Goal: Task Accomplishment & Management: Complete application form

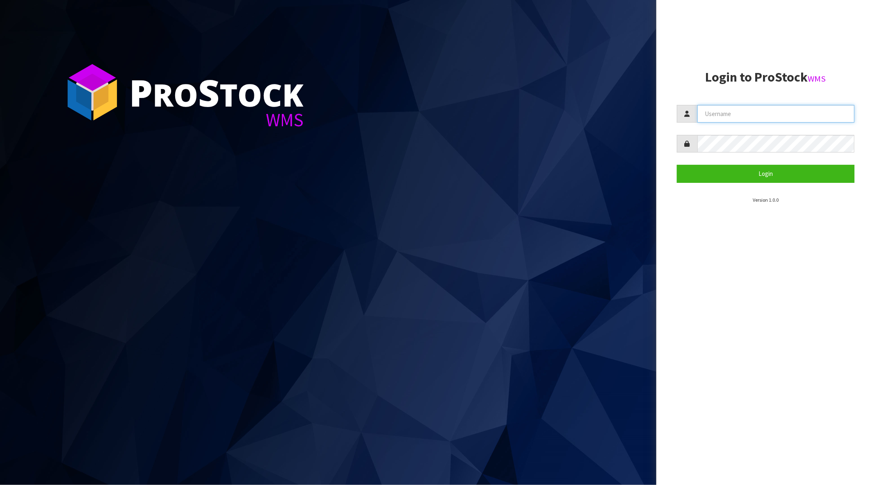
click at [731, 108] on input "text" at bounding box center [775, 114] width 157 height 18
type input "[PERSON_NAME][EMAIL_ADDRESS][DOMAIN_NAME]"
click at [677, 165] on button "Login" at bounding box center [766, 174] width 178 height 18
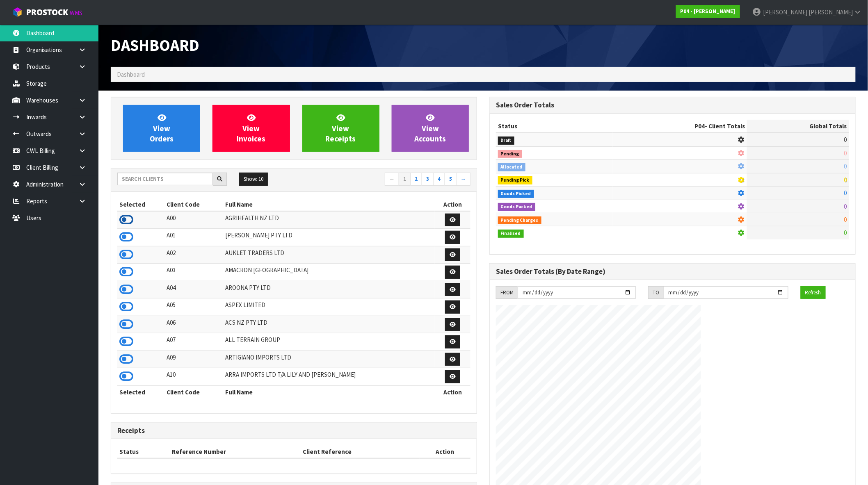
click at [128, 220] on icon at bounding box center [126, 220] width 14 height 12
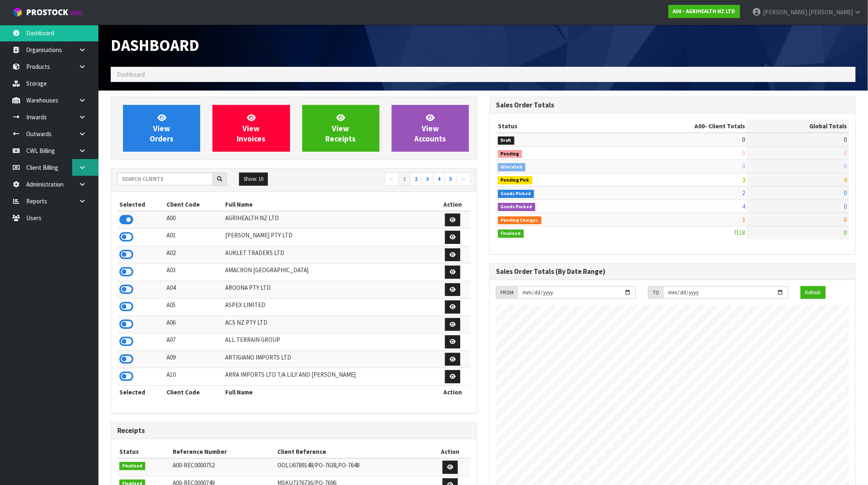
scroll to position [502, 379]
click at [85, 116] on icon at bounding box center [82, 117] width 8 height 6
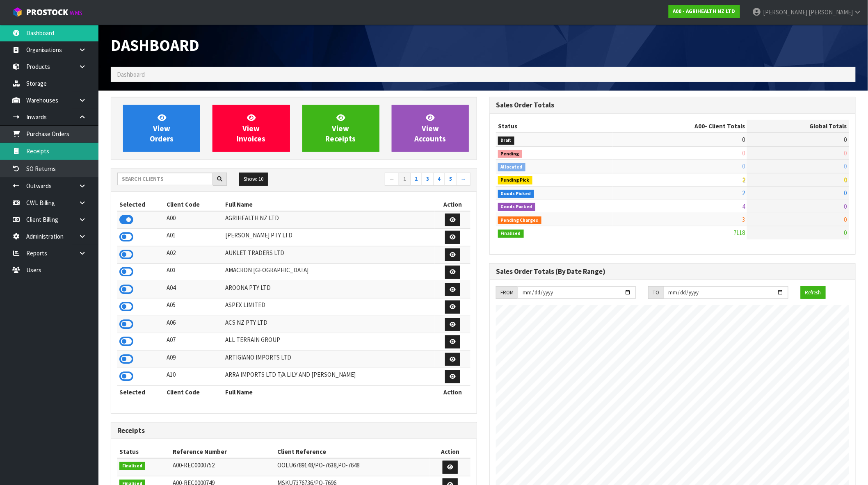
click at [59, 155] on link "Receipts" at bounding box center [49, 151] width 98 height 17
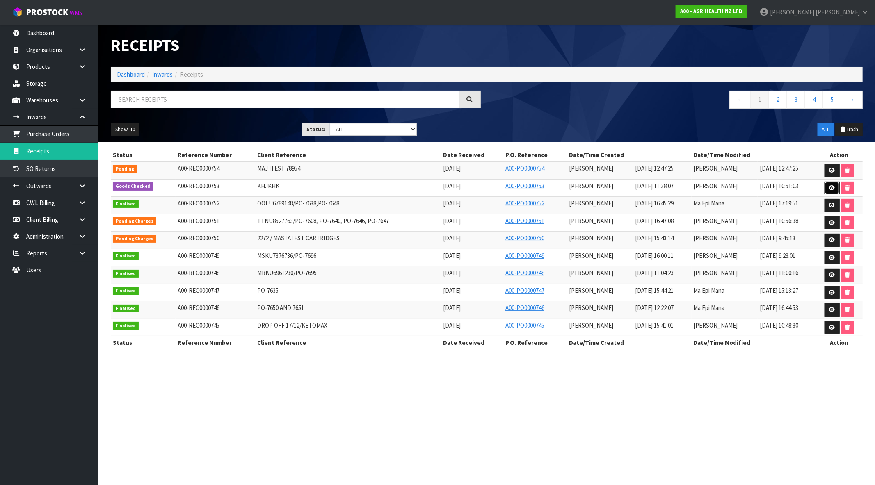
click at [834, 187] on icon at bounding box center [832, 187] width 6 height 5
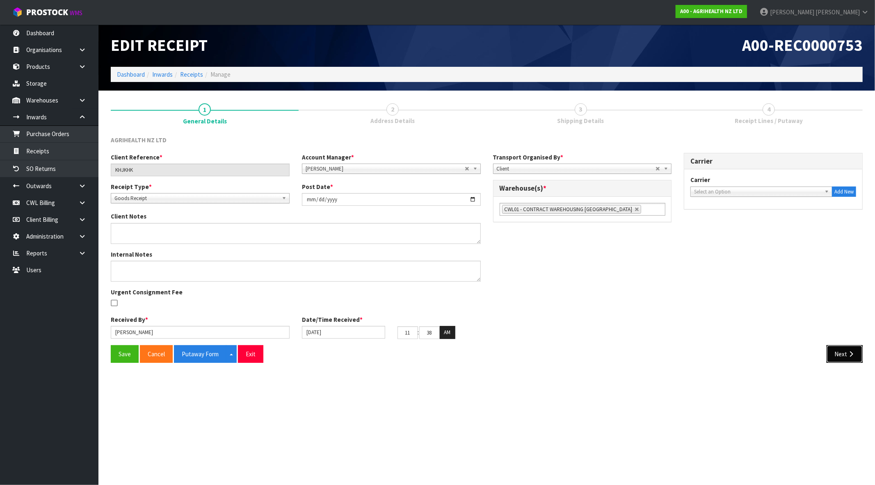
click at [837, 354] on button "Next" at bounding box center [845, 354] width 36 height 18
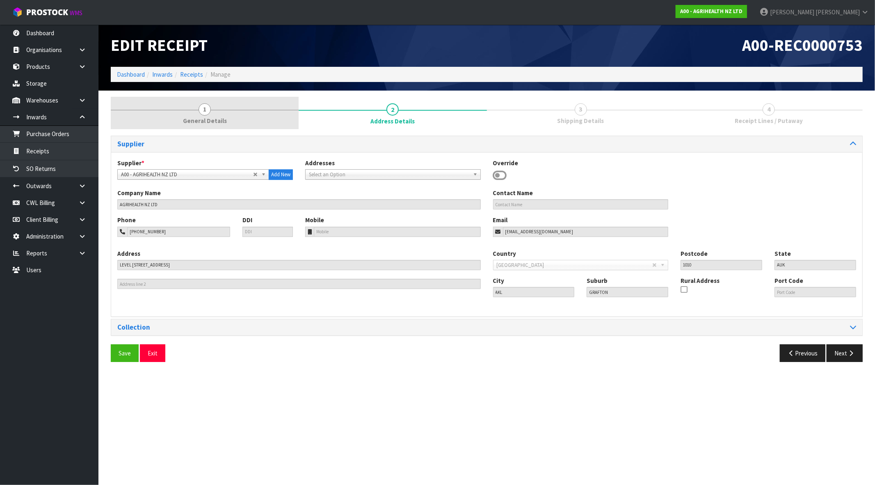
click at [200, 113] on span "1" at bounding box center [205, 109] width 12 height 12
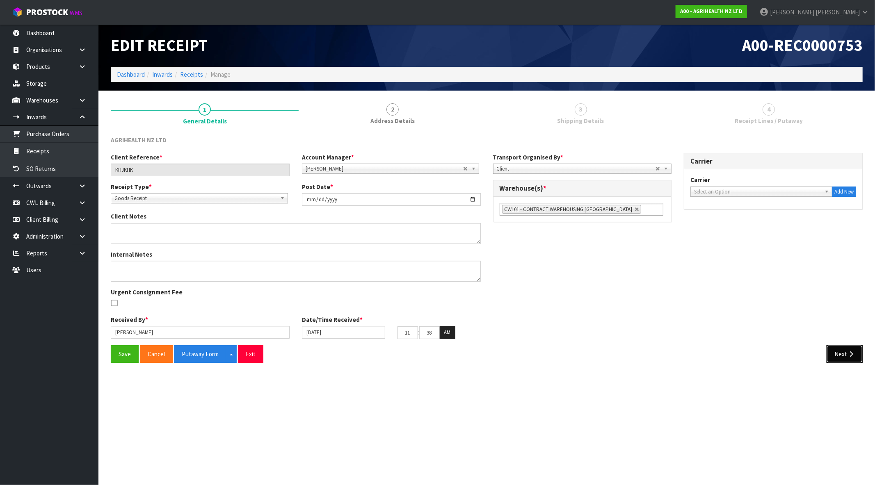
click at [846, 350] on button "Next" at bounding box center [845, 354] width 36 height 18
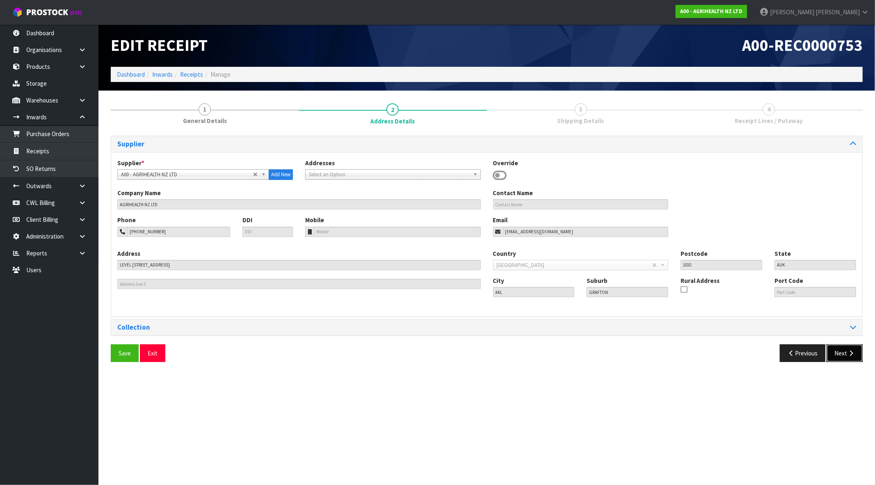
click at [842, 352] on button "Next" at bounding box center [845, 354] width 36 height 18
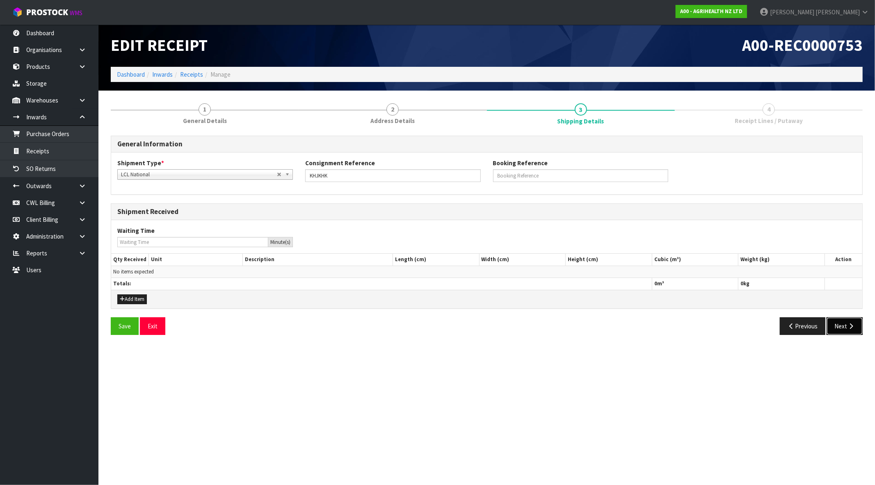
click at [847, 324] on icon "button" at bounding box center [851, 326] width 8 height 6
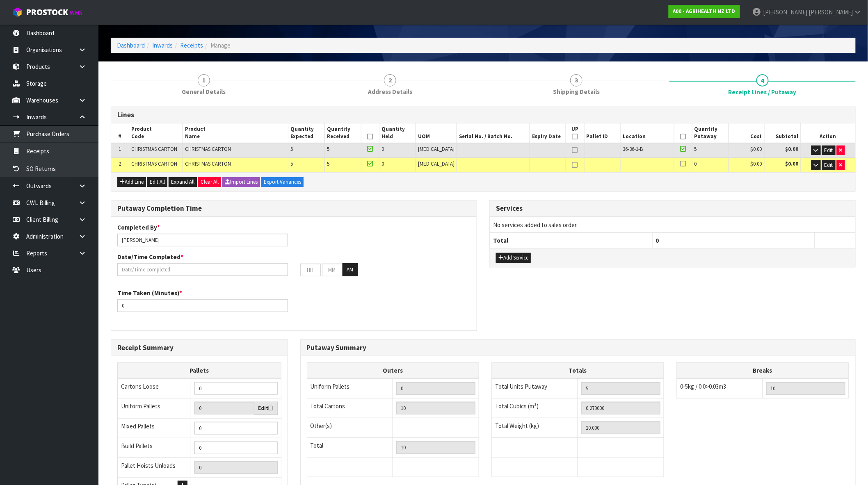
scroll to position [46, 0]
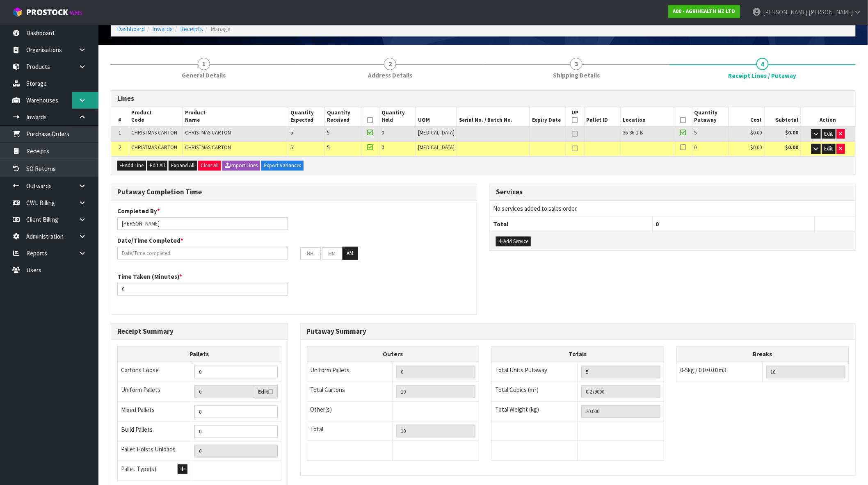
click at [85, 100] on icon at bounding box center [82, 100] width 8 height 6
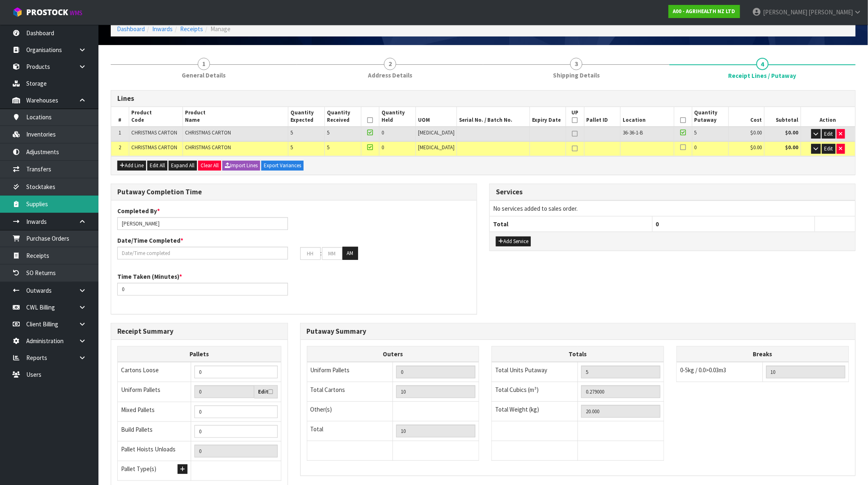
click at [47, 205] on link "Supplies" at bounding box center [49, 204] width 98 height 17
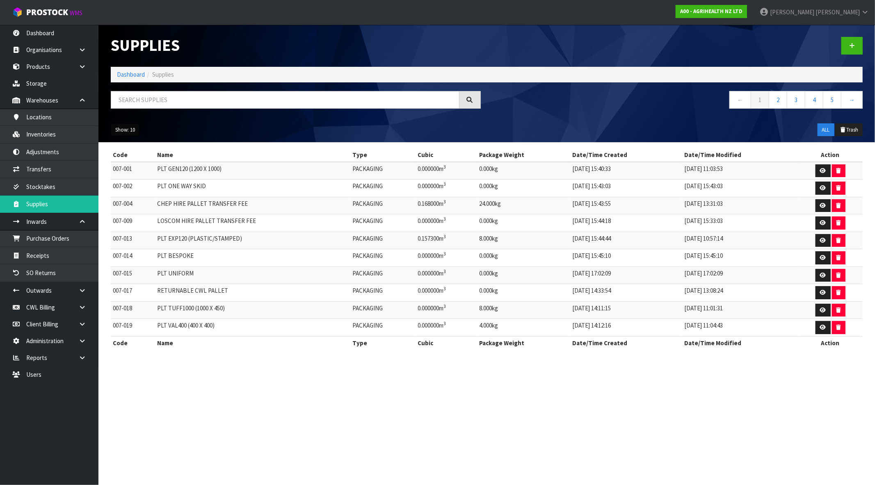
click at [130, 136] on button "Show: 10" at bounding box center [125, 129] width 29 height 13
click at [140, 182] on link "50" at bounding box center [143, 178] width 65 height 11
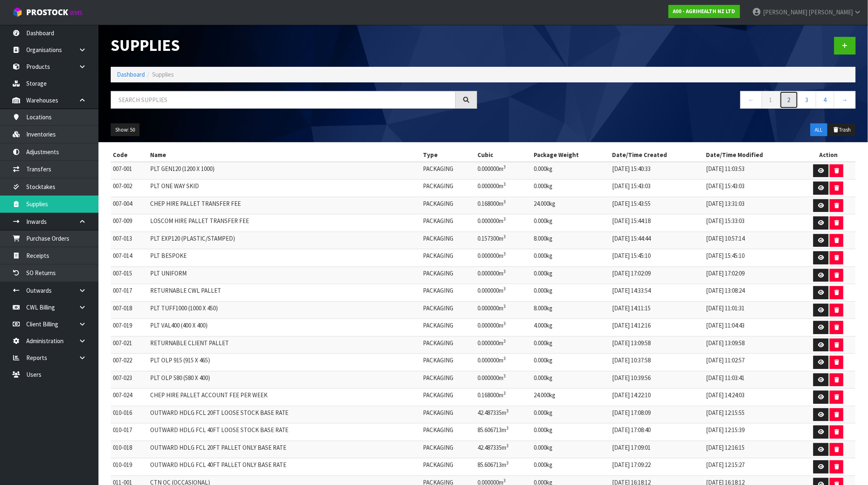
click at [792, 100] on link "2" at bounding box center [789, 100] width 18 height 18
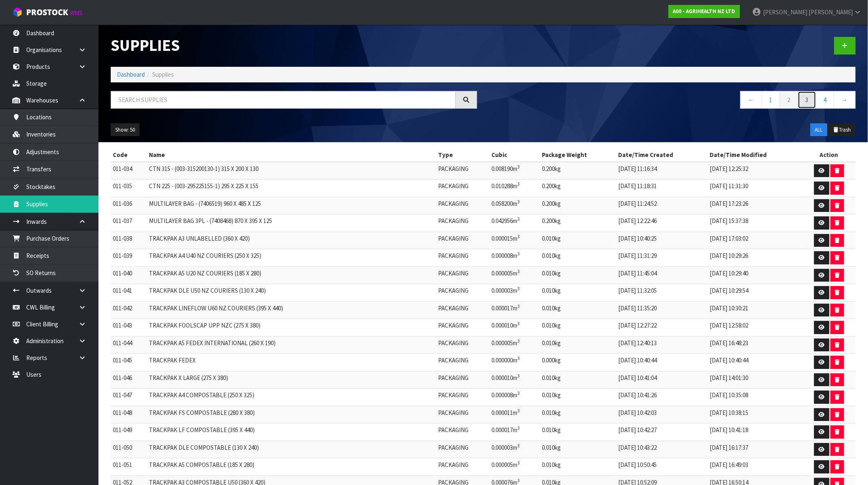
click at [810, 101] on link "3" at bounding box center [807, 100] width 18 height 18
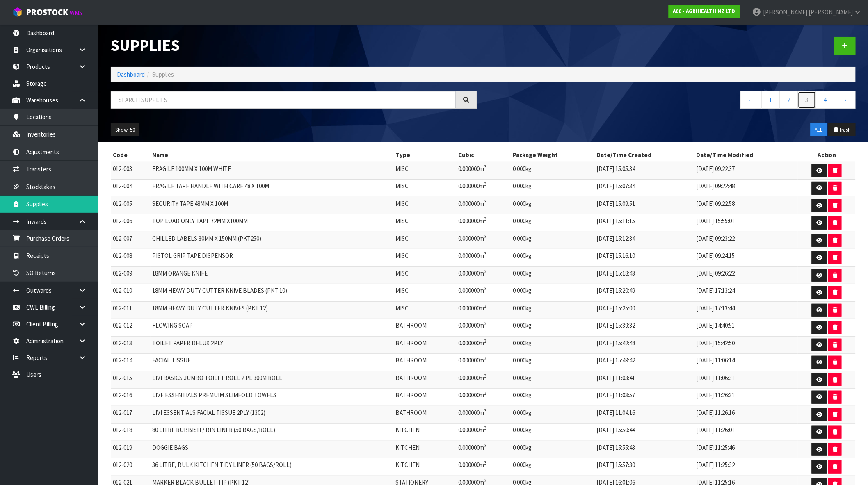
click at [816, 97] on link "3" at bounding box center [807, 100] width 18 height 18
click at [822, 100] on link "4" at bounding box center [825, 100] width 18 height 18
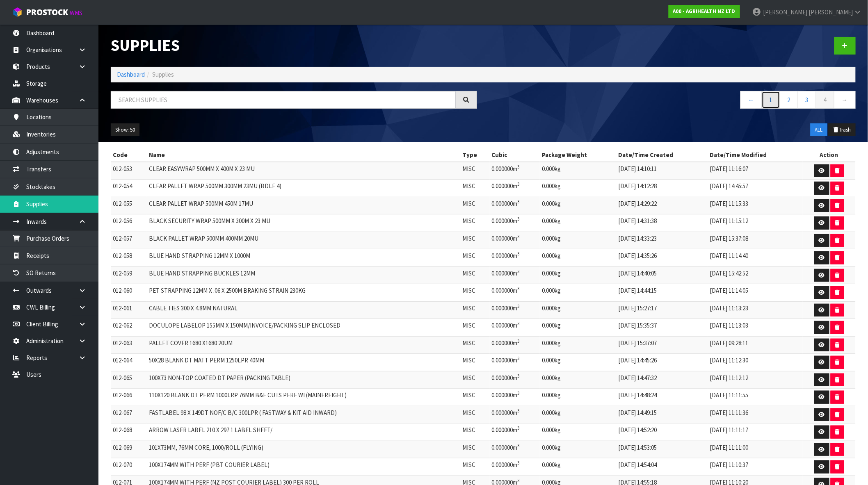
click at [771, 104] on link "1" at bounding box center [771, 100] width 18 height 18
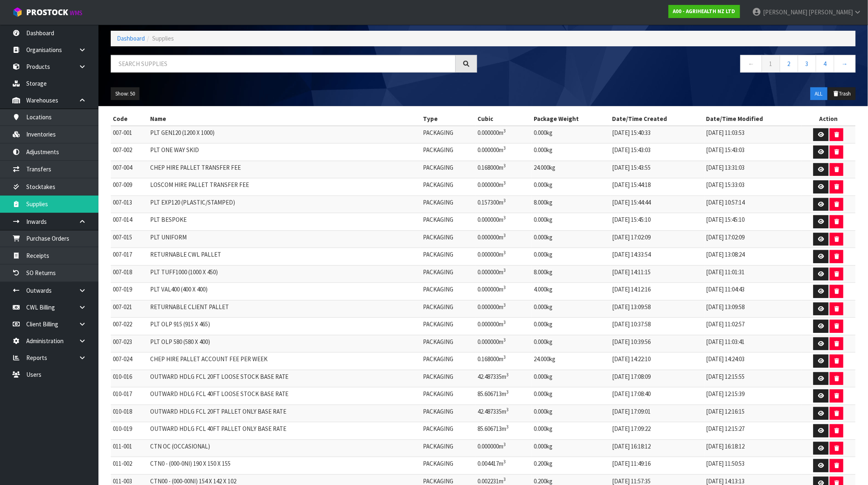
scroll to position [36, 0]
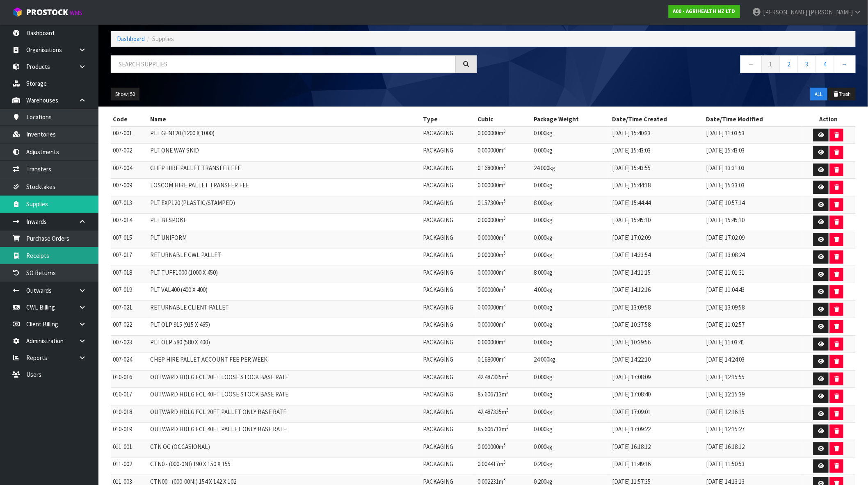
click at [66, 257] on link "Receipts" at bounding box center [49, 255] width 98 height 17
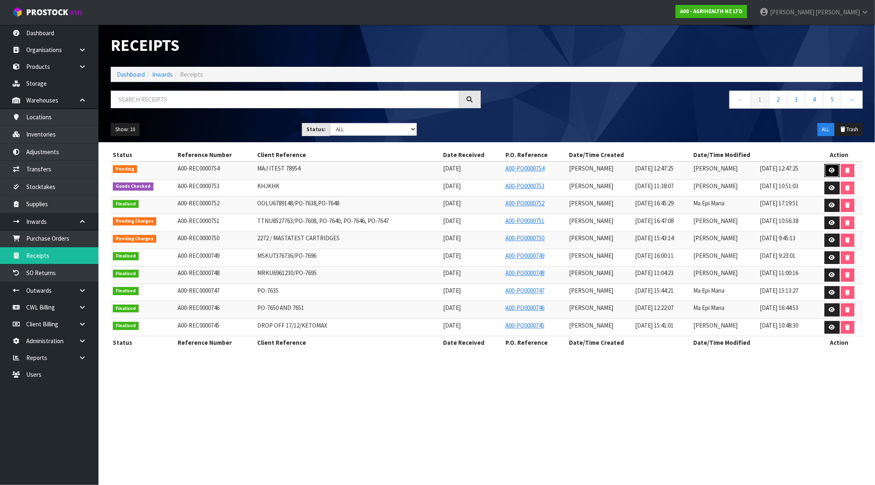
click at [829, 166] on link at bounding box center [831, 170] width 15 height 13
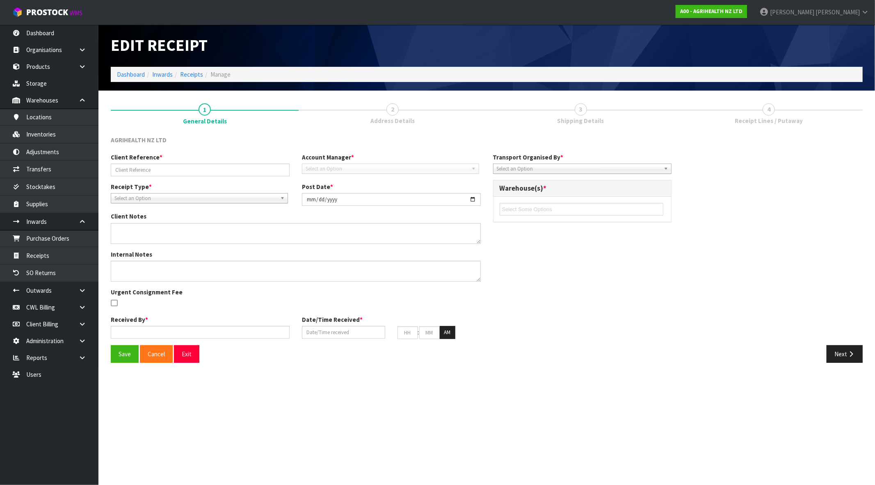
type input "MAJ ITEST 78954"
type input "2025-08-28"
type input "[PERSON_NAME]"
type input "[DATE]"
type input "12"
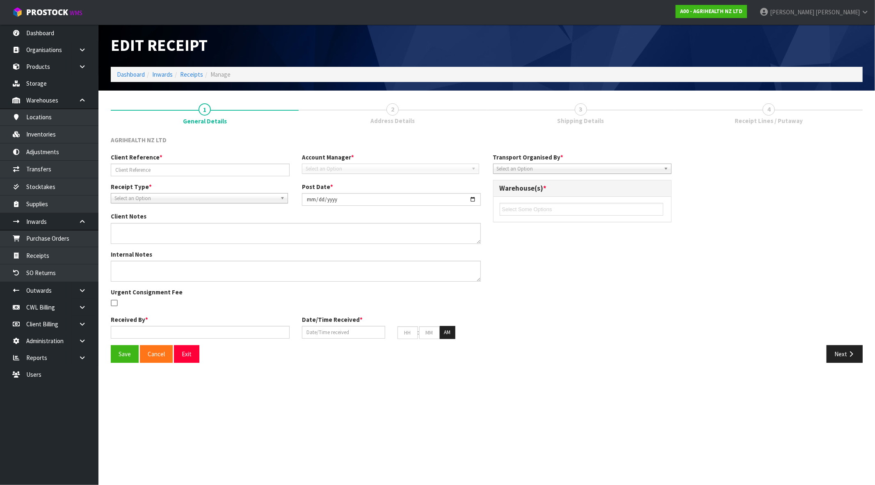
type input "47"
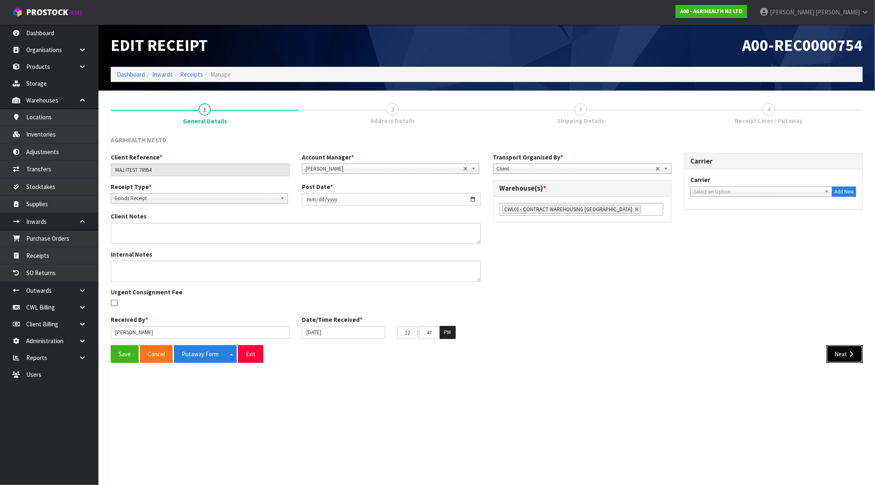
click at [843, 349] on button "Next" at bounding box center [845, 354] width 36 height 18
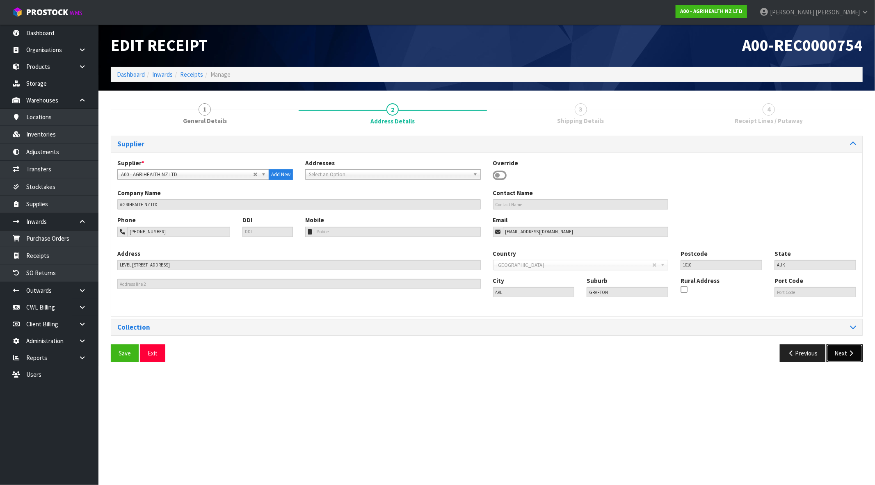
click at [845, 356] on button "Next" at bounding box center [845, 354] width 36 height 18
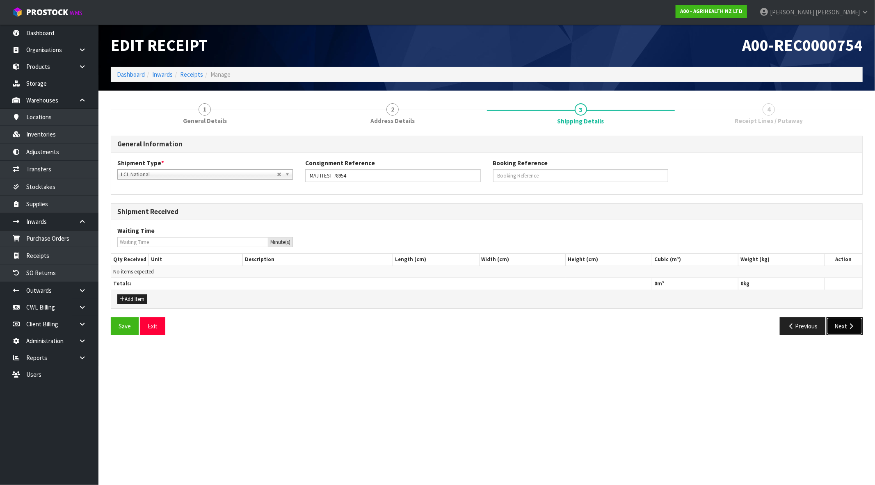
click at [842, 324] on button "Next" at bounding box center [845, 326] width 36 height 18
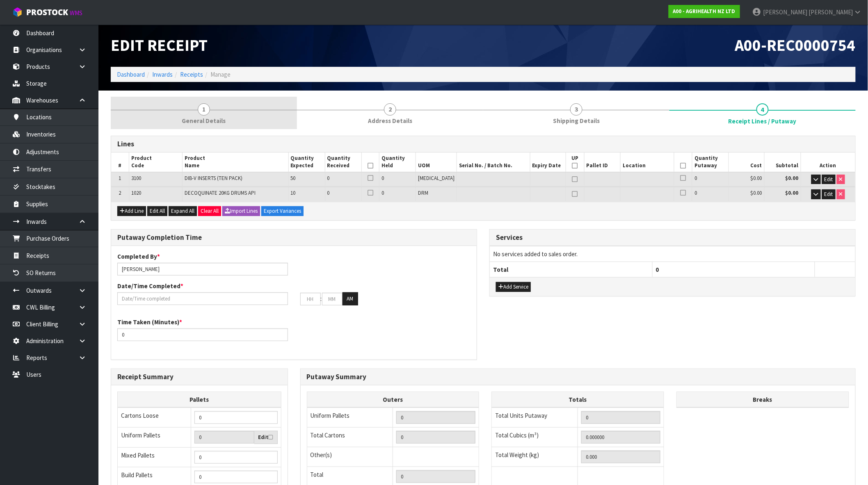
drag, startPoint x: 180, startPoint y: 107, endPoint x: 203, endPoint y: 107, distance: 22.6
click at [180, 106] on link "1 General Details" at bounding box center [204, 113] width 186 height 32
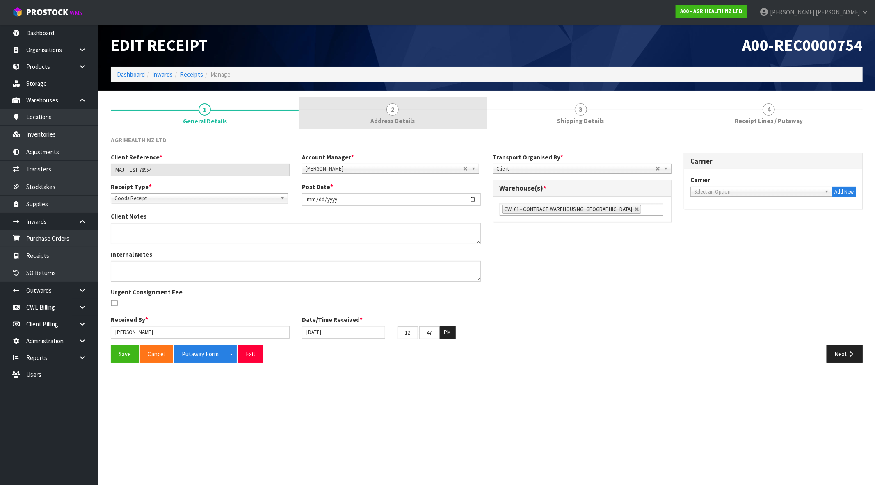
click at [391, 112] on span "2" at bounding box center [392, 109] width 12 height 12
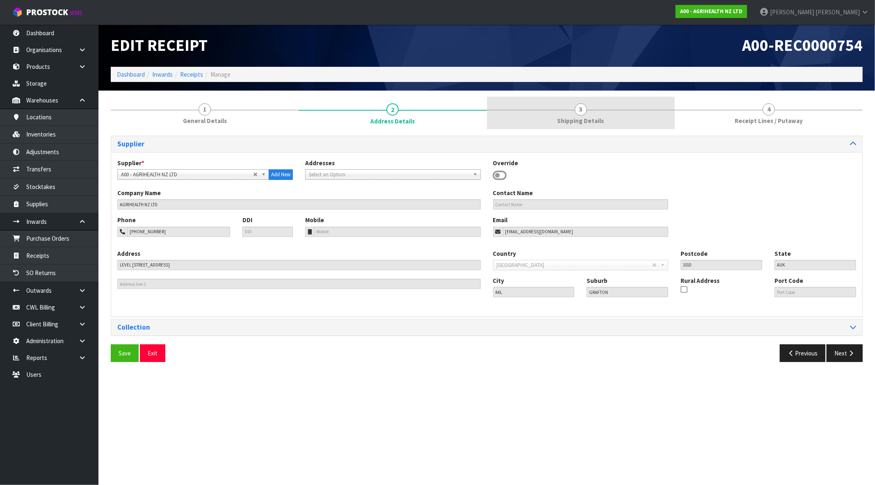
click at [585, 111] on span "3" at bounding box center [581, 109] width 12 height 12
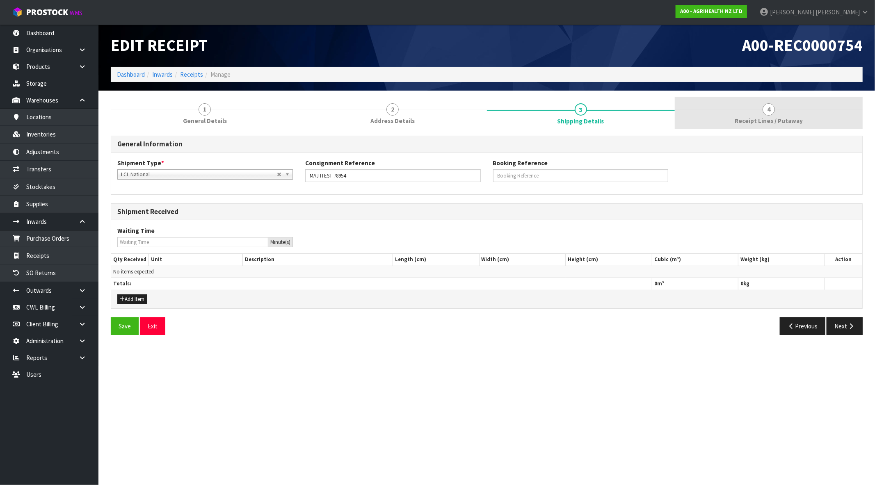
click at [765, 110] on span "4" at bounding box center [769, 109] width 12 height 12
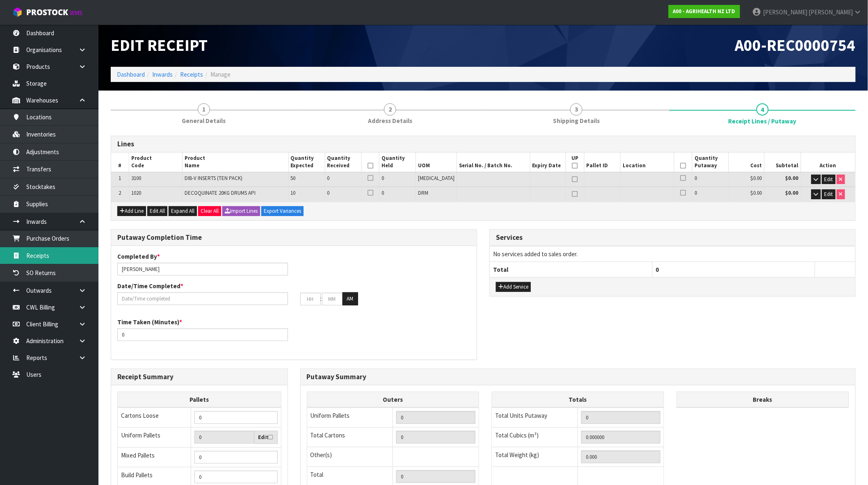
click at [54, 253] on link "Receipts" at bounding box center [49, 255] width 98 height 17
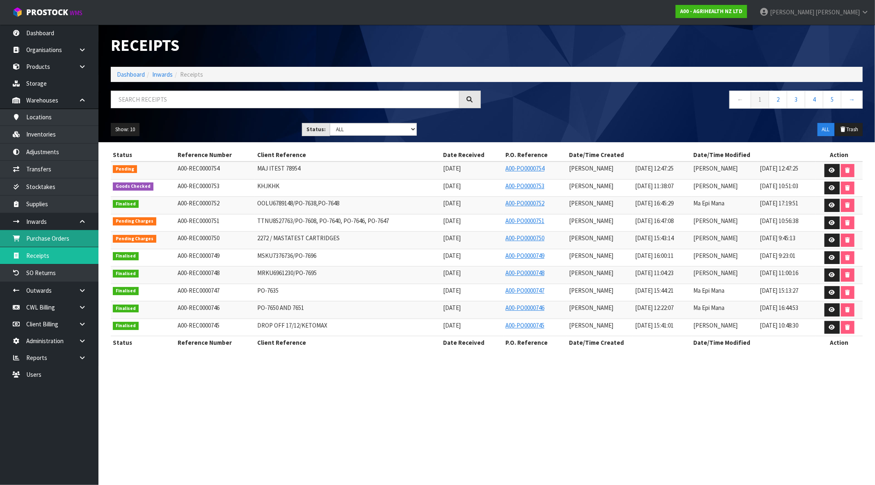
click at [50, 239] on link "Purchase Orders" at bounding box center [49, 238] width 98 height 17
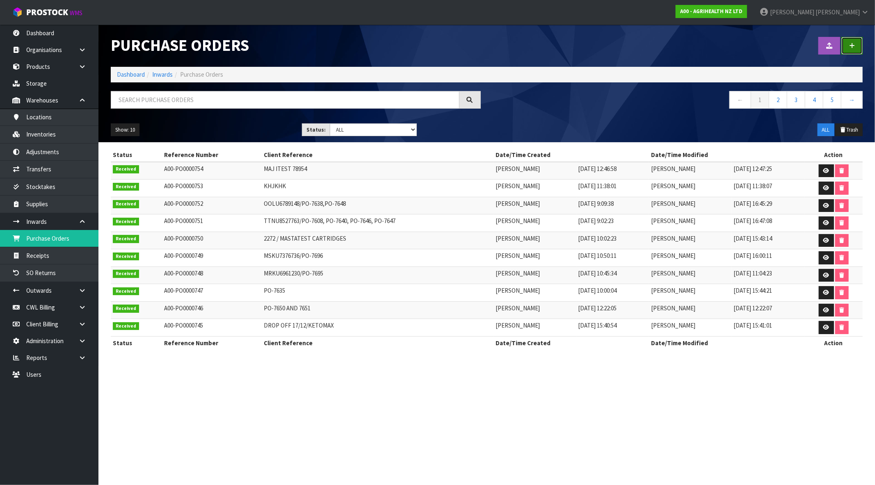
click at [852, 50] on link at bounding box center [851, 46] width 21 height 18
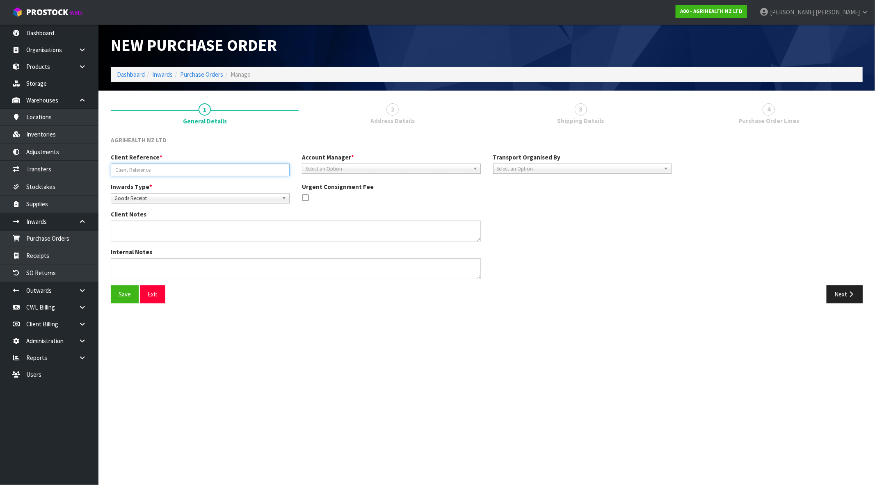
click at [181, 166] on input "text" at bounding box center [200, 170] width 179 height 13
type input "TGJTGUYTYUT"
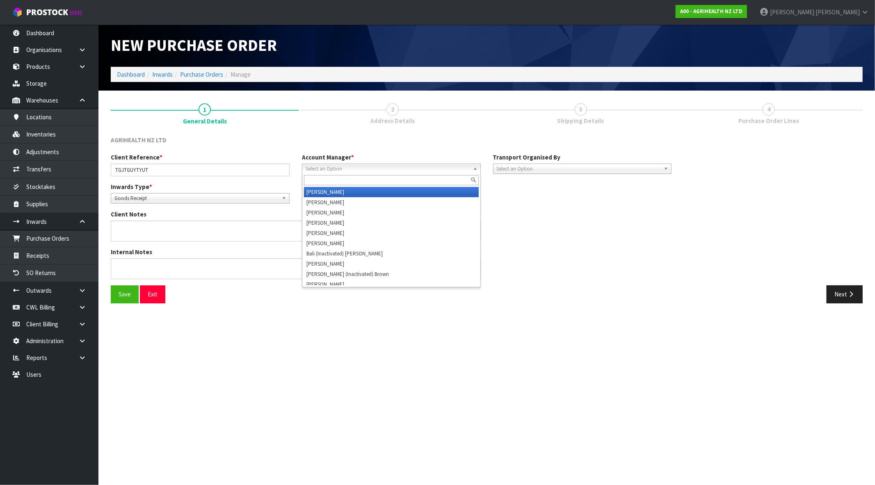
click at [384, 166] on span "Select an Option" at bounding box center [388, 169] width 164 height 10
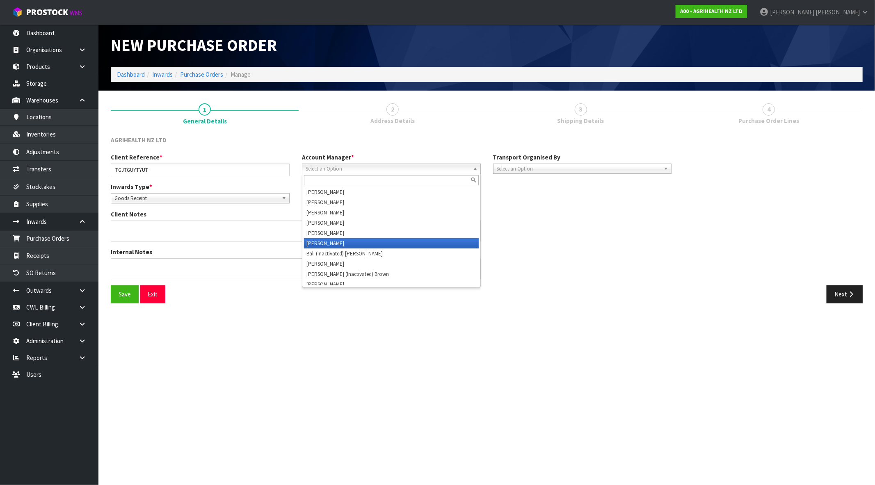
click at [353, 241] on li "[PERSON_NAME]" at bounding box center [391, 243] width 175 height 10
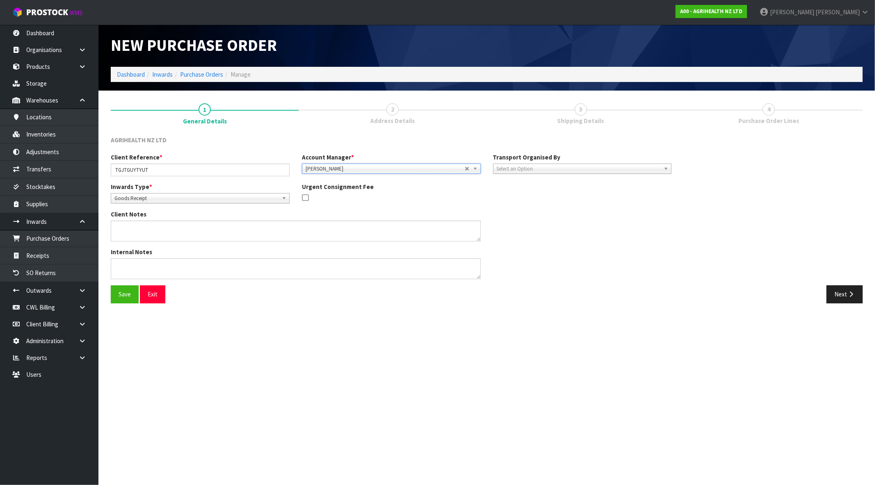
click at [534, 162] on div "Transport Organised By Company Supplier Client Customs Agent Select an Option" at bounding box center [582, 163] width 191 height 21
click at [541, 165] on span "Select an Option" at bounding box center [579, 169] width 164 height 10
click at [526, 190] on li "Company" at bounding box center [582, 192] width 175 height 10
click at [733, 162] on div "Carrier Type Company Bulk Courier Select an Option" at bounding box center [773, 163] width 179 height 21
click at [728, 170] on span "Select an Option" at bounding box center [769, 169] width 164 height 10
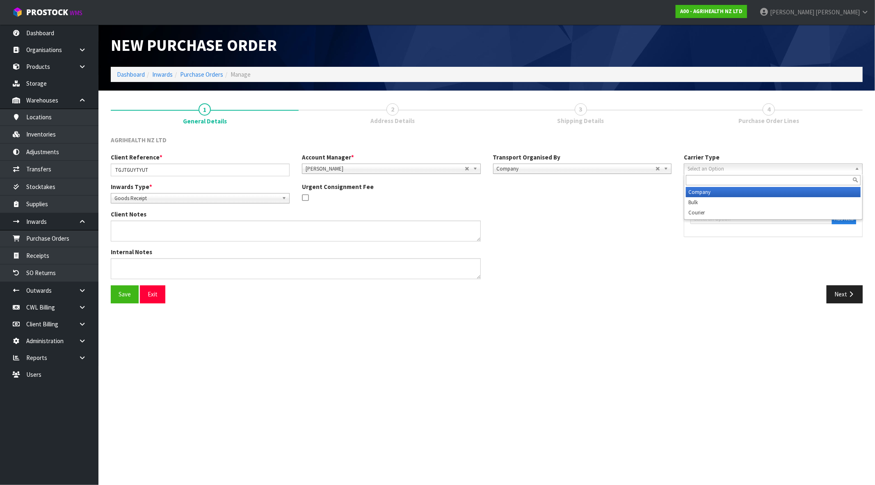
click at [719, 192] on li "Company" at bounding box center [773, 192] width 175 height 10
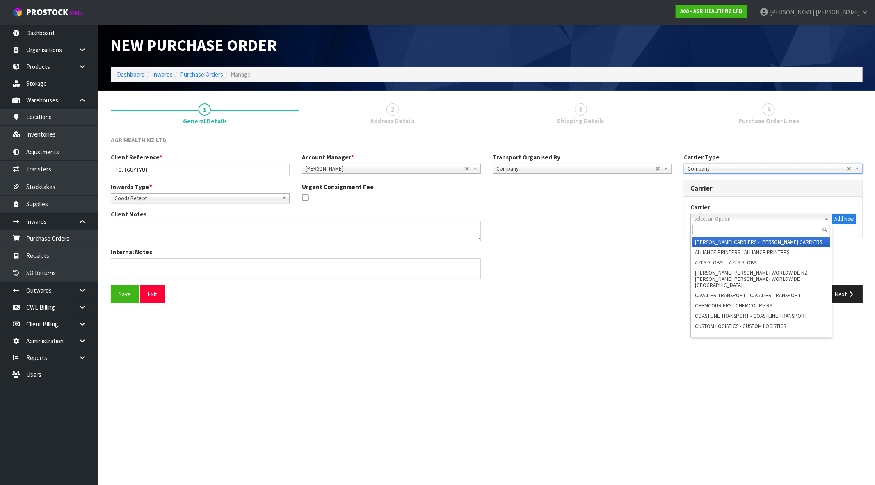
click at [717, 222] on span "Select an Option" at bounding box center [757, 219] width 127 height 10
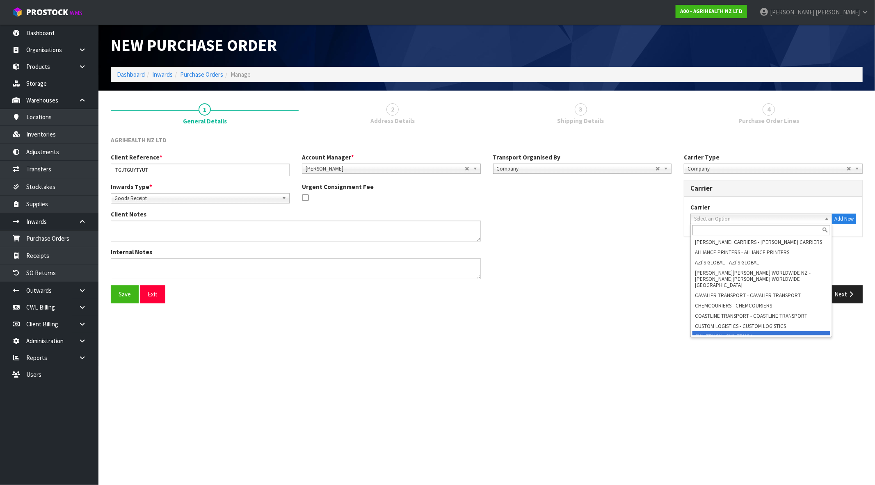
click at [731, 331] on li "CWL TRUCK - CWL TRUCK" at bounding box center [761, 336] width 138 height 10
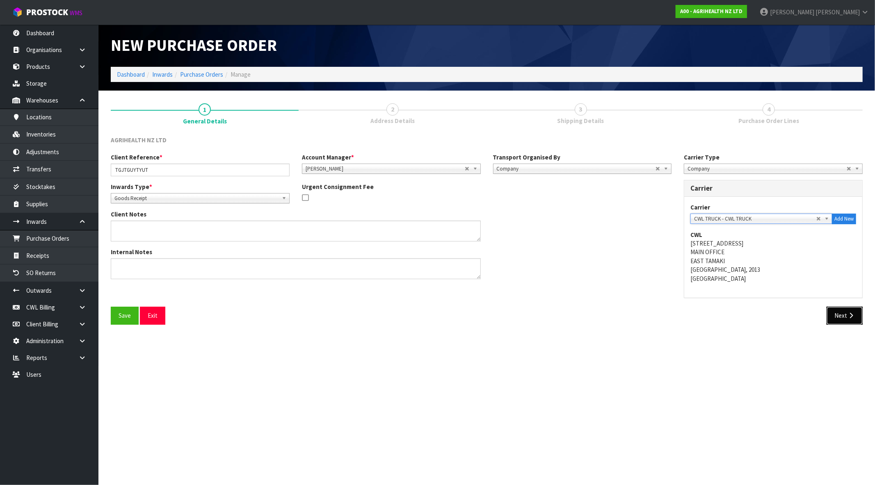
click at [836, 314] on button "Next" at bounding box center [845, 316] width 36 height 18
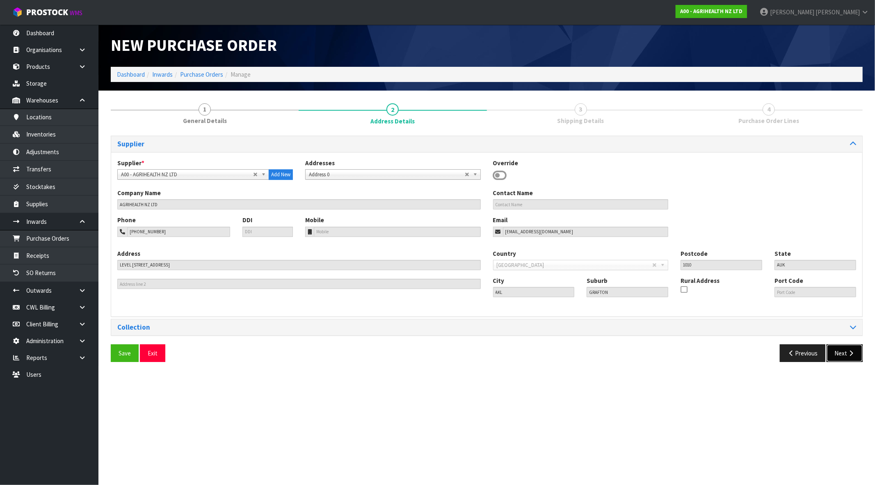
click at [844, 356] on button "Next" at bounding box center [845, 354] width 36 height 18
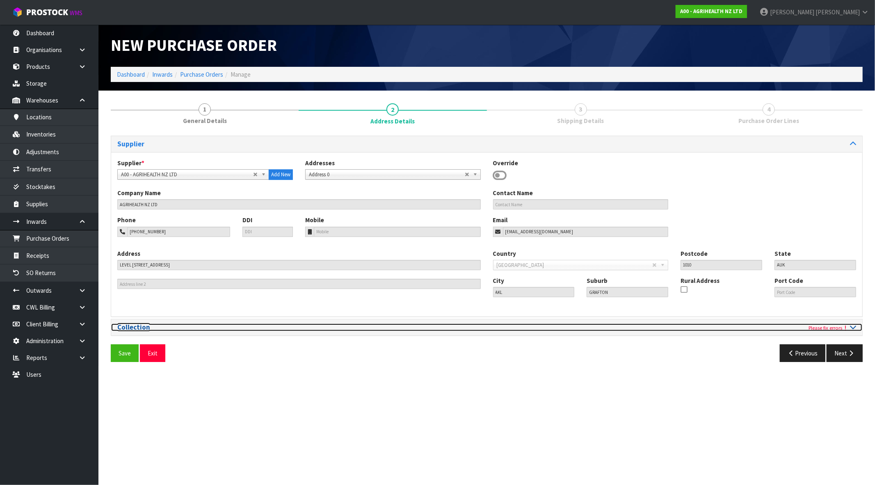
click at [146, 330] on h3 "Collection" at bounding box center [298, 328] width 363 height 8
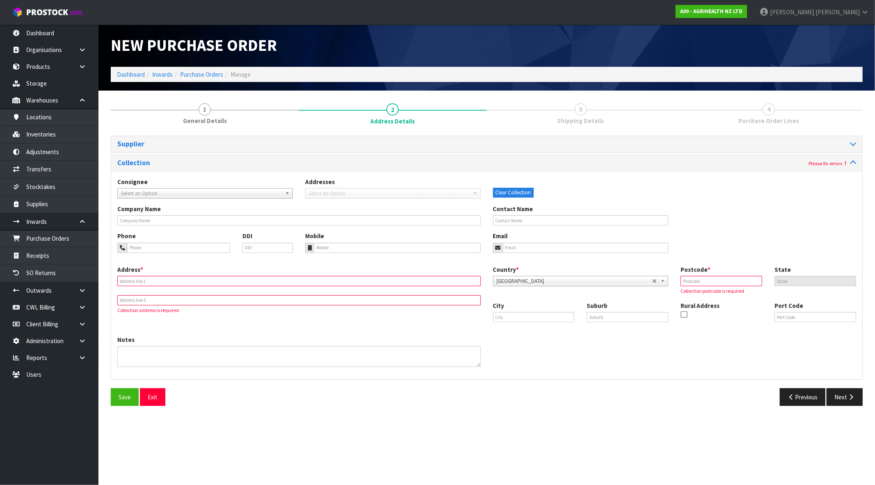
click at [243, 195] on span "Select an Option" at bounding box center [201, 194] width 161 height 10
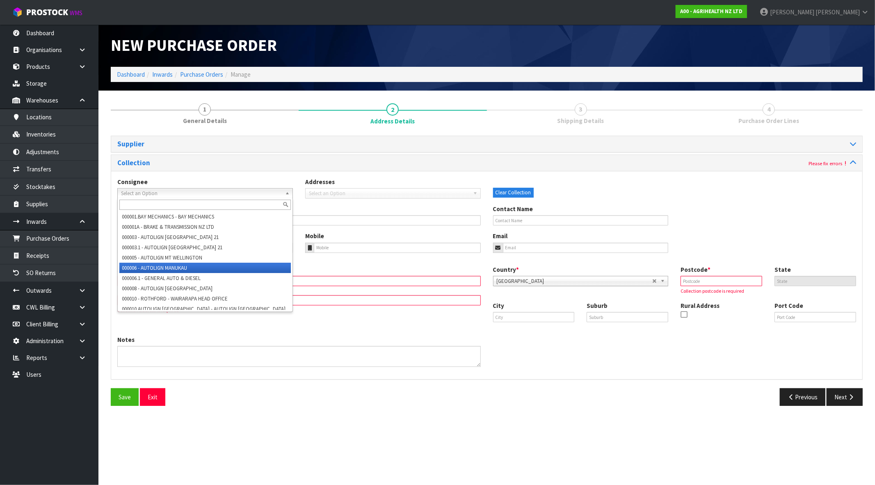
click at [223, 269] on li "000006 - AUTOLIGN MANUKAU" at bounding box center [204, 268] width 171 height 10
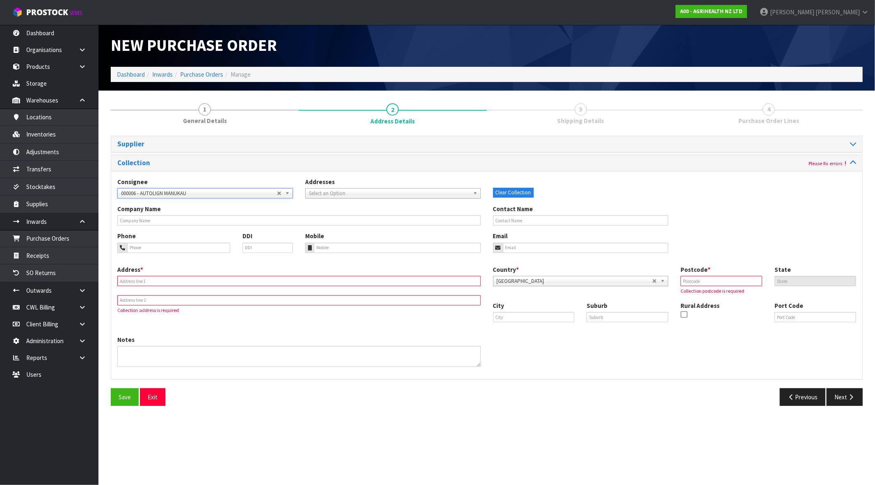
type input "AUTOLIGN MANUKAU"
type input "5 DRUCES ROAD"
type input "2104"
type input "WIRI"
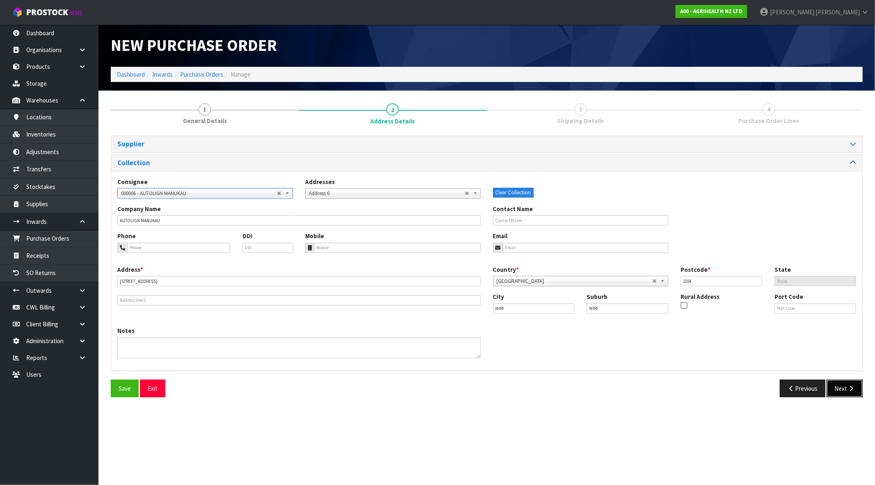
click at [852, 384] on button "Next" at bounding box center [845, 389] width 36 height 18
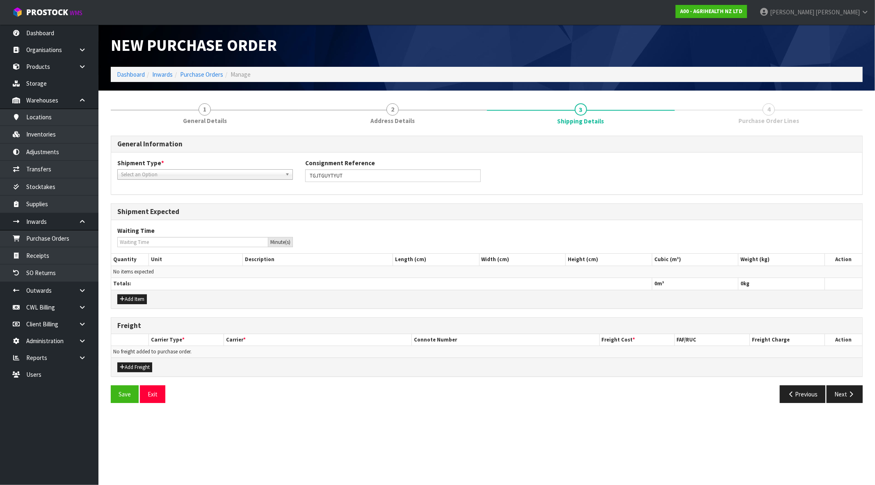
click at [183, 174] on span "Select an Option" at bounding box center [201, 175] width 161 height 10
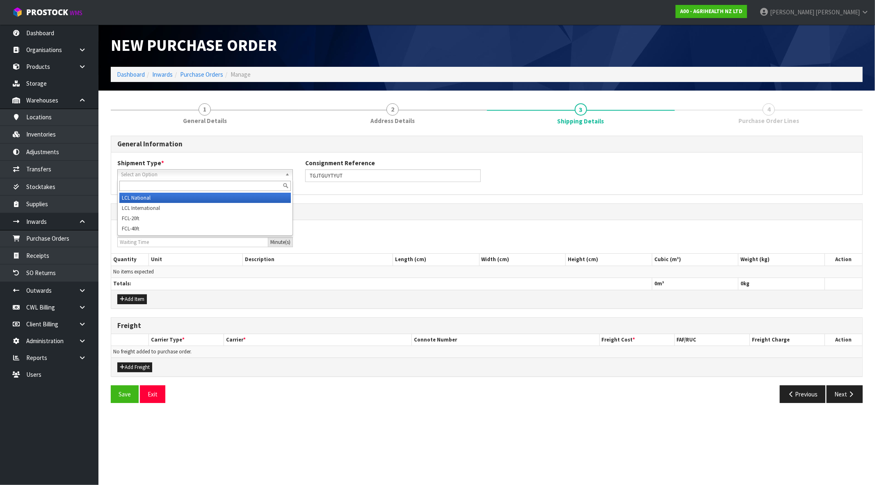
click at [165, 194] on li "LCL National" at bounding box center [204, 198] width 171 height 10
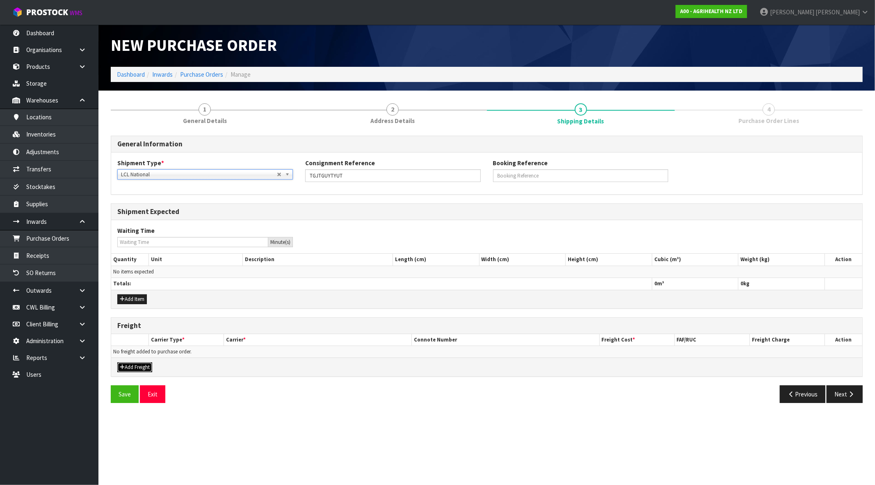
click at [144, 366] on button "Add Freight" at bounding box center [134, 368] width 35 height 10
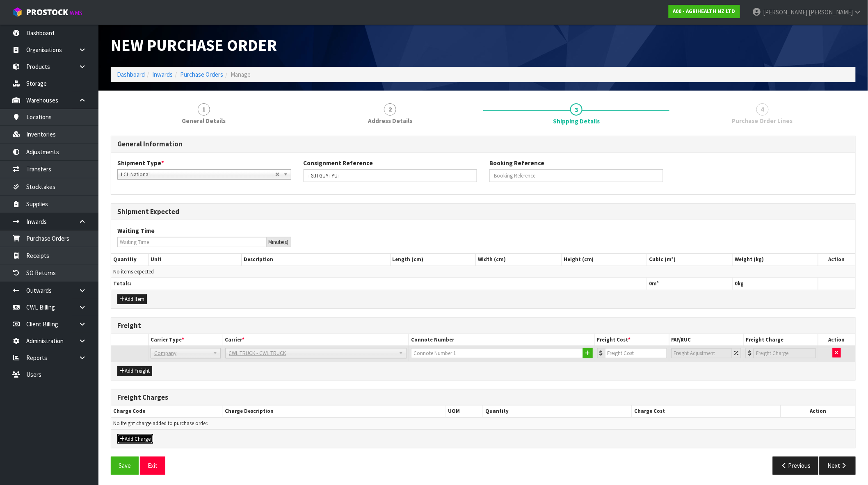
click at [126, 441] on button "Add Charge" at bounding box center [135, 439] width 36 height 10
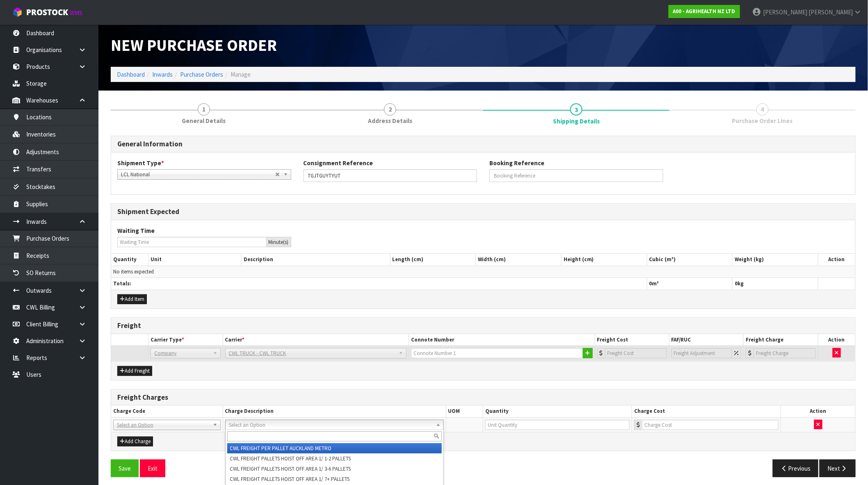
click at [200, 432] on div "Add Charge" at bounding box center [483, 441] width 744 height 18
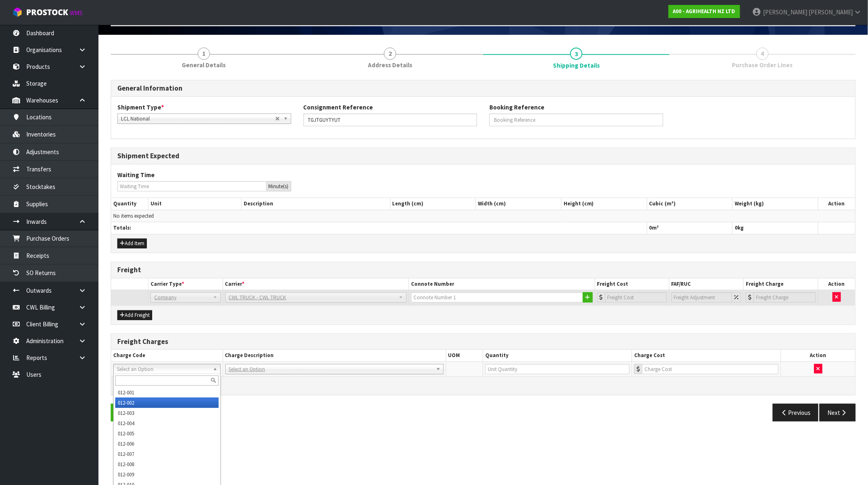
scroll to position [58, 0]
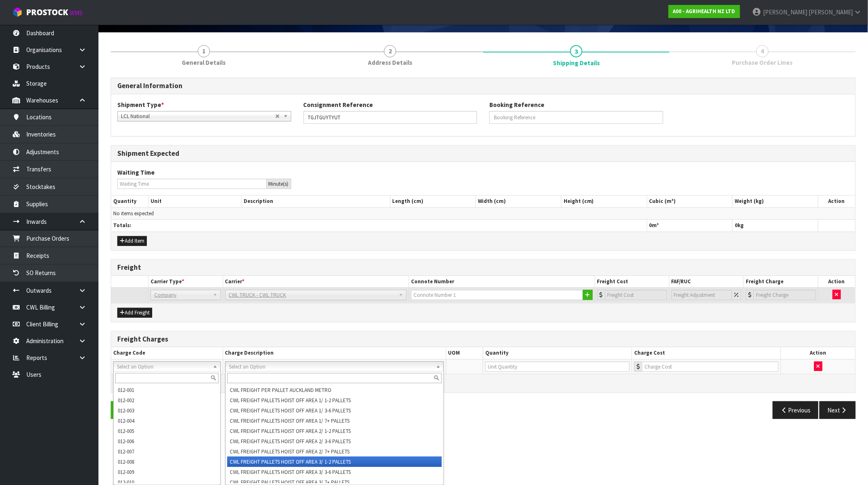
drag, startPoint x: 282, startPoint y: 461, endPoint x: 426, endPoint y: 432, distance: 146.6
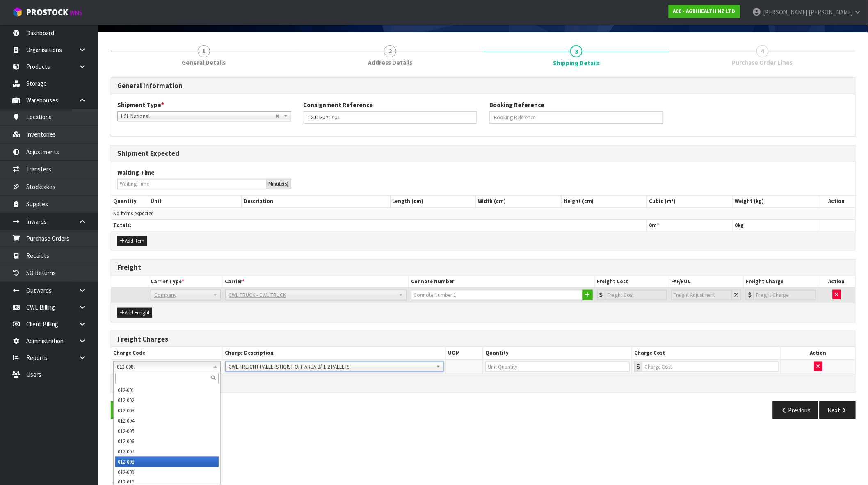
click at [540, 419] on div "Previous Next" at bounding box center [672, 411] width 379 height 18
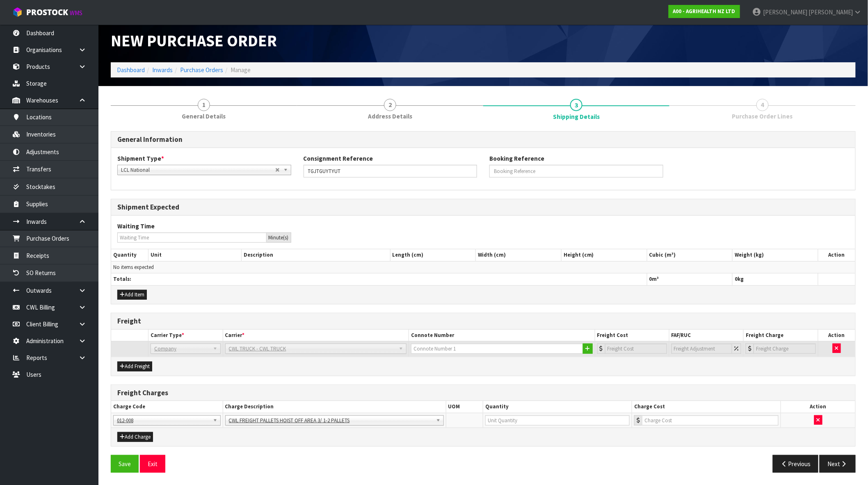
scroll to position [5, 0]
type input "0"
click at [818, 420] on icon "button" at bounding box center [818, 420] width 3 height 5
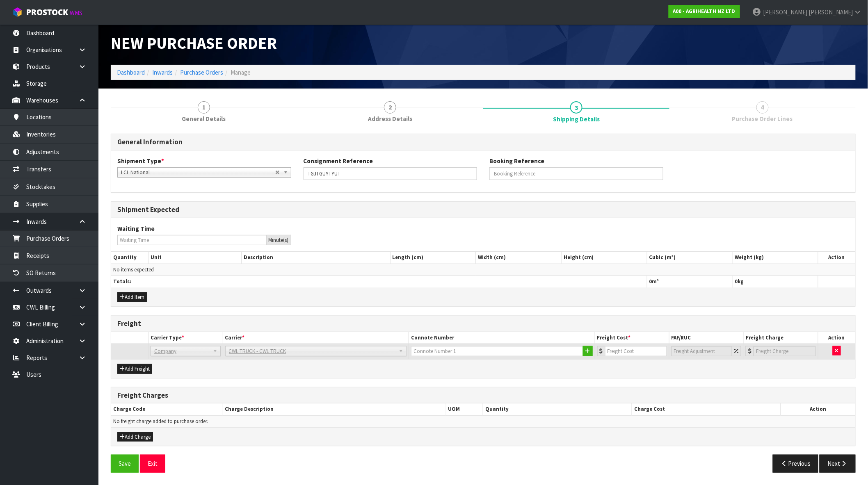
scroll to position [2, 0]
click at [589, 351] on icon "button" at bounding box center [587, 351] width 5 height 5
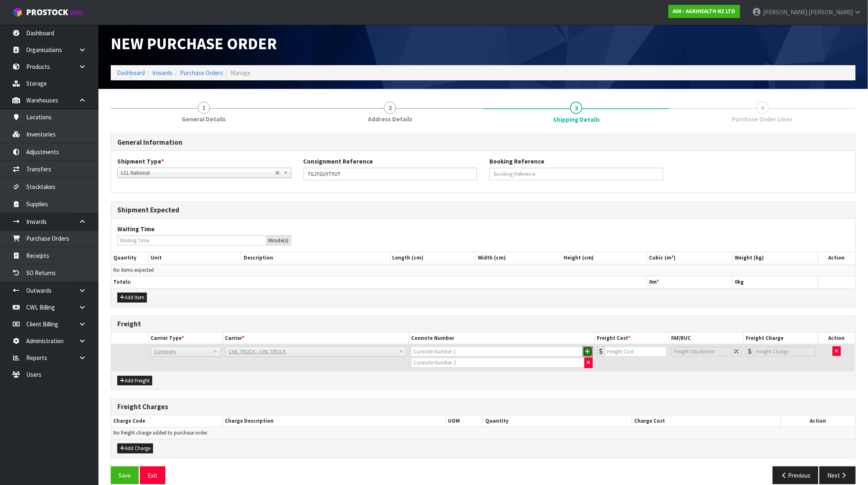
click at [589, 351] on icon "button" at bounding box center [587, 351] width 5 height 5
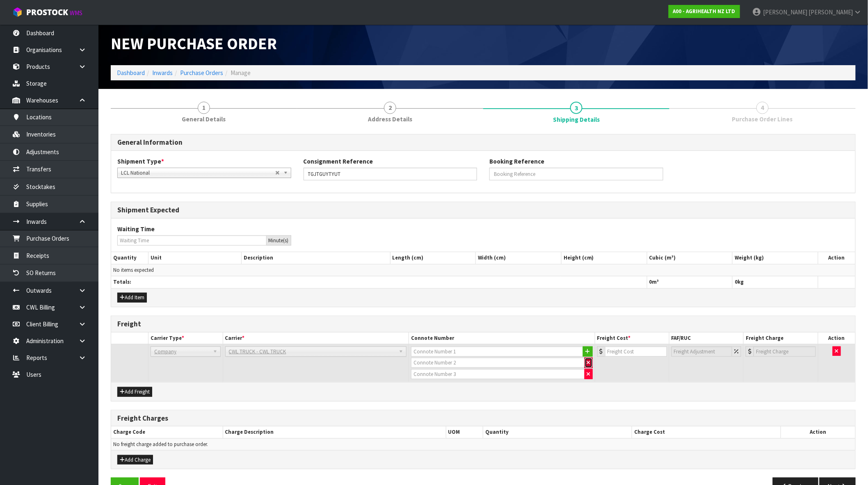
click at [591, 362] on button "button" at bounding box center [589, 363] width 8 height 11
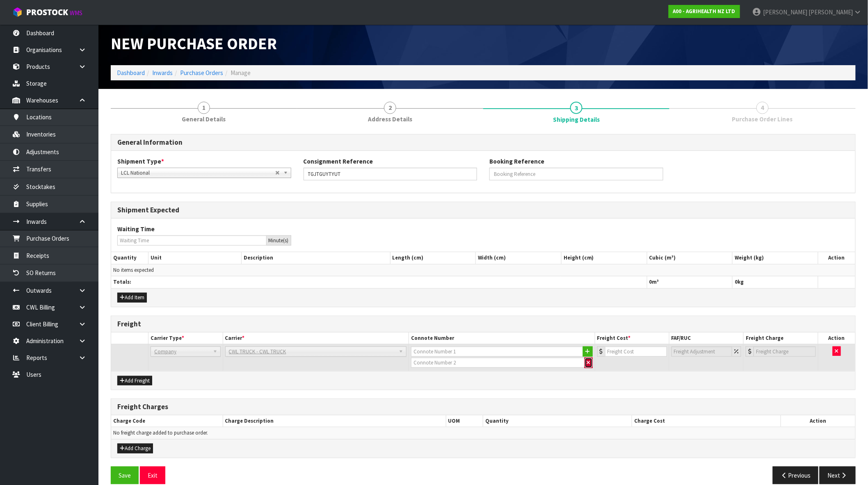
click at [588, 363] on icon "button" at bounding box center [588, 362] width 3 height 5
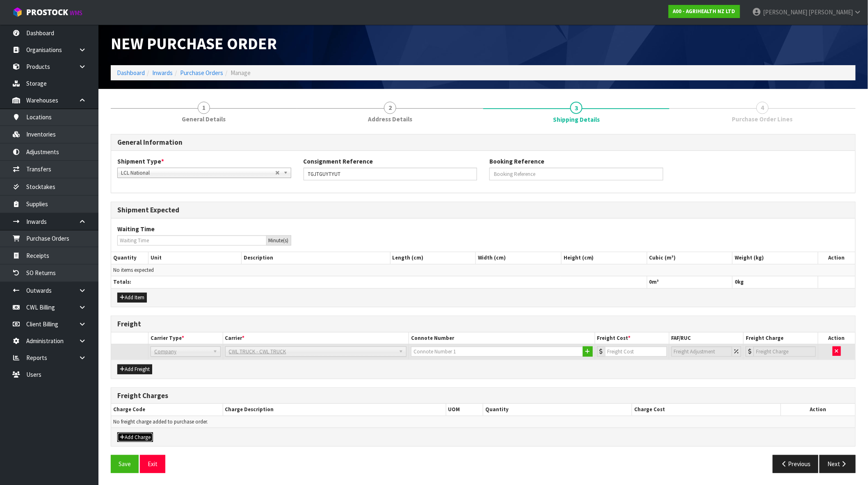
click at [129, 438] on button "Add Charge" at bounding box center [135, 438] width 36 height 10
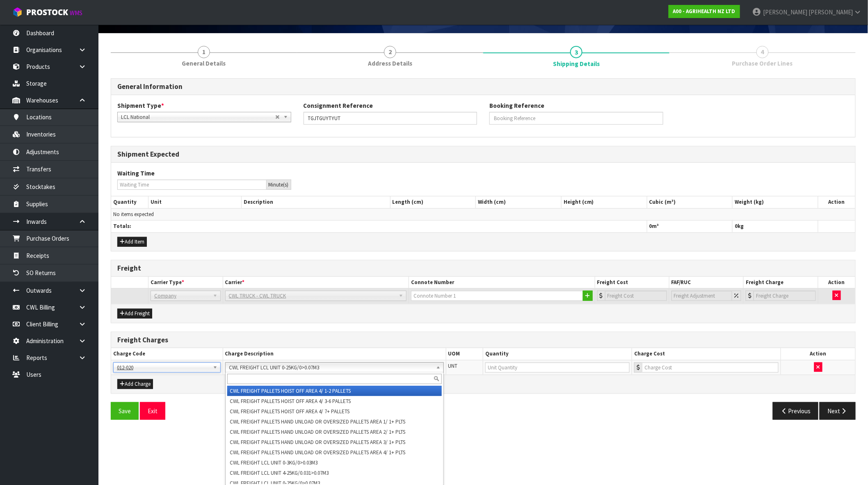
scroll to position [58, 0]
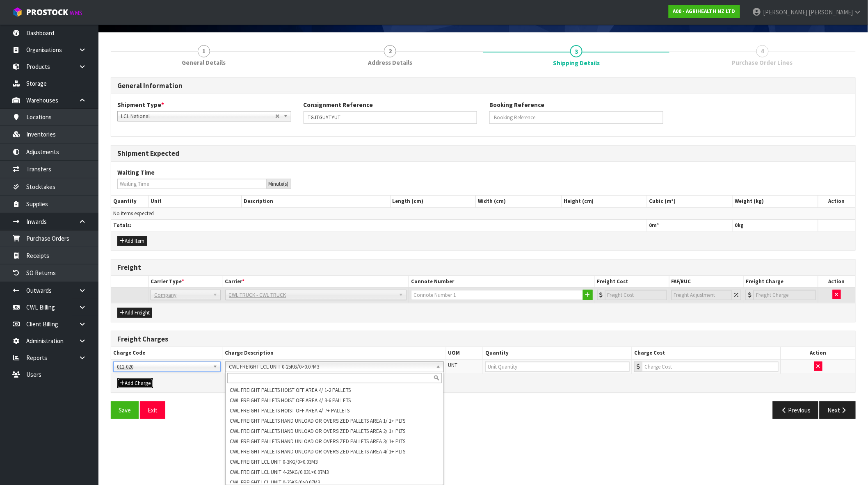
click at [142, 385] on button "Add Charge" at bounding box center [135, 384] width 36 height 10
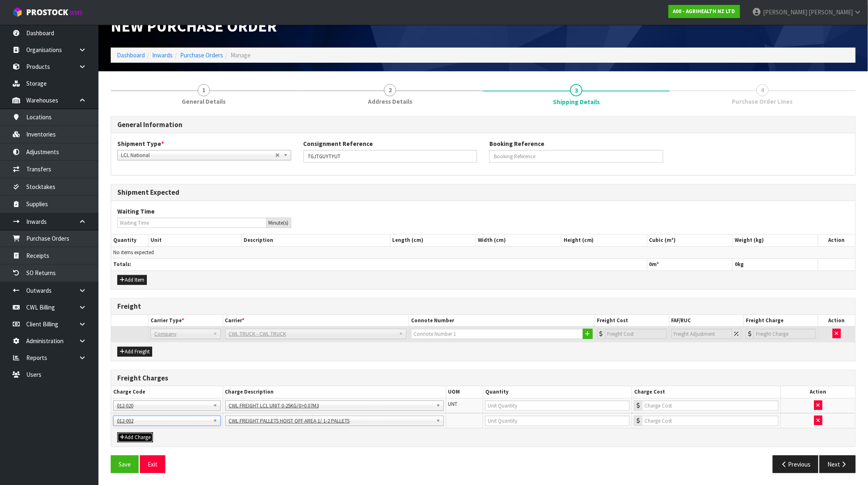
type input "0"
click at [819, 405] on icon "button" at bounding box center [818, 405] width 3 height 5
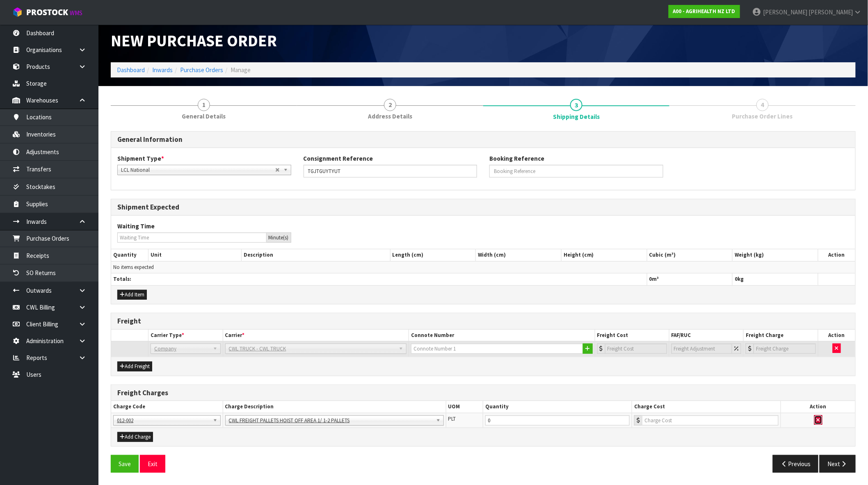
click at [818, 418] on icon "button" at bounding box center [818, 420] width 3 height 5
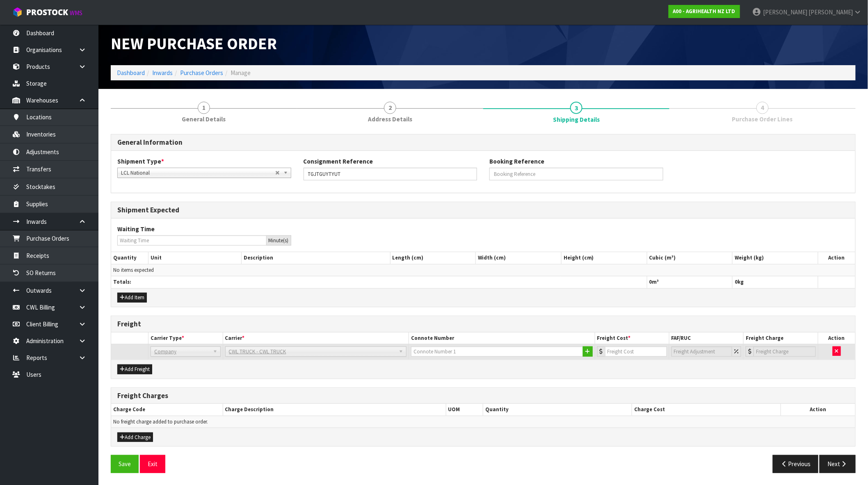
click at [184, 354] on span "Company" at bounding box center [181, 352] width 55 height 10
click at [850, 462] on button "Next" at bounding box center [838, 464] width 36 height 18
click at [609, 351] on input "number" at bounding box center [636, 352] width 62 height 10
type input "10"
click at [801, 407] on th "Action" at bounding box center [818, 410] width 74 height 12
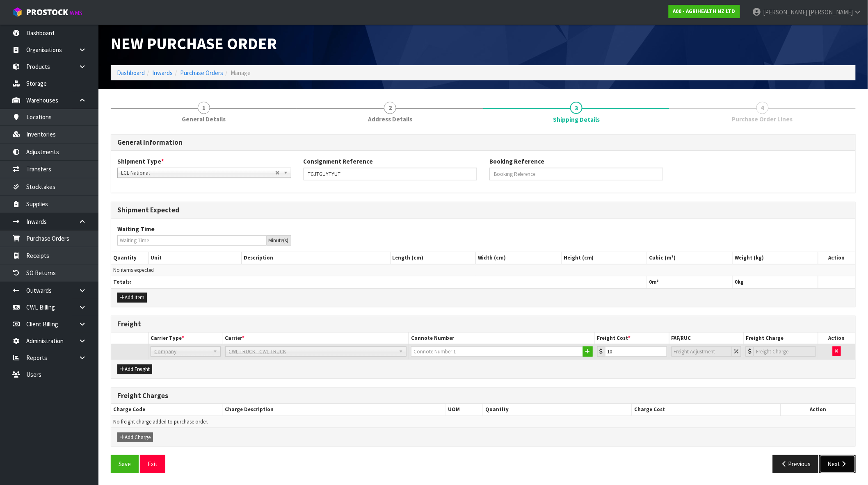
click at [838, 464] on button "Next" at bounding box center [838, 464] width 36 height 18
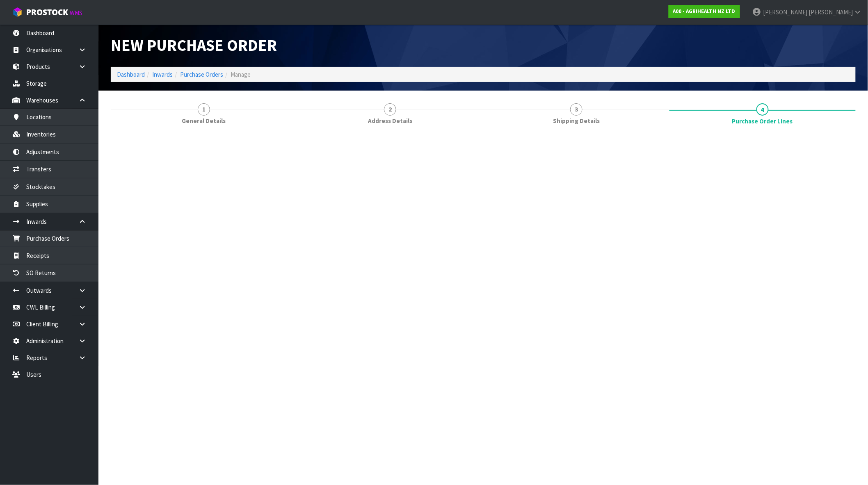
scroll to position [0, 0]
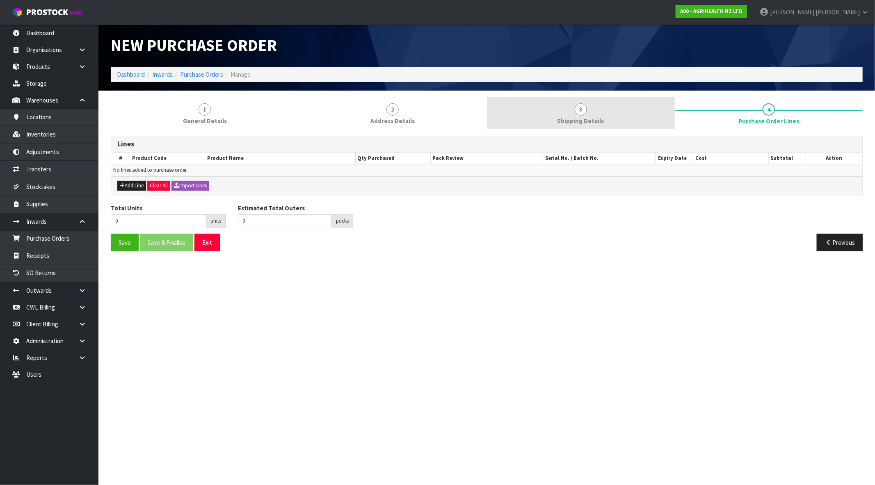
click at [583, 113] on span "3" at bounding box center [581, 109] width 12 height 12
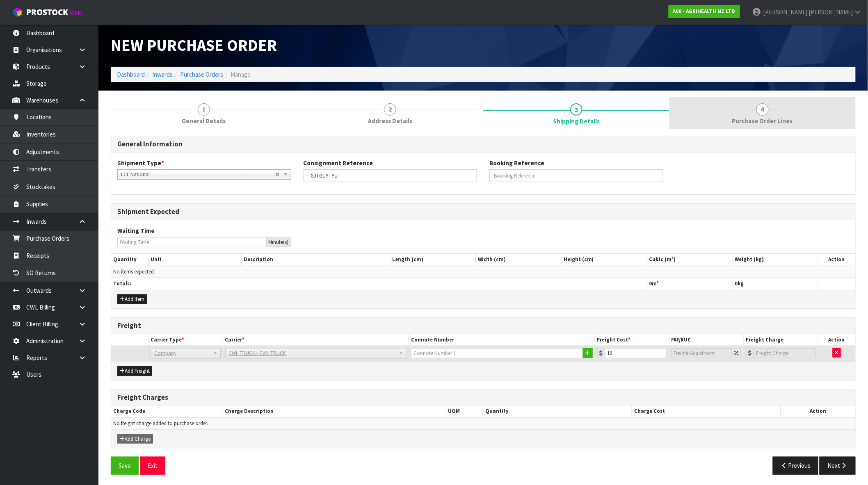
click at [758, 108] on span "4" at bounding box center [762, 109] width 12 height 12
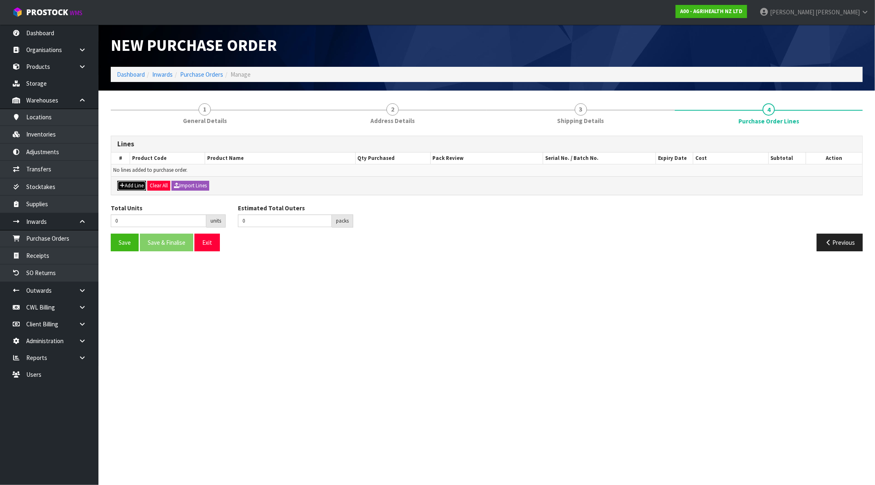
click at [126, 185] on button "Add Line" at bounding box center [131, 186] width 29 height 10
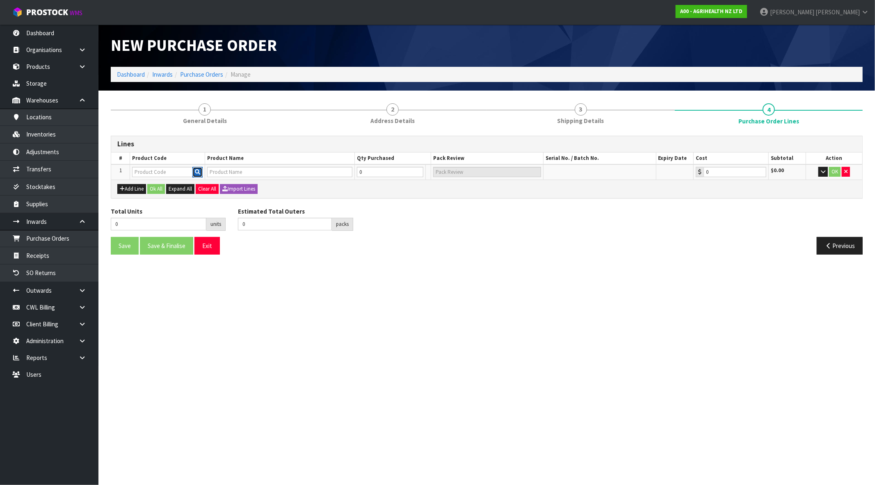
click at [199, 173] on icon "button" at bounding box center [197, 171] width 5 height 5
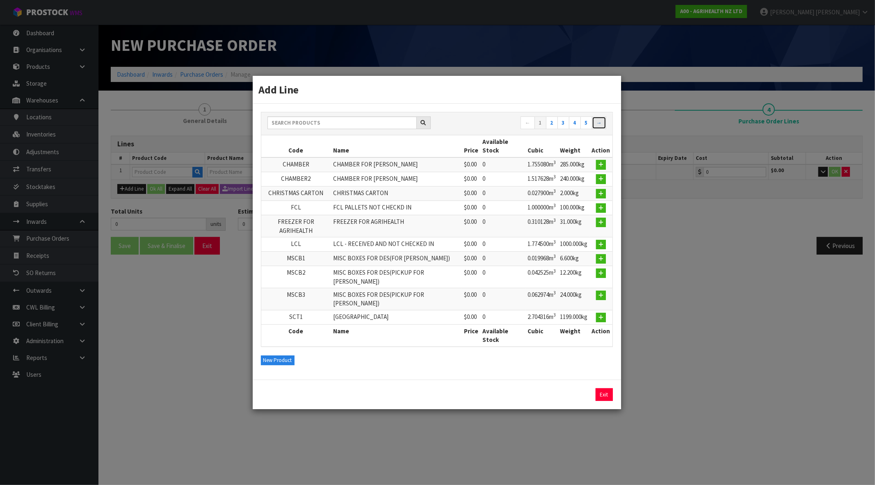
click at [596, 130] on link "→" at bounding box center [599, 122] width 14 height 13
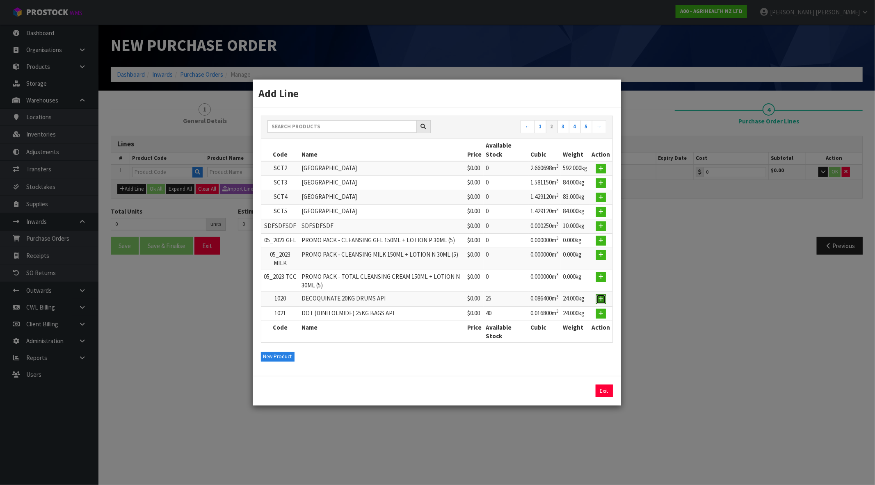
click at [601, 298] on icon "button" at bounding box center [600, 299] width 5 height 5
type input "1020"
type input "DECOQUINATE 20KG DRUMS API"
type input "0.00"
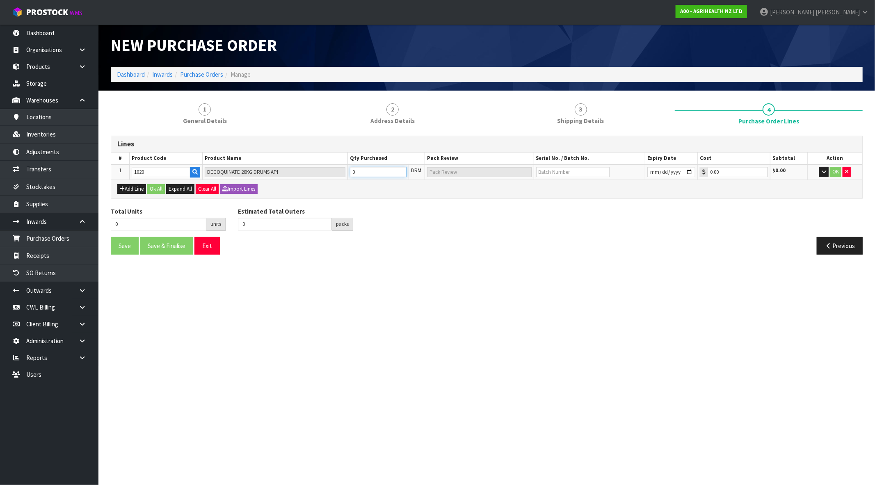
drag, startPoint x: 339, startPoint y: 175, endPoint x: 310, endPoint y: 187, distance: 31.1
click at [310, 183] on div "Lines # Product Code Product Name Qty Purchased Pack Review Serial No. / Batch …" at bounding box center [487, 167] width 752 height 63
type input "1"
type input "1 DRM"
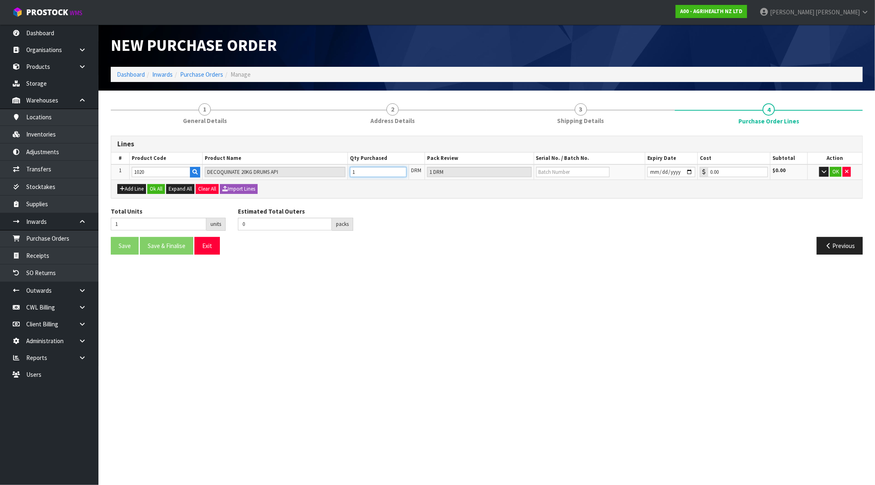
type input "10"
type input "10 DRM"
type input "10"
drag, startPoint x: 542, startPoint y: 232, endPoint x: 534, endPoint y: 260, distance: 29.3
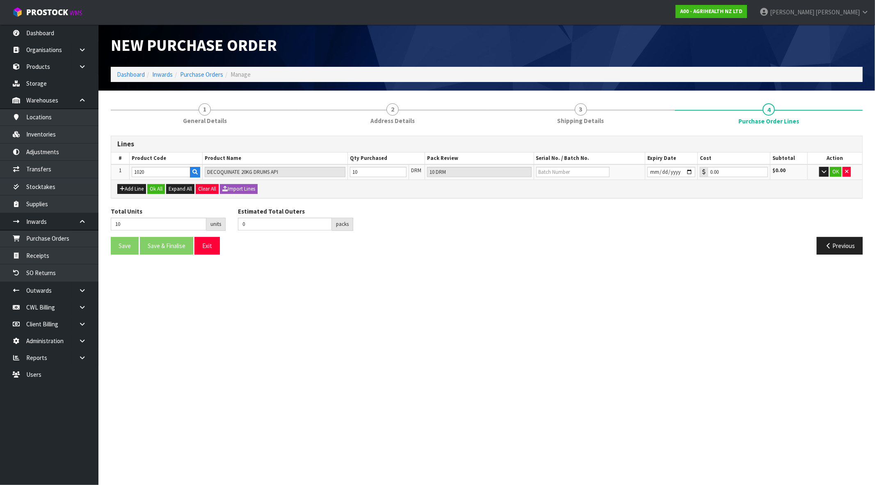
click at [542, 233] on div "Total Units 10 units Estimated Total Outers 0 packs Estimated Total Pallets pal…" at bounding box center [487, 222] width 764 height 30
click at [158, 185] on button "Ok All" at bounding box center [156, 189] width 18 height 10
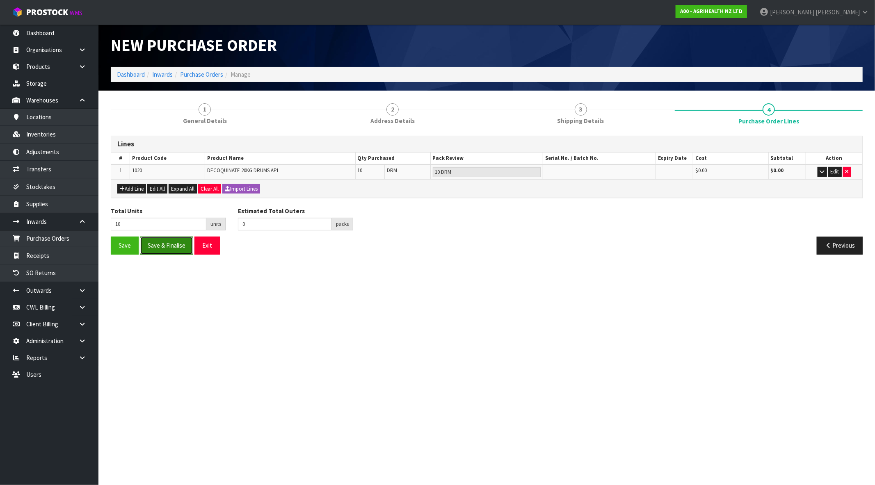
click at [165, 248] on button "Save & Finalise" at bounding box center [166, 246] width 53 height 18
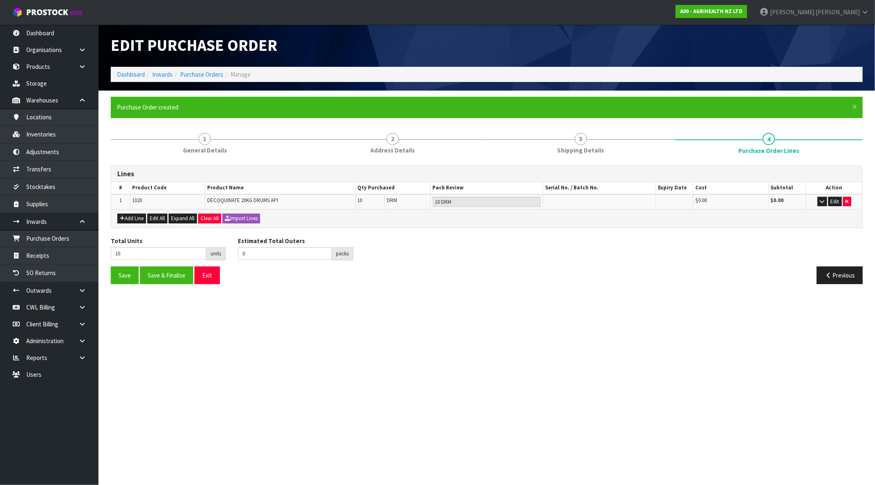
type input "0"
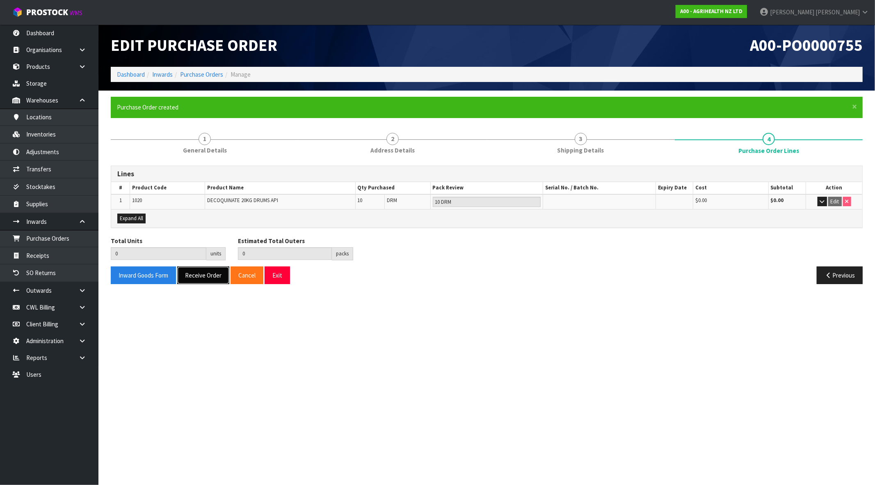
click at [206, 280] on button "Receive Order" at bounding box center [203, 276] width 52 height 18
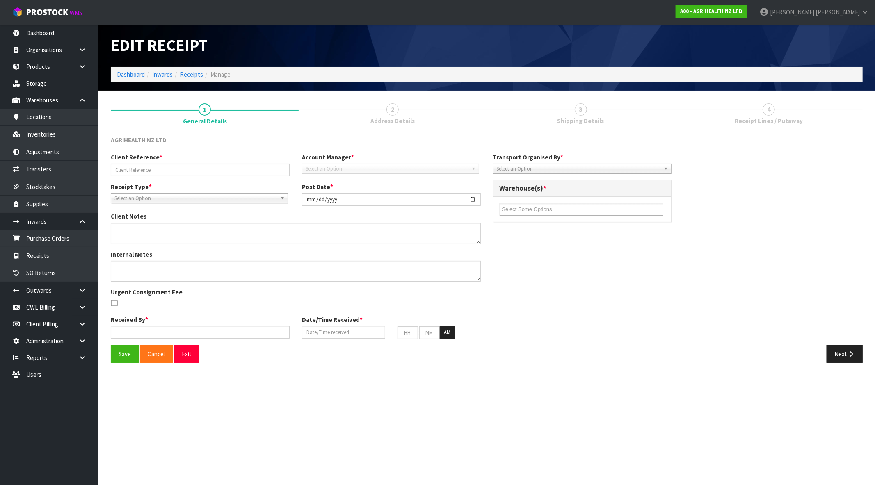
type input "TGJTGUYTYUT"
type input "[DATE]"
type input "[PERSON_NAME]"
type input "[DATE]"
type input "11"
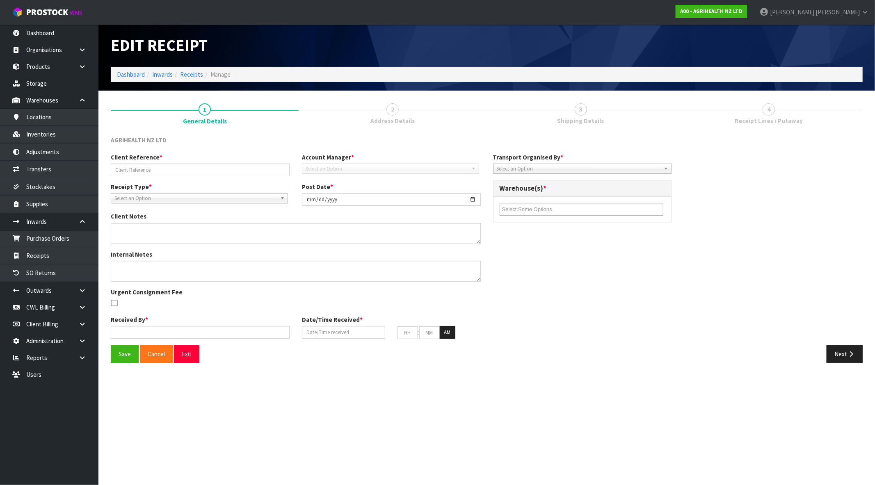
type input "16"
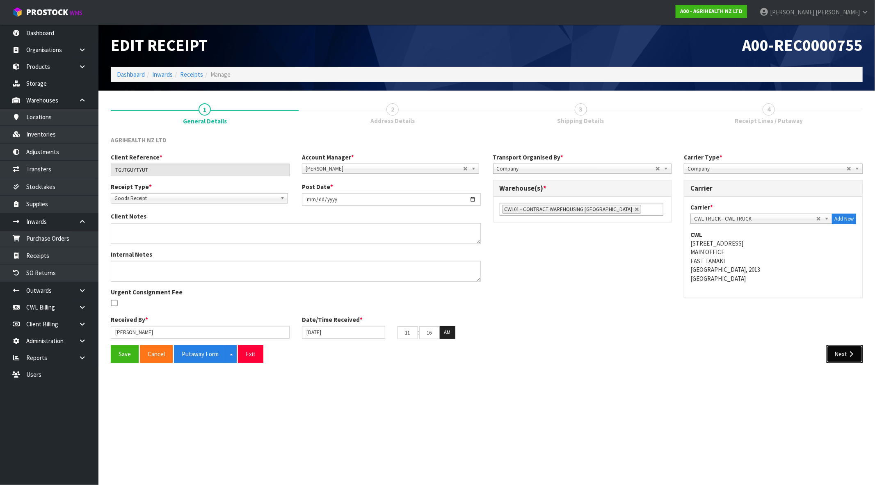
click at [834, 360] on button "Next" at bounding box center [845, 354] width 36 height 18
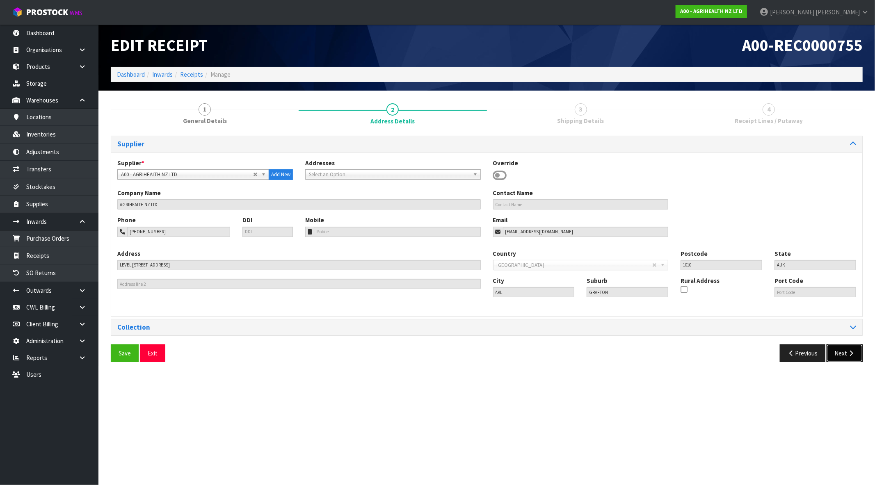
click at [838, 353] on button "Next" at bounding box center [845, 354] width 36 height 18
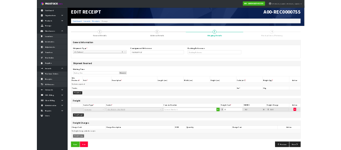
scroll to position [9, 0]
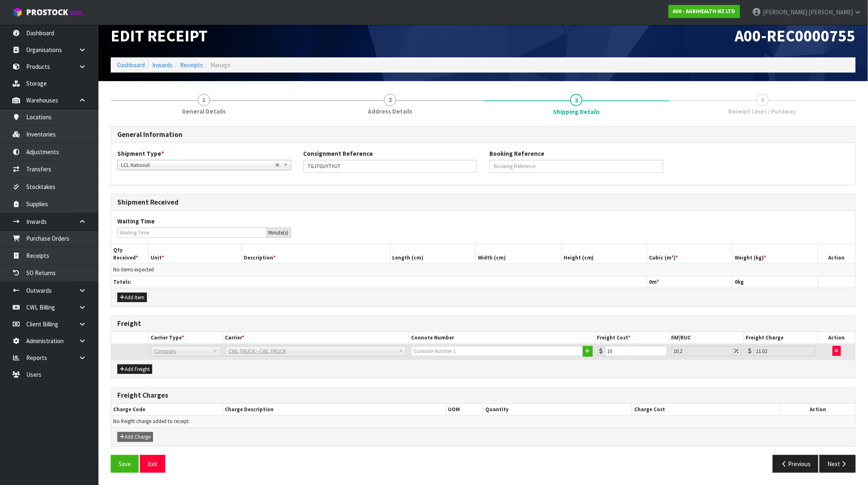
click at [194, 351] on span "Company" at bounding box center [181, 352] width 55 height 10
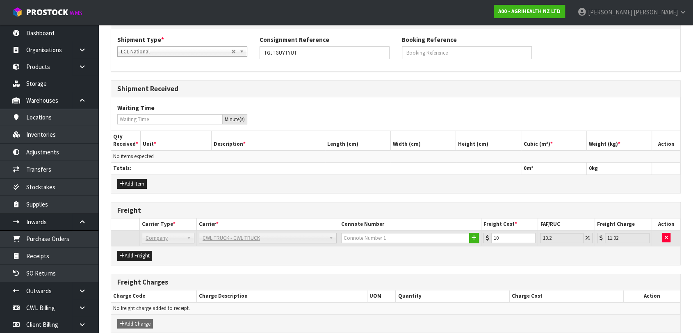
scroll to position [26, 0]
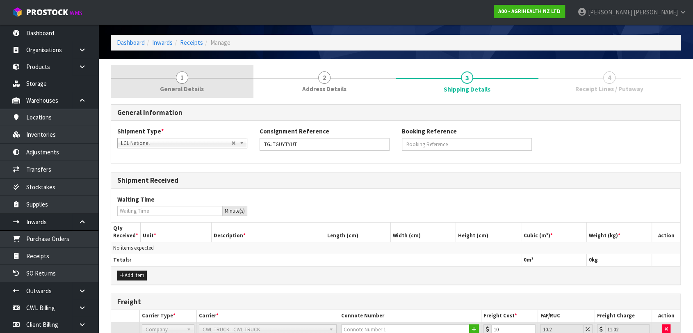
click at [190, 90] on span "General Details" at bounding box center [182, 88] width 44 height 9
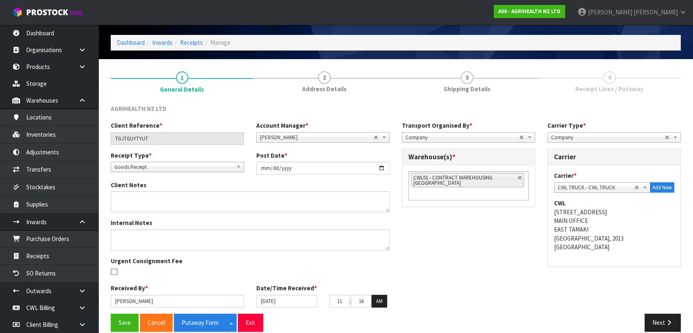
click at [543, 83] on link "4 Receipt Lines / Putaway" at bounding box center [610, 81] width 143 height 32
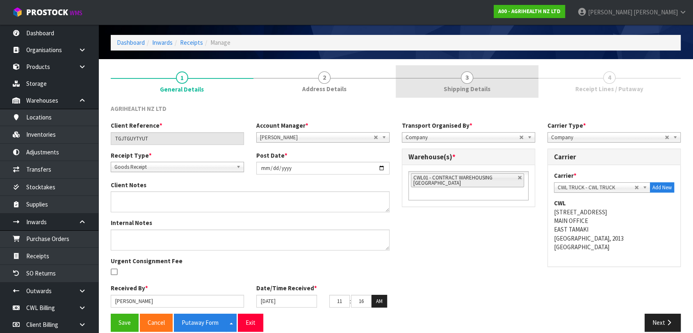
click at [507, 83] on link "3 Shipping Details" at bounding box center [467, 81] width 143 height 32
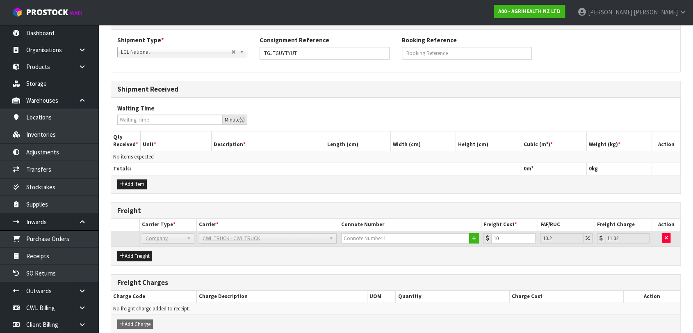
scroll to position [163, 0]
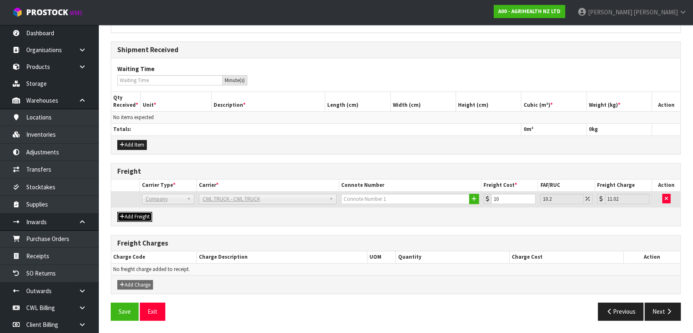
click at [141, 220] on button "Add Freight" at bounding box center [134, 217] width 35 height 10
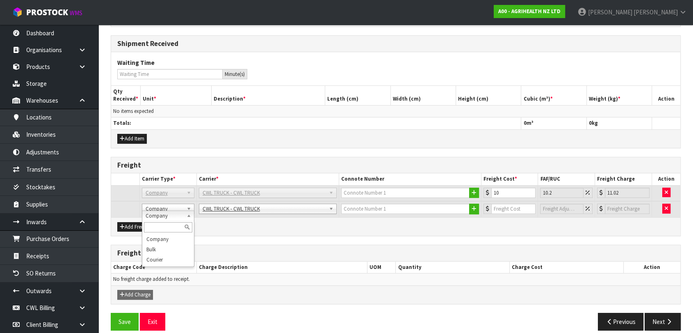
click at [267, 235] on div "Add Freight" at bounding box center [395, 226] width 569 height 18
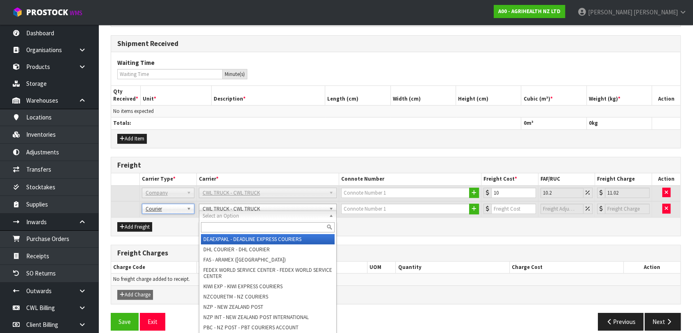
scroll to position [0, 0]
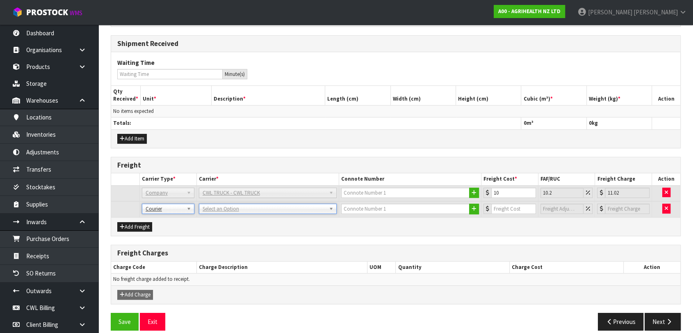
click at [240, 273] on th "Charge Description" at bounding box center [281, 267] width 171 height 12
click at [411, 243] on div "General Information Shipment Type * LCL National LCL International FCL-20ft FCL…" at bounding box center [396, 152] width 570 height 369
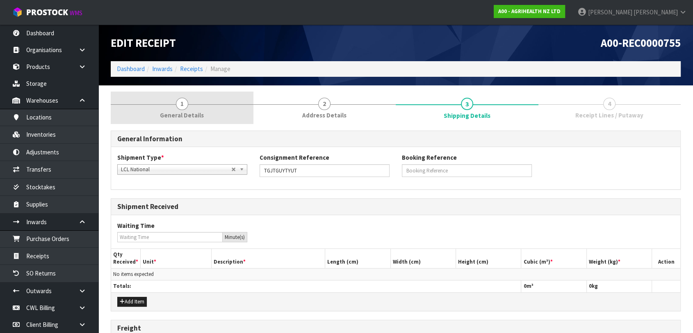
drag, startPoint x: 201, startPoint y: 109, endPoint x: 210, endPoint y: 122, distance: 16.4
click at [200, 109] on link "1 General Details" at bounding box center [182, 107] width 143 height 32
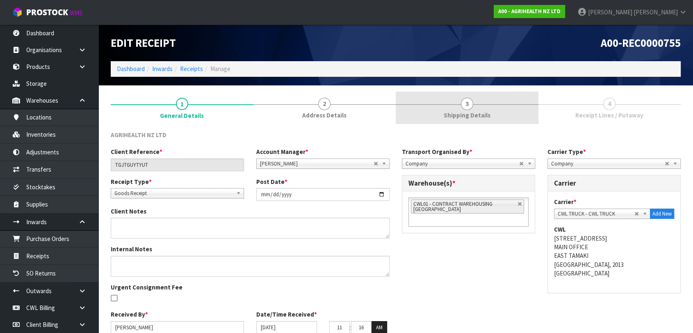
click at [480, 116] on span "Shipping Details" at bounding box center [467, 115] width 47 height 9
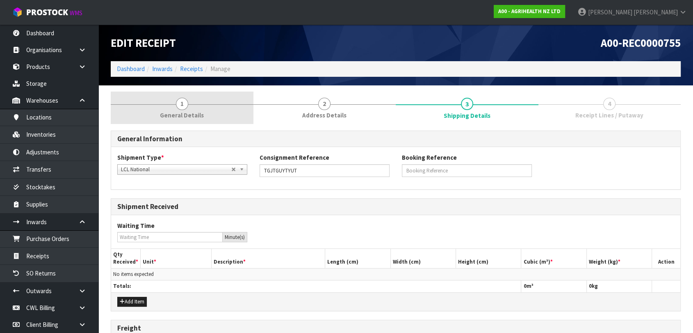
click at [206, 106] on link "1 General Details" at bounding box center [182, 107] width 143 height 32
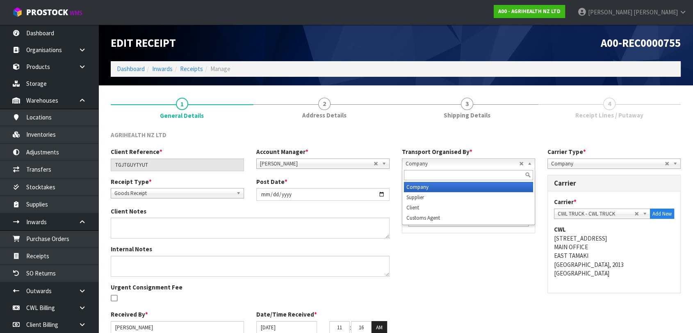
click at [434, 164] on span "Company" at bounding box center [463, 164] width 114 height 10
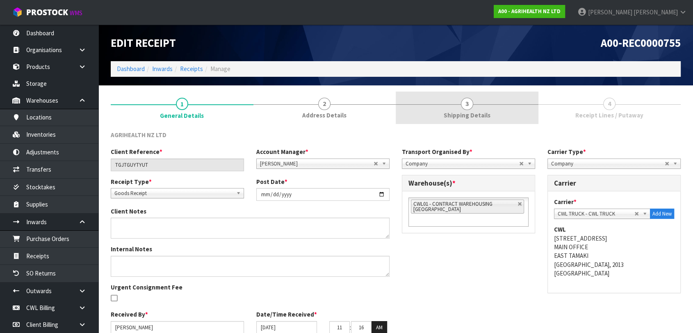
click at [472, 108] on link "3 Shipping Details" at bounding box center [467, 107] width 143 height 32
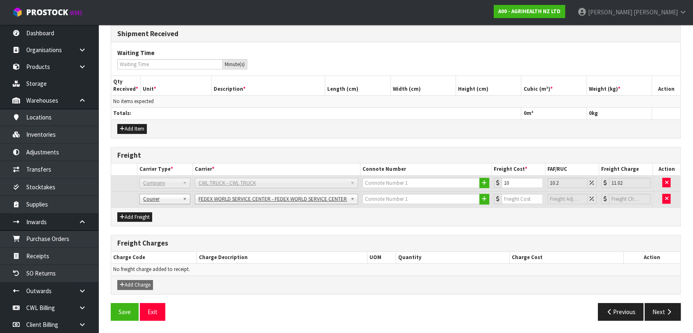
scroll to position [179, 0]
click at [668, 201] on icon "button" at bounding box center [666, 198] width 3 height 5
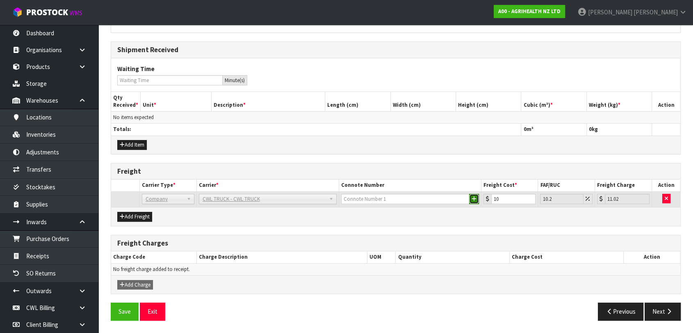
click at [475, 201] on icon "button" at bounding box center [474, 198] width 5 height 5
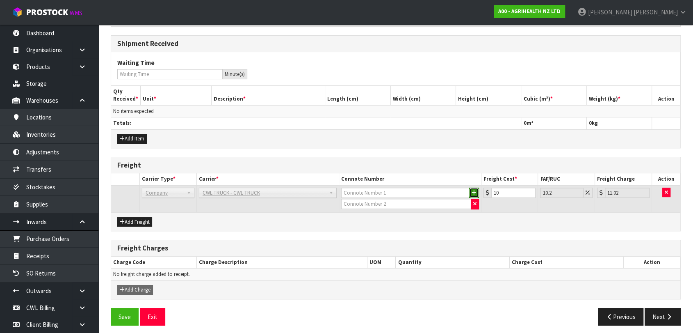
click at [475, 195] on icon "button" at bounding box center [474, 192] width 5 height 5
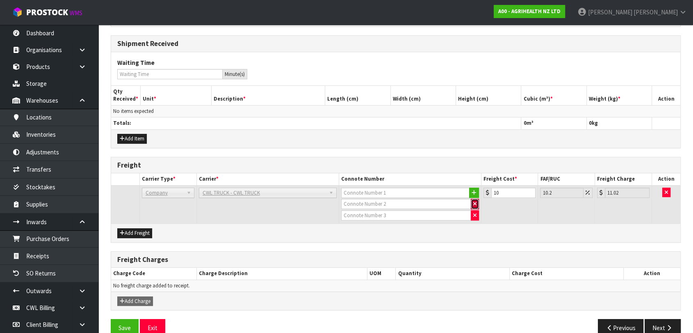
click at [475, 206] on icon "button" at bounding box center [474, 203] width 3 height 5
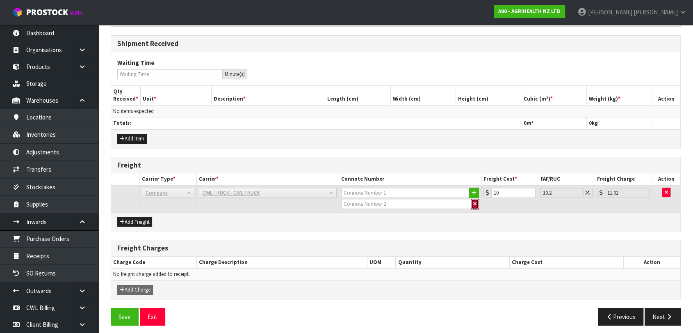
click at [474, 206] on icon "button" at bounding box center [474, 203] width 3 height 5
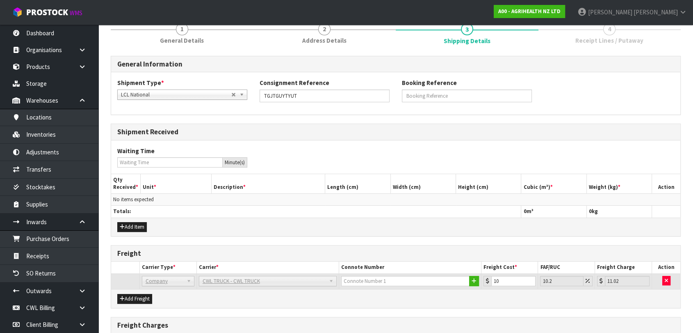
scroll to position [0, 0]
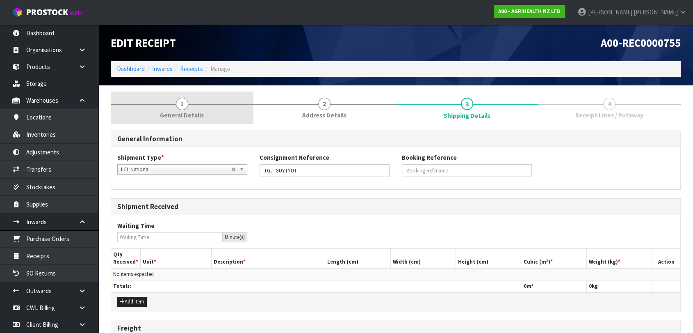
click at [226, 110] on link "1 General Details" at bounding box center [182, 107] width 143 height 32
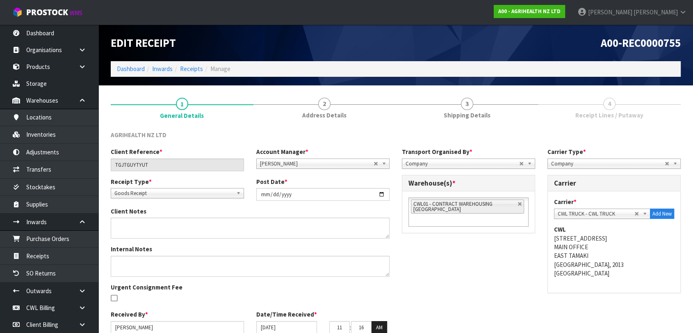
click at [456, 165] on span "Company" at bounding box center [463, 164] width 114 height 10
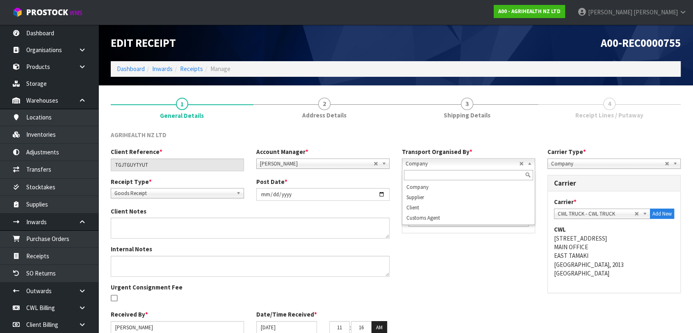
click at [489, 274] on div "Client Reference * TGJTGUYTYUT Account Manager * Zubair Moolla Rod Giles Kirsty…" at bounding box center [396, 243] width 582 height 192
drag, startPoint x: 422, startPoint y: 165, endPoint x: 421, endPoint y: 179, distance: 14.4
click at [422, 165] on span "Company" at bounding box center [463, 164] width 114 height 10
click at [422, 194] on li "Supplier" at bounding box center [468, 197] width 129 height 10
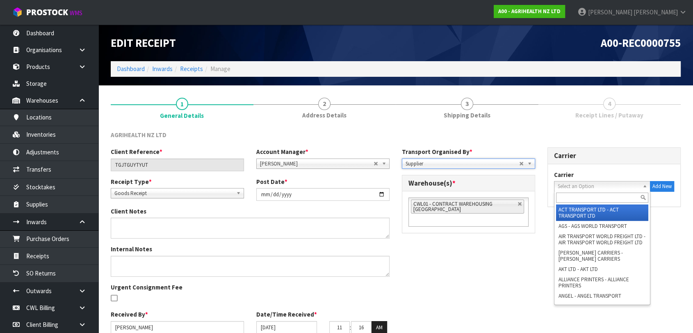
click at [580, 184] on span "Select an Option" at bounding box center [596, 186] width 77 height 10
click at [513, 269] on div "Client Reference * TGJTGUYTYUT Account Manager * Zubair Moolla Rod Giles Kirsty…" at bounding box center [396, 243] width 582 height 192
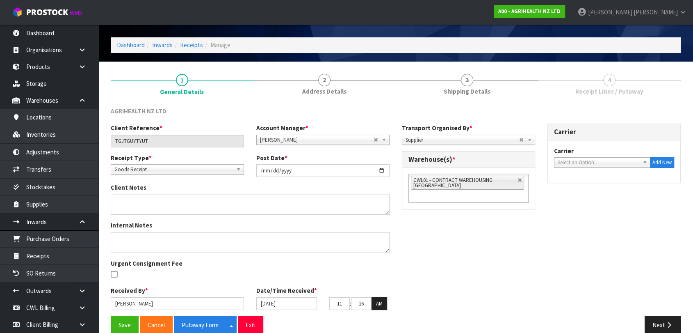
scroll to position [37, 0]
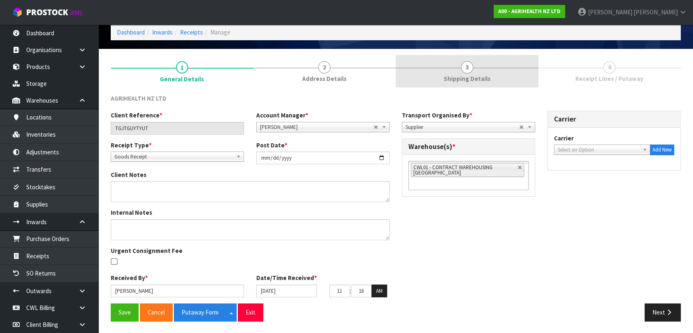
click at [462, 73] on link "3 Shipping Details" at bounding box center [467, 71] width 143 height 32
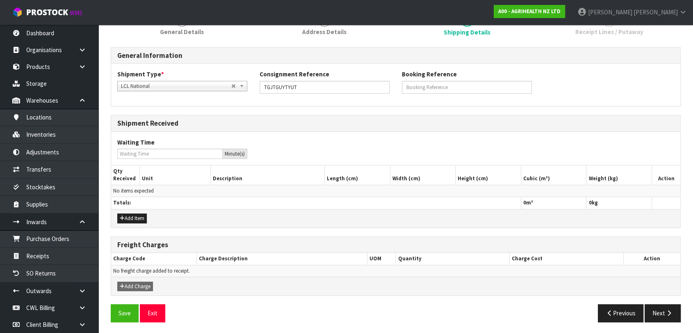
scroll to position [84, 0]
click at [135, 217] on button "Add Item" at bounding box center [132, 218] width 30 height 10
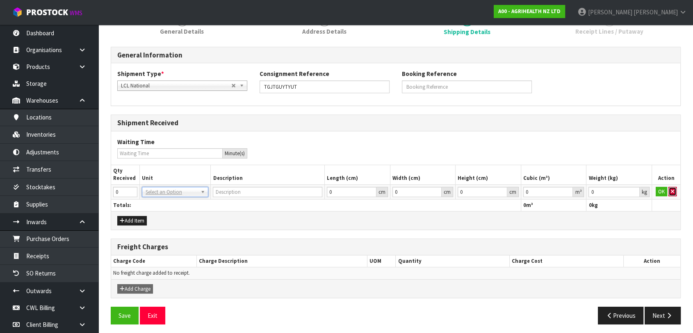
click at [671, 189] on icon "button" at bounding box center [672, 191] width 3 height 5
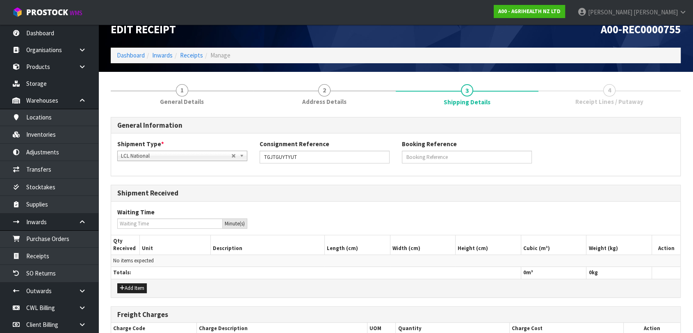
scroll to position [0, 0]
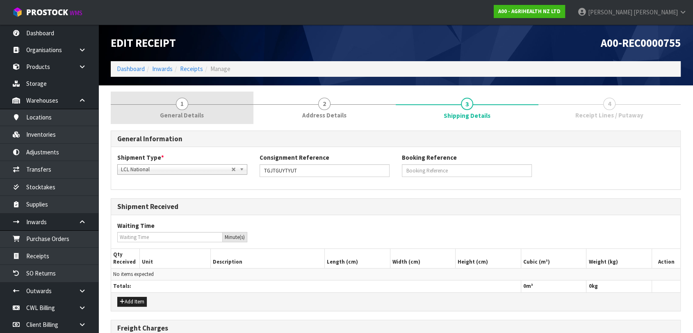
drag, startPoint x: 177, startPoint y: 102, endPoint x: 222, endPoint y: 123, distance: 49.9
click at [177, 102] on span "1" at bounding box center [182, 104] width 12 height 12
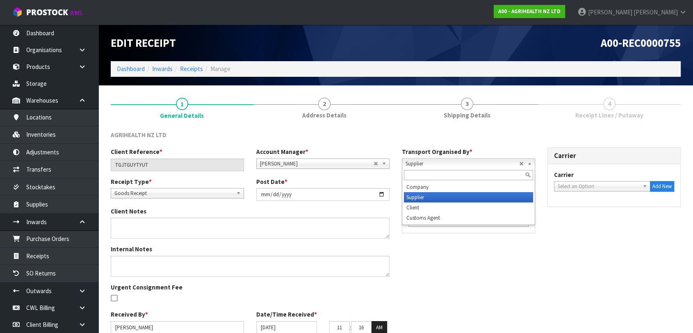
click at [439, 161] on span "Supplier" at bounding box center [463, 164] width 114 height 10
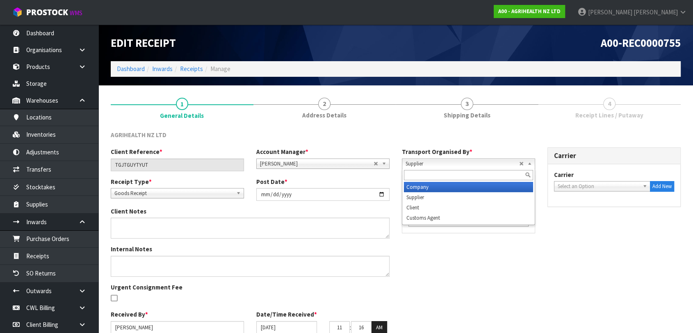
click at [430, 188] on li "Company" at bounding box center [468, 187] width 129 height 10
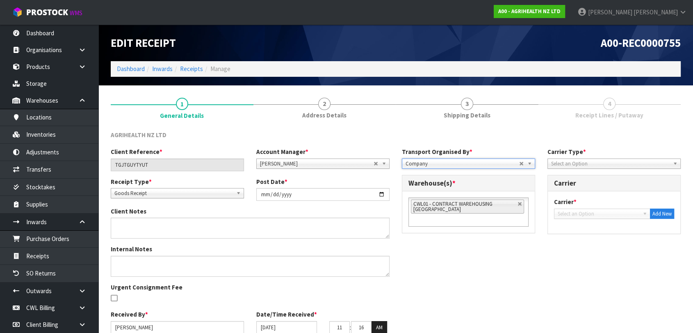
click at [561, 162] on span "Select an Option" at bounding box center [610, 164] width 119 height 10
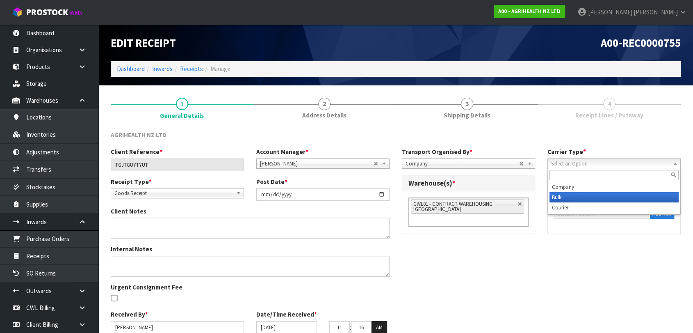
click at [564, 196] on li "Bulk" at bounding box center [614, 197] width 129 height 10
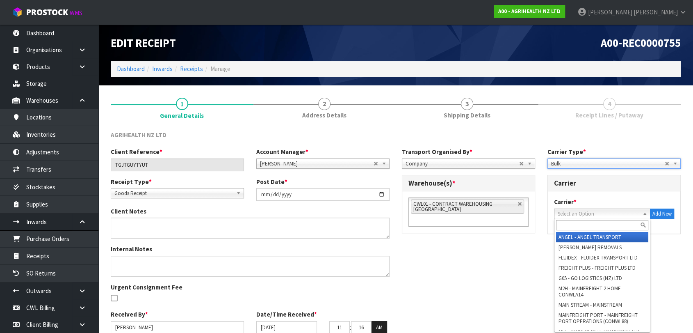
drag, startPoint x: 572, startPoint y: 215, endPoint x: 572, endPoint y: 231, distance: 15.6
click at [572, 215] on span "Select an Option" at bounding box center [599, 214] width 82 height 10
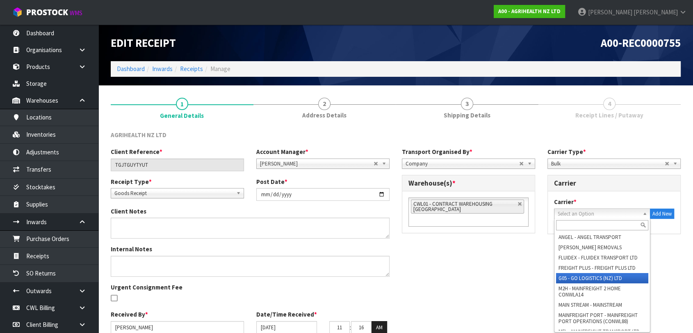
click at [579, 279] on li "G05 - GO LOGISTICS (NZ) LTD" at bounding box center [602, 278] width 92 height 10
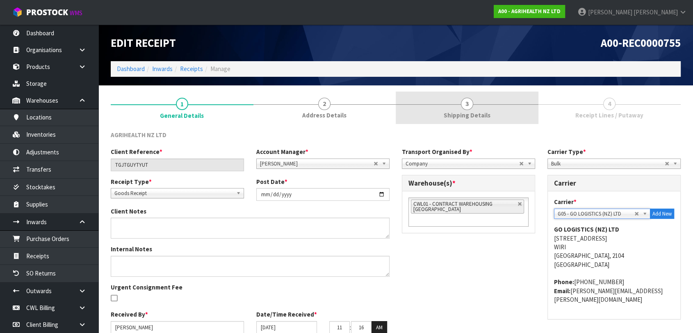
click at [474, 121] on link "3 Shipping Details" at bounding box center [467, 107] width 143 height 32
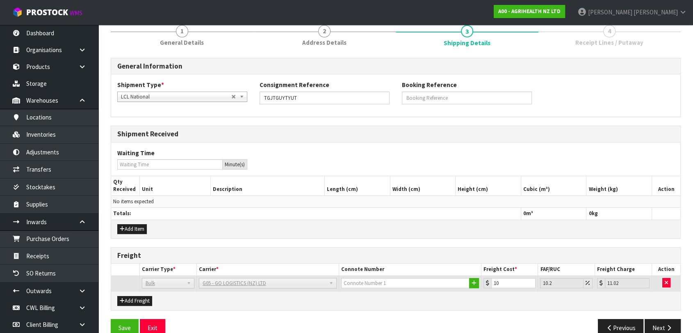
scroll to position [87, 0]
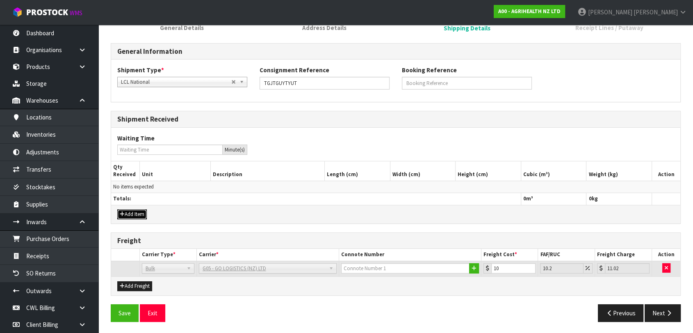
click at [138, 215] on button "Add Item" at bounding box center [132, 214] width 30 height 10
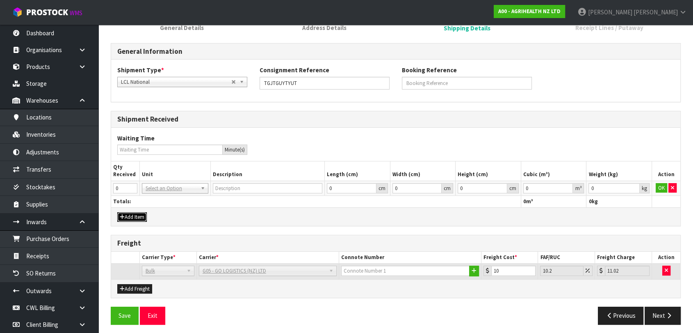
click at [139, 215] on button "Add Item" at bounding box center [132, 217] width 30 height 10
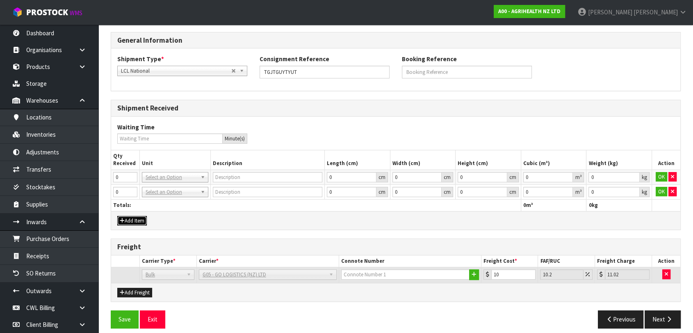
scroll to position [105, 0]
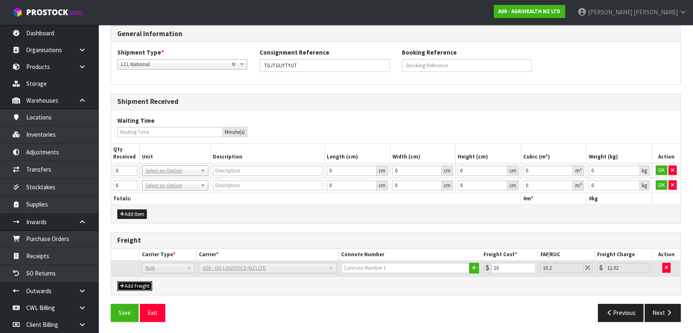
click at [133, 281] on button "Add Freight" at bounding box center [134, 286] width 35 height 10
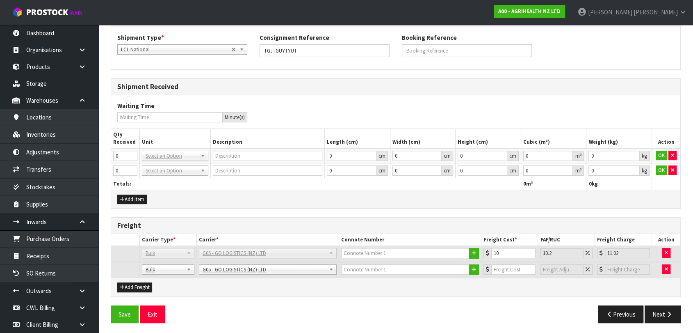
scroll to position [121, 0]
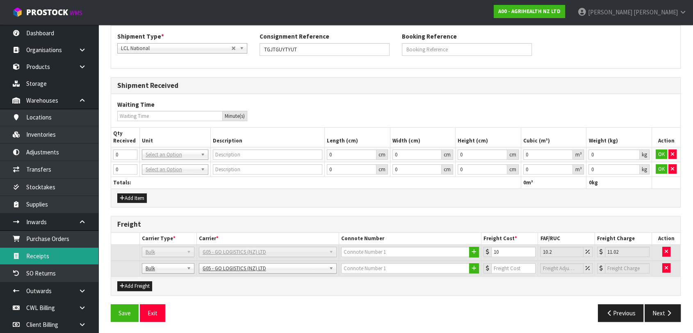
click at [56, 249] on link "Receipts" at bounding box center [49, 255] width 98 height 17
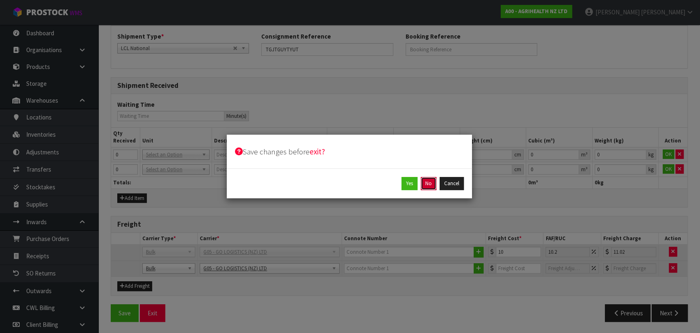
click at [429, 186] on button "No" at bounding box center [429, 183] width 16 height 13
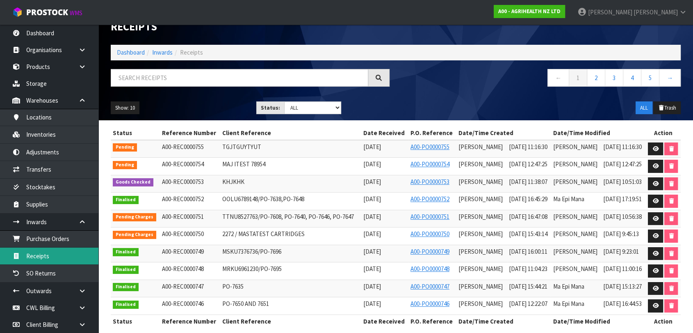
scroll to position [24, 0]
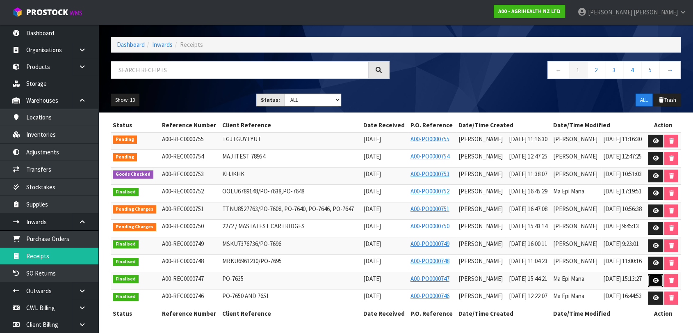
click at [655, 279] on icon at bounding box center [656, 280] width 6 height 5
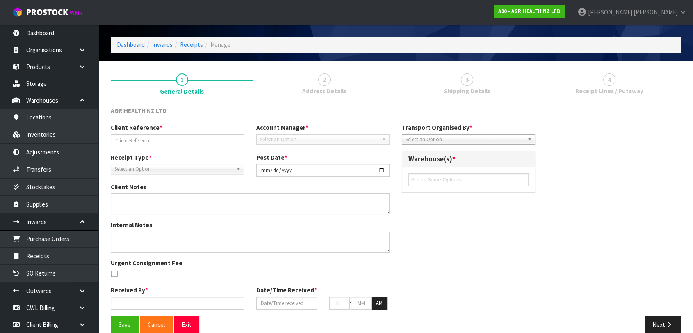
scroll to position [37, 0]
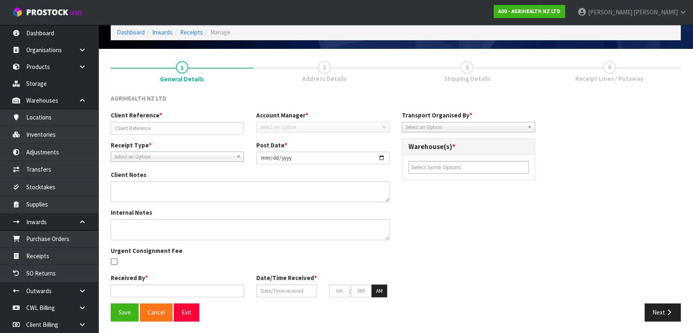
type input "PO-7635"
type input "2024-12-30"
type textarea "VARIANCE OF 2 UNITS SEE PHOTO ATTACHED OF CARTON"
type textarea "2ND CHECK BY MA"
type input "[PERSON_NAME]"
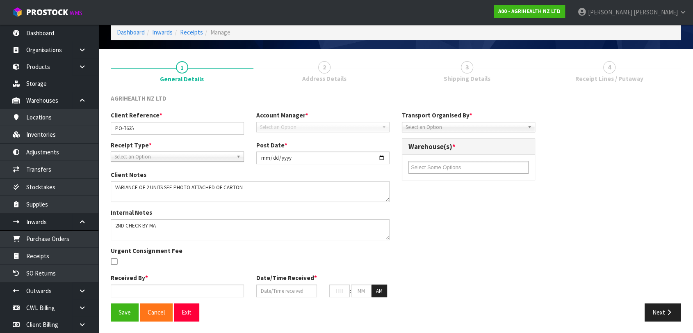
type input "[DATE]"
type input "03"
type input "44"
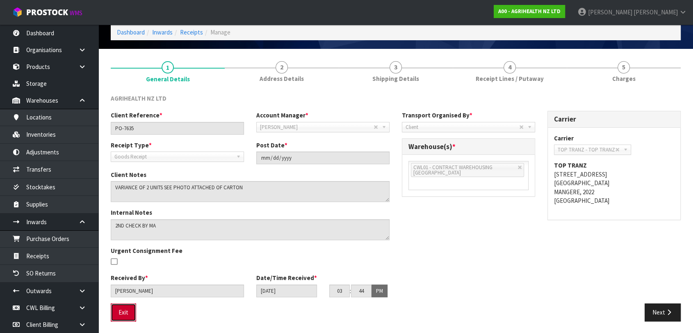
click at [125, 312] on button "Exit" at bounding box center [123, 312] width 25 height 18
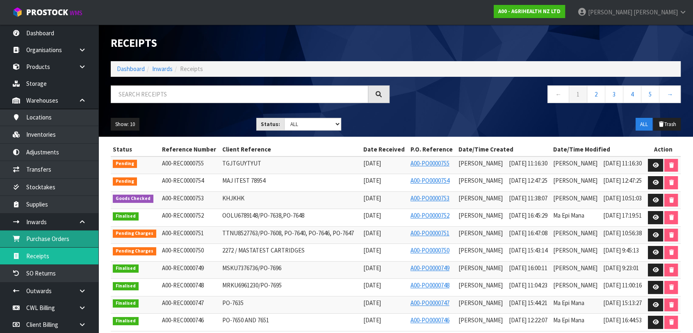
click at [55, 239] on link "Purchase Orders" at bounding box center [49, 238] width 98 height 17
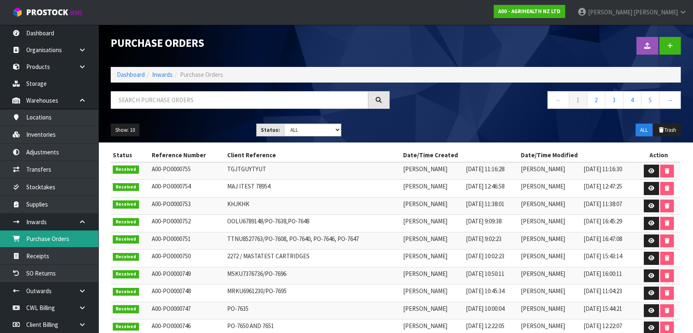
scroll to position [30, 0]
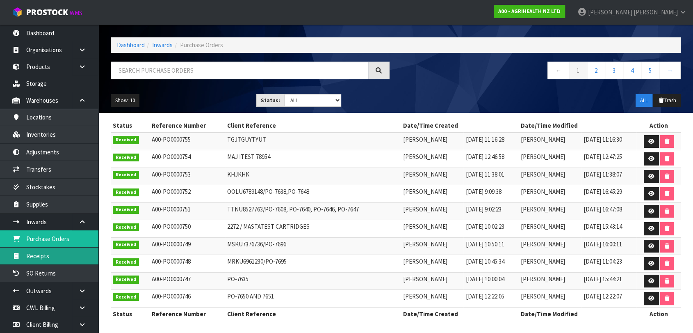
click at [50, 259] on link "Receipts" at bounding box center [49, 255] width 98 height 17
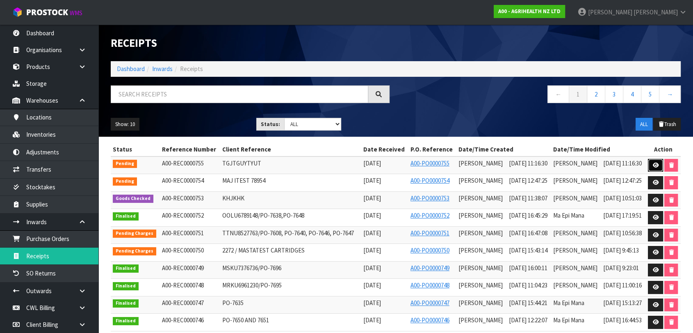
click at [658, 165] on icon at bounding box center [656, 164] width 6 height 5
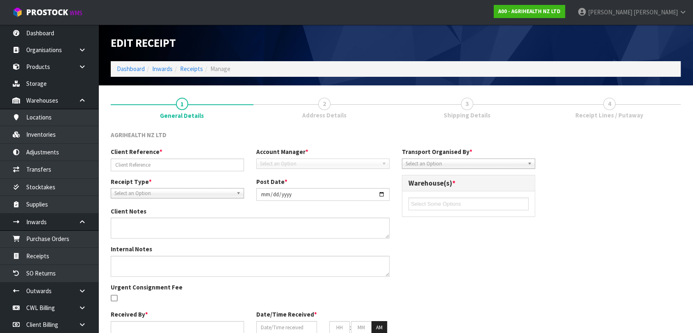
type input "TGJTGUYTYUT"
type input "[DATE]"
type input "[PERSON_NAME]"
type input "[DATE]"
type input "11"
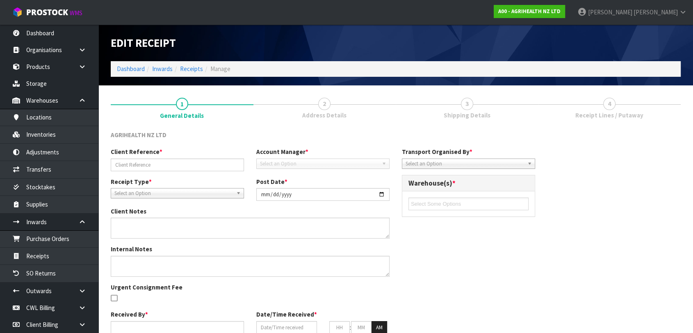
type input "16"
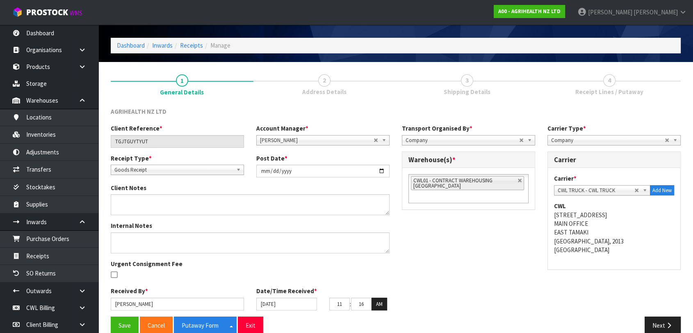
scroll to position [37, 0]
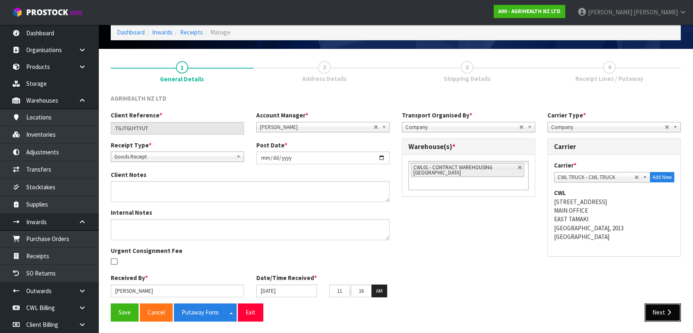
click at [658, 307] on button "Next" at bounding box center [663, 312] width 36 height 18
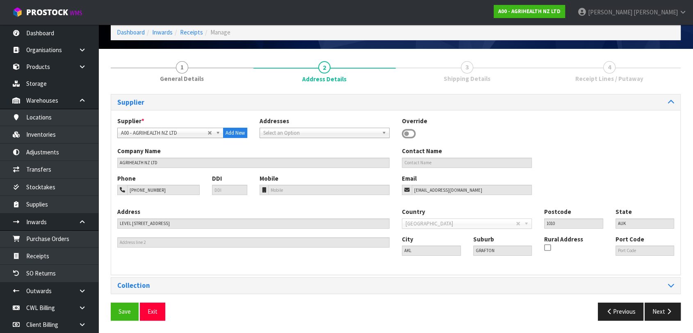
scroll to position [0, 0]
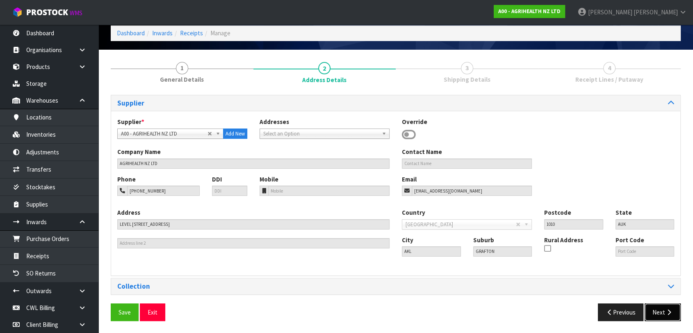
click at [660, 313] on button "Next" at bounding box center [663, 312] width 36 height 18
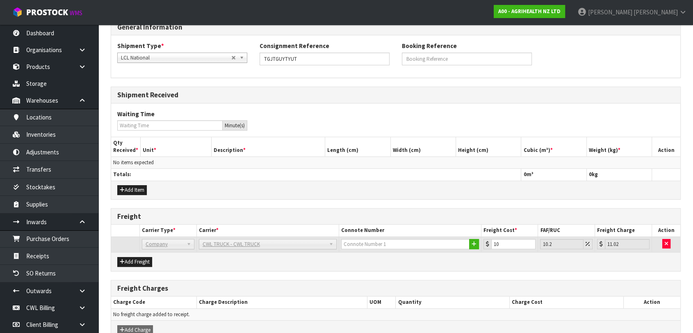
scroll to position [163, 0]
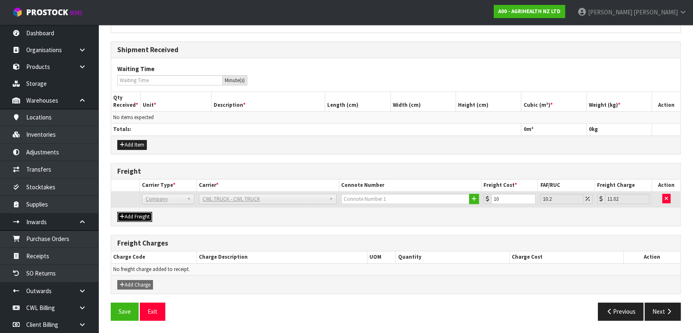
click at [130, 215] on button "Add Freight" at bounding box center [134, 217] width 35 height 10
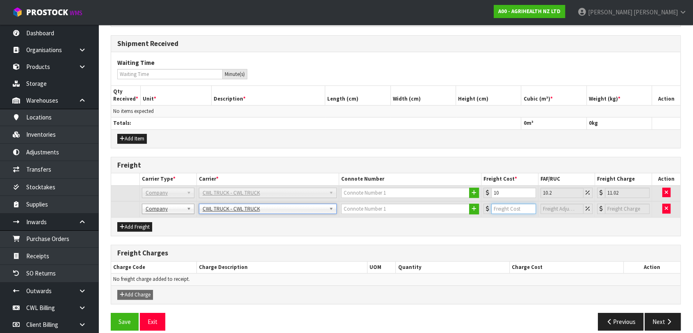
click at [511, 213] on input "number" at bounding box center [513, 208] width 45 height 10
type input "20"
click at [502, 235] on div "Add Freight" at bounding box center [395, 226] width 569 height 18
click at [671, 212] on td at bounding box center [666, 209] width 28 height 16
click at [669, 213] on button "button" at bounding box center [666, 208] width 8 height 10
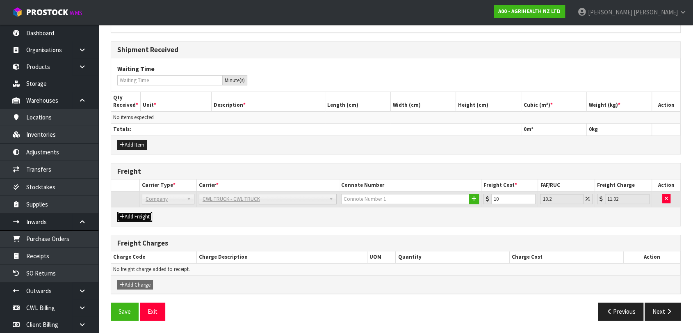
click at [144, 215] on button "Add Freight" at bounding box center [134, 217] width 35 height 10
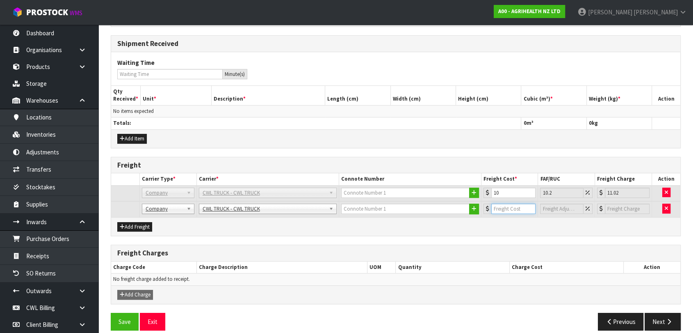
click at [493, 214] on input "number" at bounding box center [513, 208] width 45 height 10
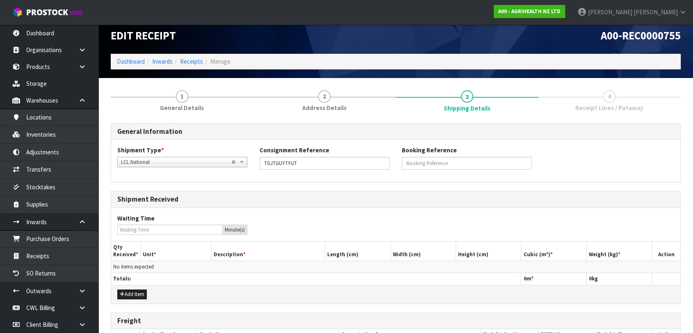
scroll to position [0, 0]
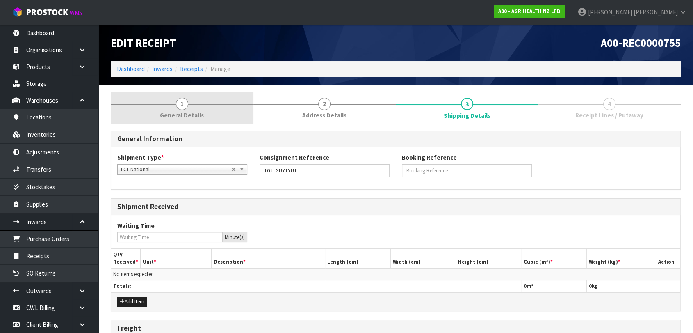
click at [179, 114] on span "General Details" at bounding box center [182, 115] width 44 height 9
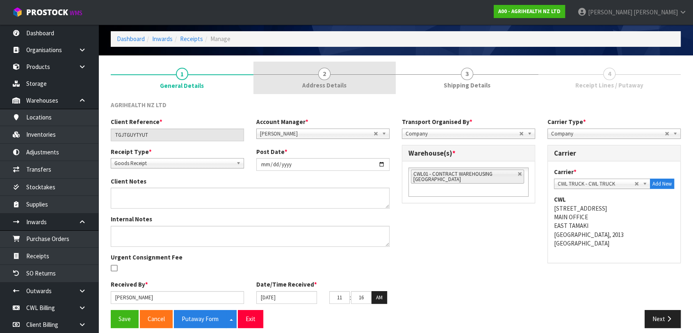
scroll to position [37, 0]
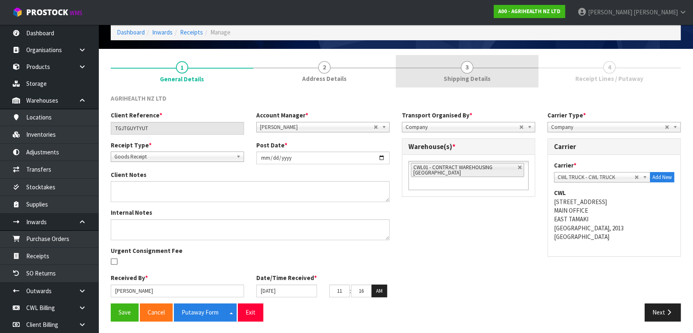
click at [512, 73] on link "3 Shipping Details" at bounding box center [467, 71] width 143 height 32
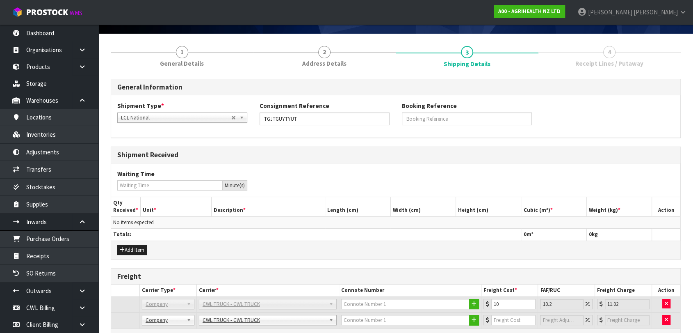
scroll to position [0, 0]
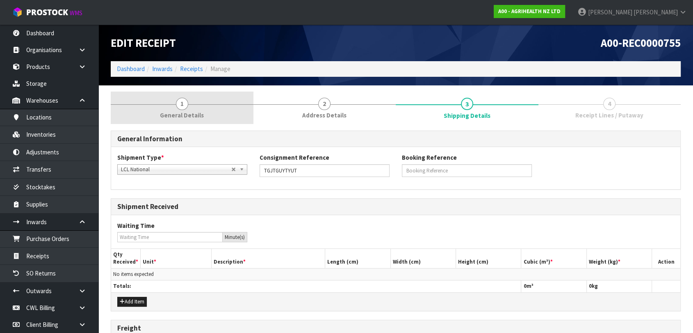
click at [190, 109] on link "1 General Details" at bounding box center [182, 107] width 143 height 32
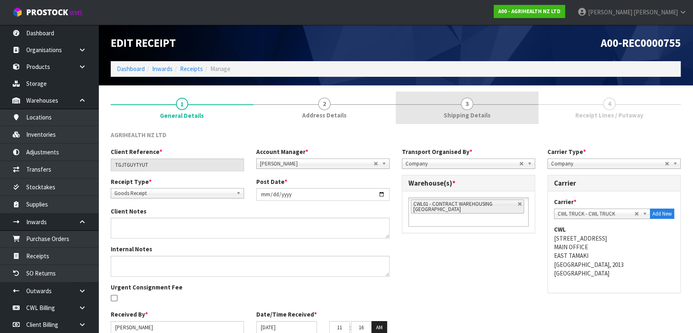
click at [487, 113] on span "Shipping Details" at bounding box center [467, 115] width 47 height 9
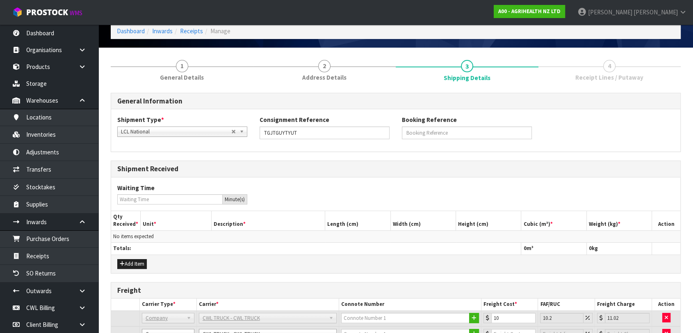
scroll to position [137, 0]
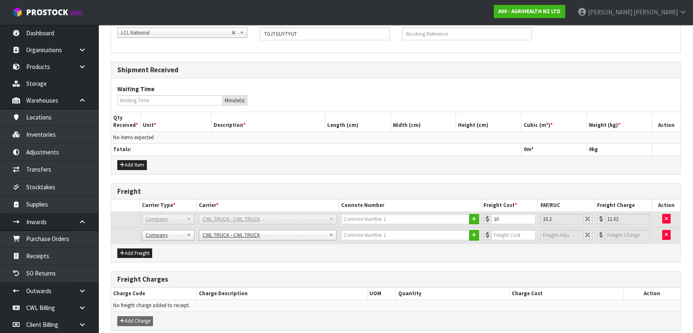
drag, startPoint x: 182, startPoint y: 224, endPoint x: 256, endPoint y: 228, distance: 74.3
click at [182, 224] on span "Company" at bounding box center [165, 219] width 38 height 10
click at [272, 224] on span "CWL TRUCK - CWL TRUCK" at bounding box center [264, 219] width 123 height 10
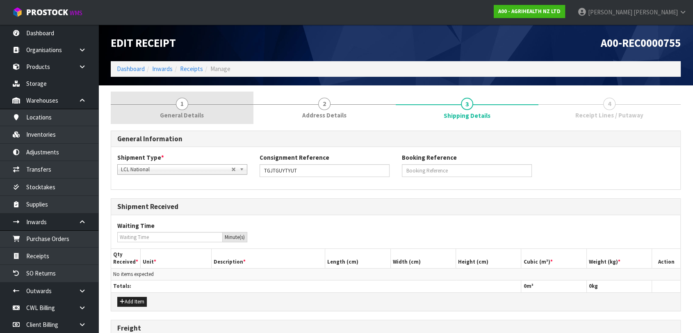
click at [184, 108] on span "1" at bounding box center [182, 104] width 12 height 12
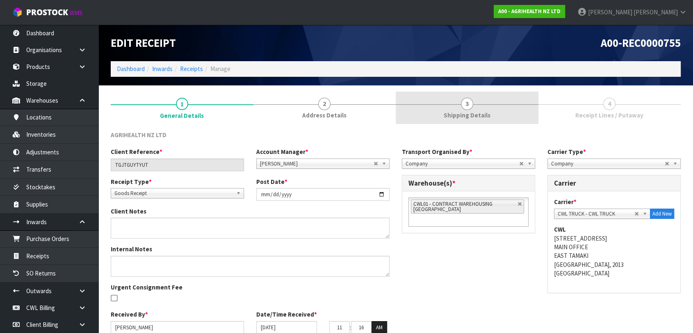
click at [486, 114] on span "Shipping Details" at bounding box center [467, 115] width 47 height 9
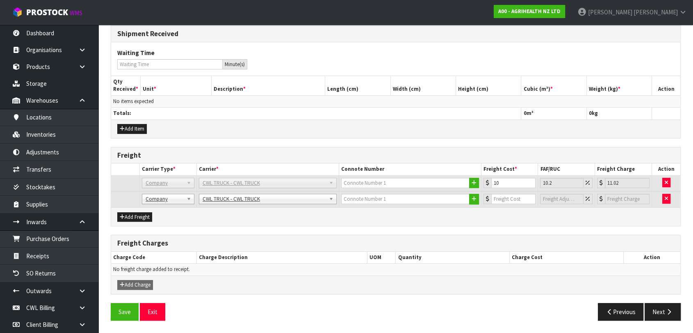
scroll to position [179, 0]
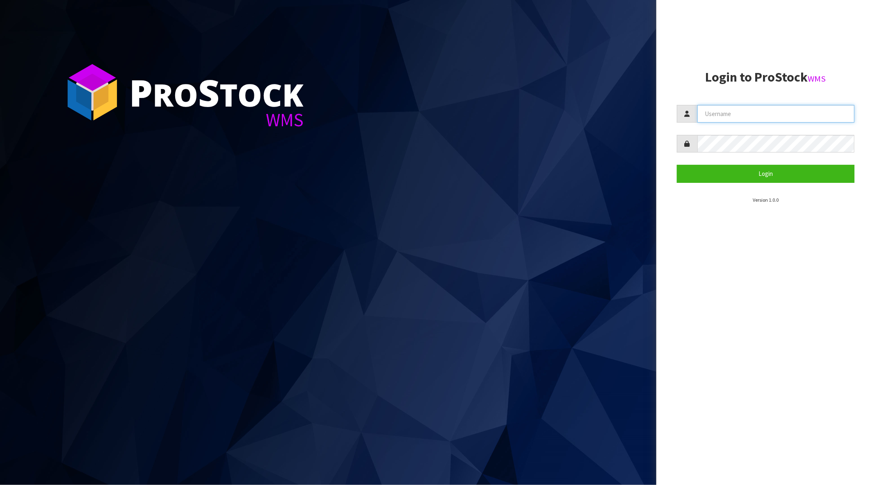
click at [751, 111] on input "text" at bounding box center [775, 114] width 157 height 18
type input "[PERSON_NAME][EMAIL_ADDRESS][DOMAIN_NAME]"
click at [677, 165] on button "Login" at bounding box center [766, 174] width 178 height 18
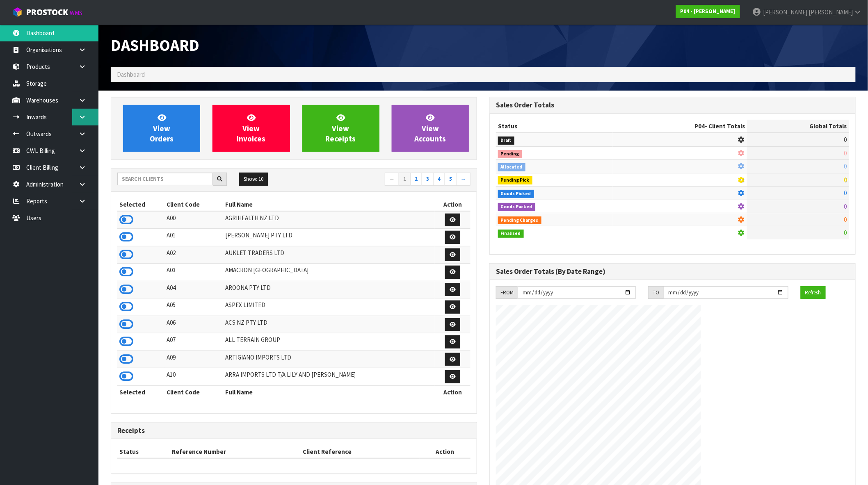
click at [78, 112] on link at bounding box center [85, 117] width 26 height 17
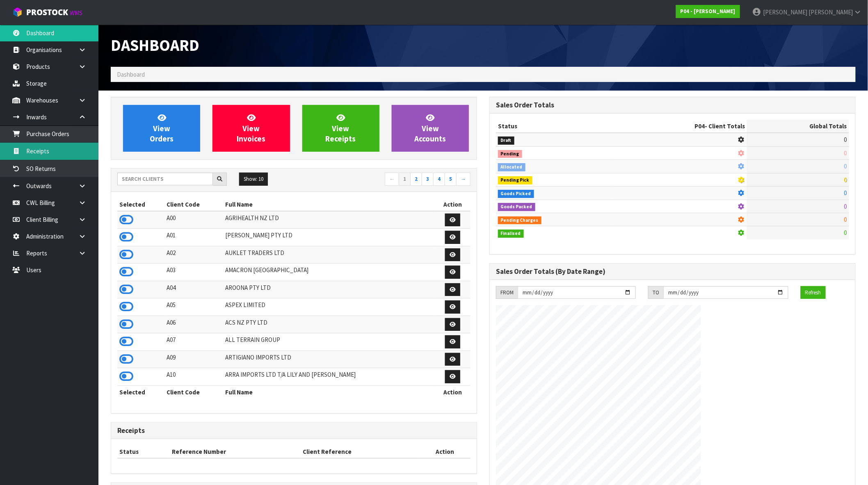
click at [43, 150] on link "Receipts" at bounding box center [49, 151] width 98 height 17
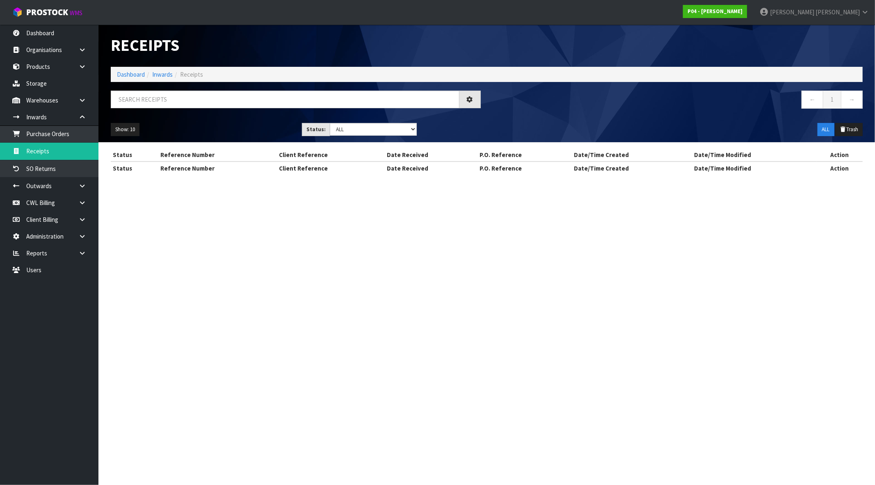
drag, startPoint x: 789, startPoint y: 21, endPoint x: 767, endPoint y: 22, distance: 21.8
click at [753, 21] on div "P04 - [PERSON_NAME]" at bounding box center [715, 11] width 76 height 23
click at [747, 9] on link "P04 - [PERSON_NAME]" at bounding box center [715, 11] width 64 height 13
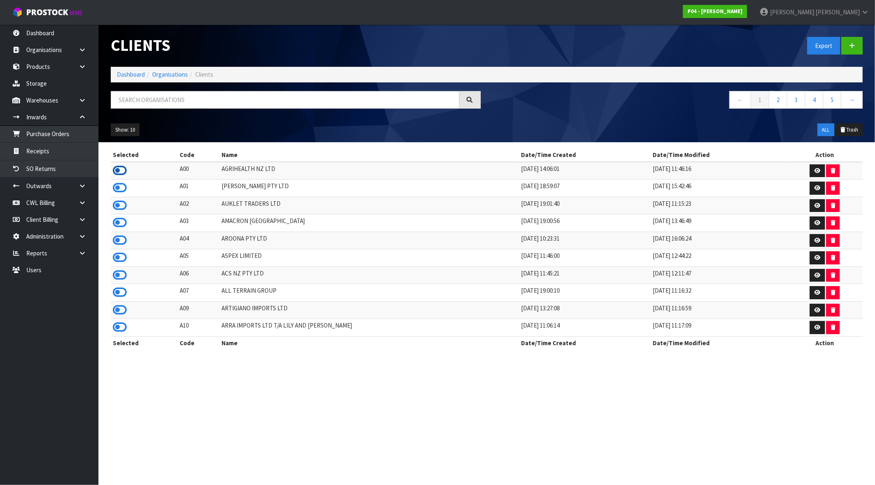
click at [121, 169] on icon at bounding box center [120, 170] width 14 height 12
click at [52, 150] on link "Receipts" at bounding box center [49, 151] width 98 height 17
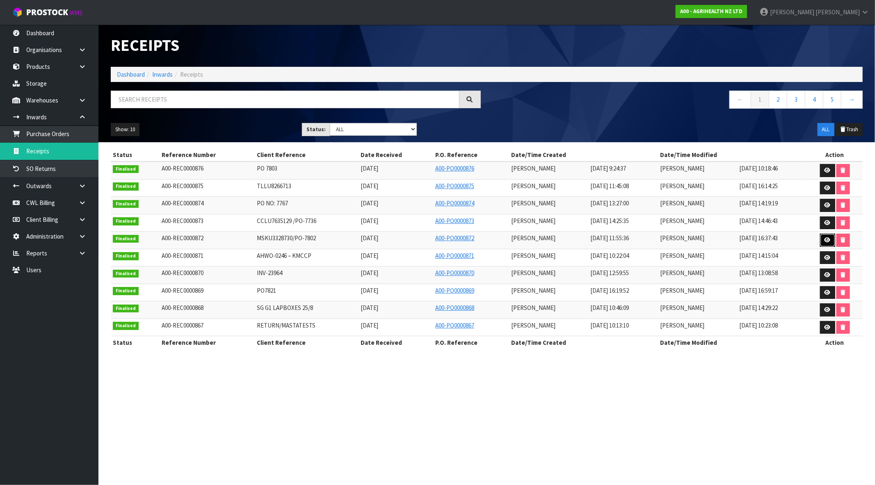
click at [827, 238] on icon at bounding box center [827, 240] width 6 height 5
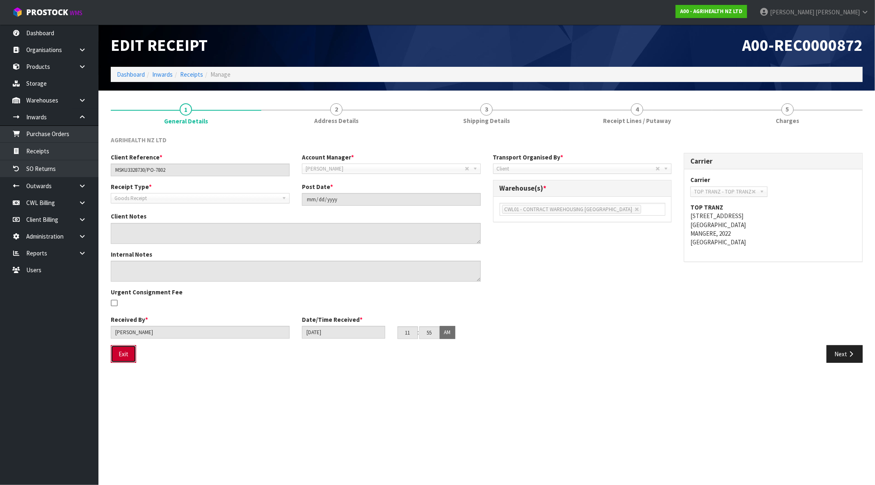
click at [126, 359] on button "Exit" at bounding box center [123, 354] width 25 height 18
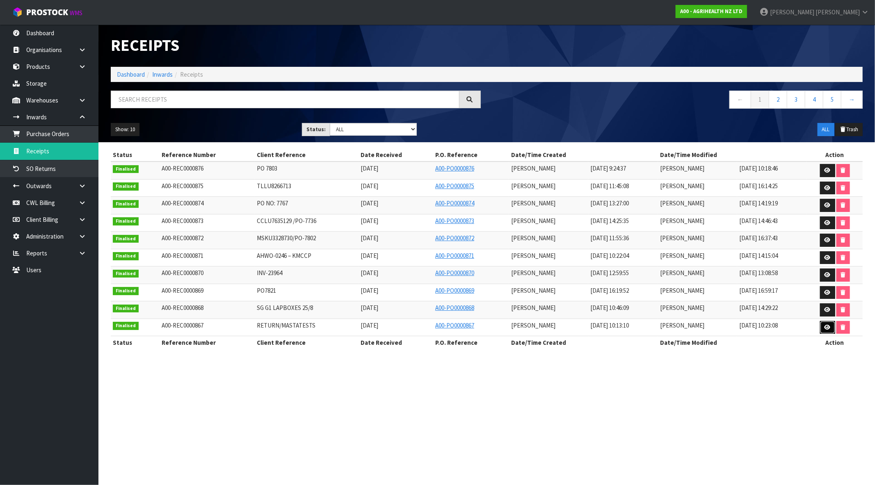
click at [825, 330] on icon at bounding box center [827, 327] width 6 height 5
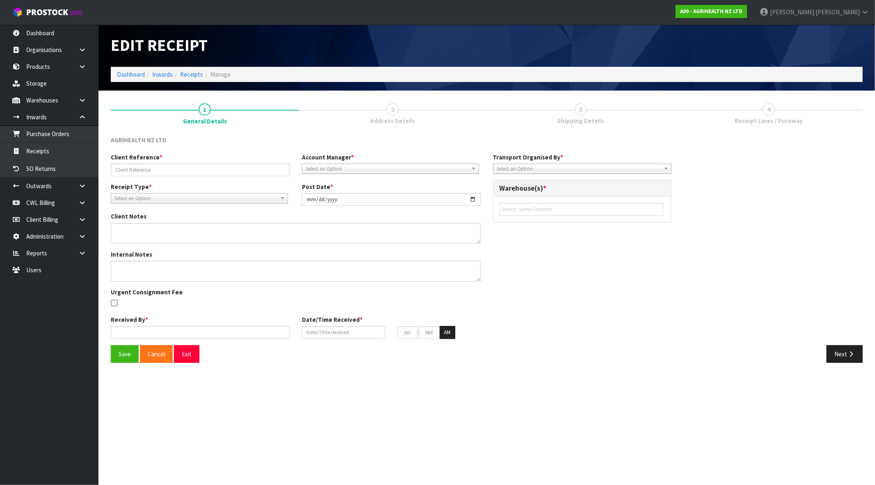
type input "RETURN/MASTATESTS"
type input "[DATE]"
type input "[PERSON_NAME]"
type input "[DATE]"
type input "10"
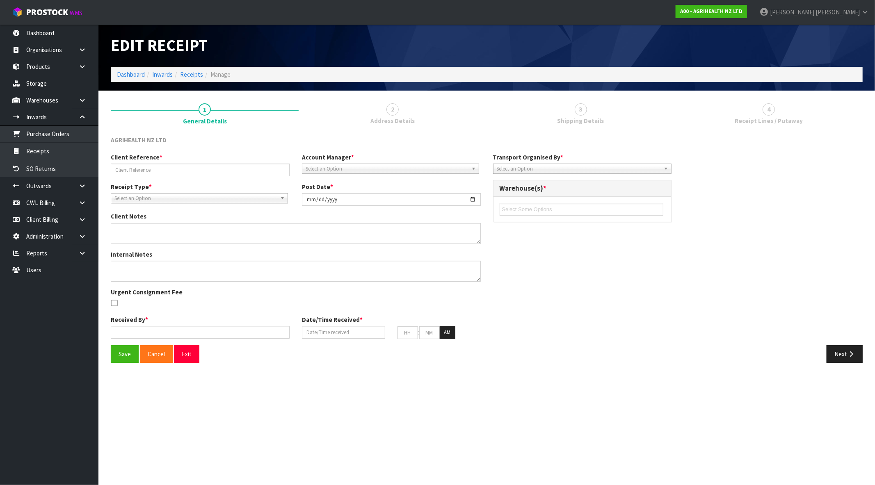
type input "13"
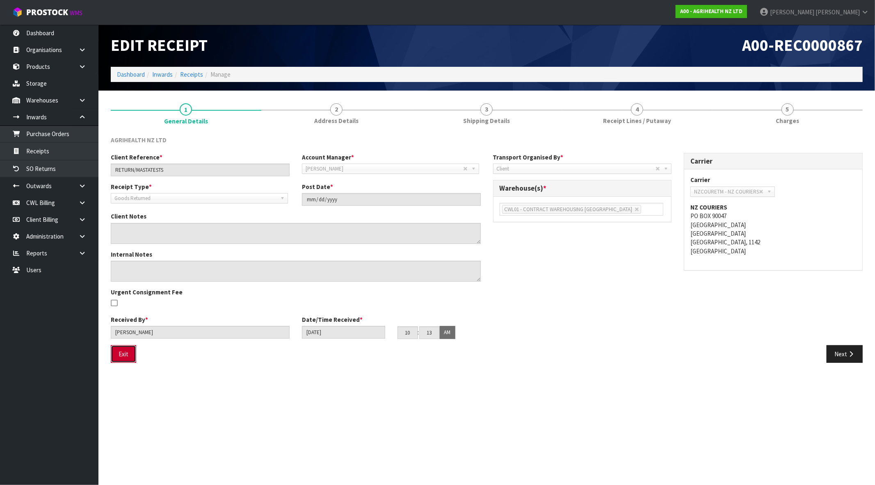
click at [128, 352] on button "Exit" at bounding box center [123, 354] width 25 height 18
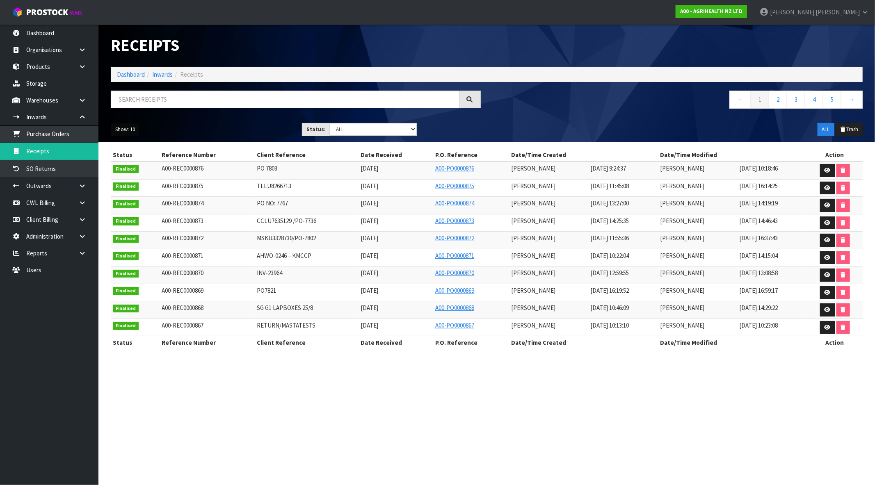
click at [133, 135] on button "Show: 10" at bounding box center [125, 129] width 29 height 13
drag, startPoint x: 123, startPoint y: 176, endPoint x: 436, endPoint y: 176, distance: 313.0
click at [123, 176] on link "50" at bounding box center [143, 178] width 65 height 11
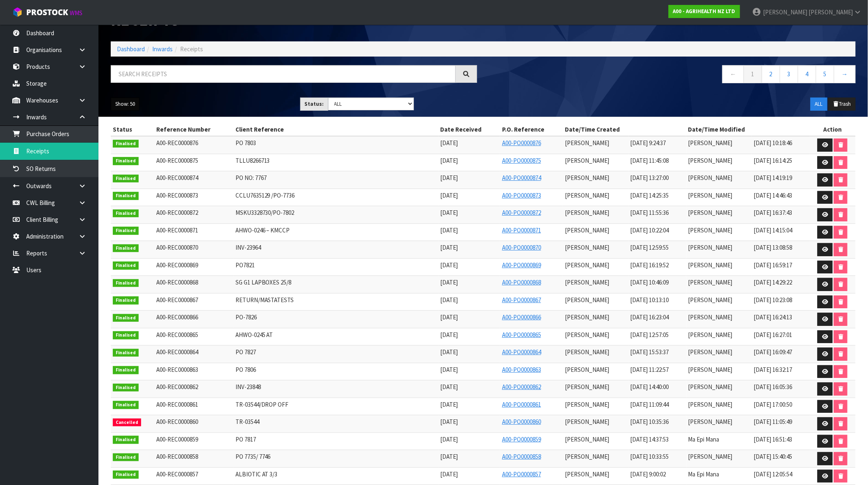
scroll to position [364, 0]
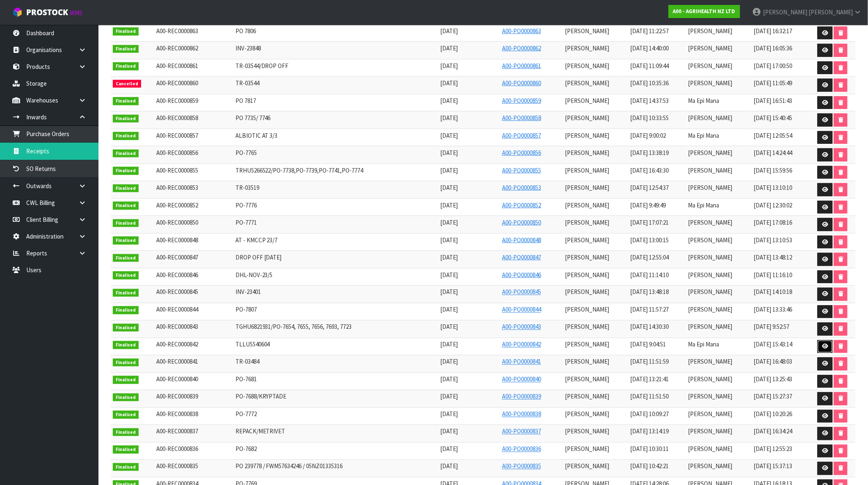
click at [823, 348] on icon at bounding box center [825, 346] width 6 height 5
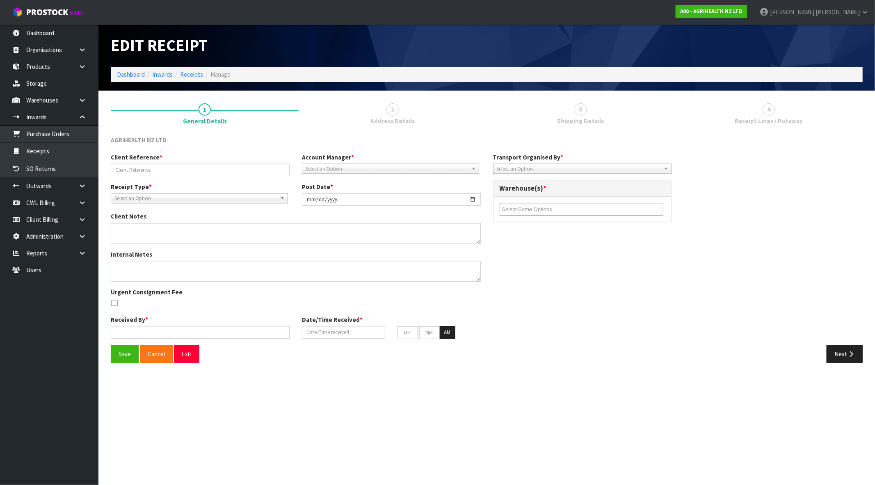
type input "TLLU5540604"
type input "[DATE]"
type input "[PERSON_NAME]"
type input "[DATE]"
type input "09"
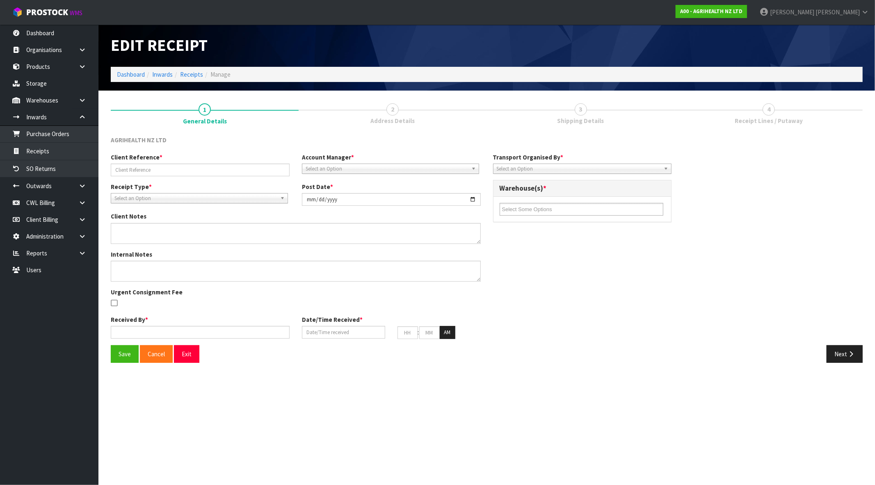
type input "04"
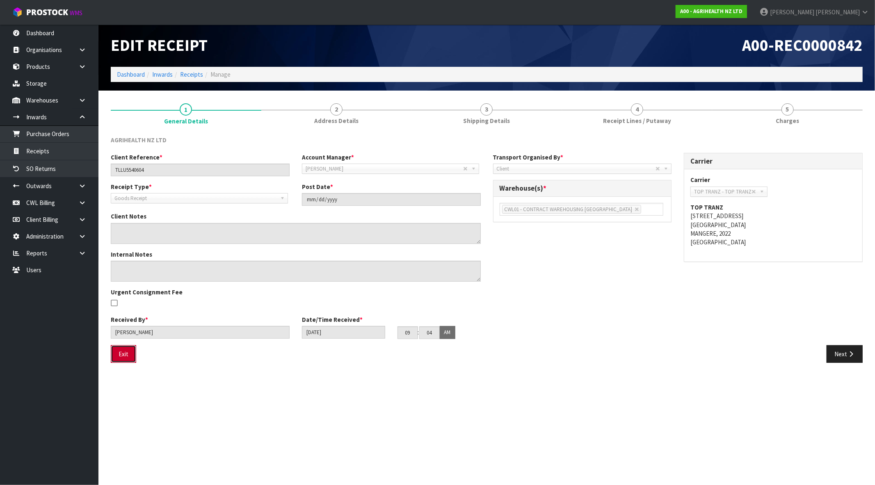
click at [113, 358] on button "Exit" at bounding box center [123, 354] width 25 height 18
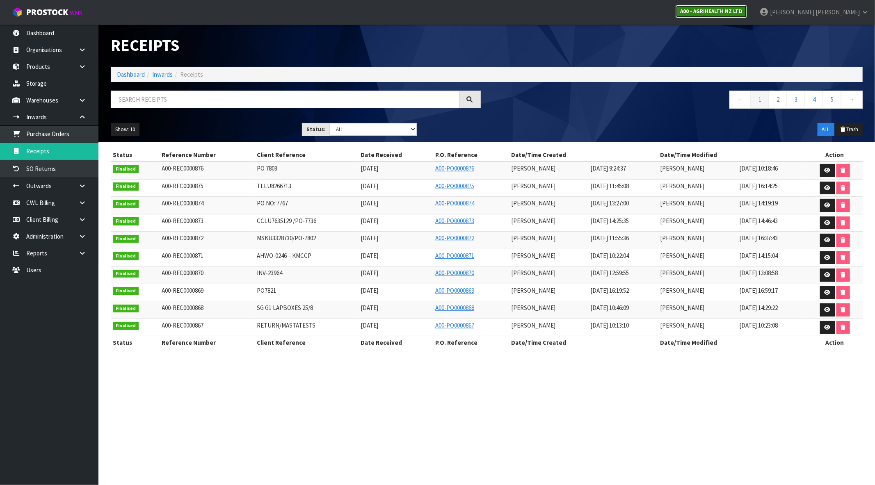
click at [747, 7] on link "A00 - AGRIHEALTH NZ LTD" at bounding box center [711, 11] width 71 height 13
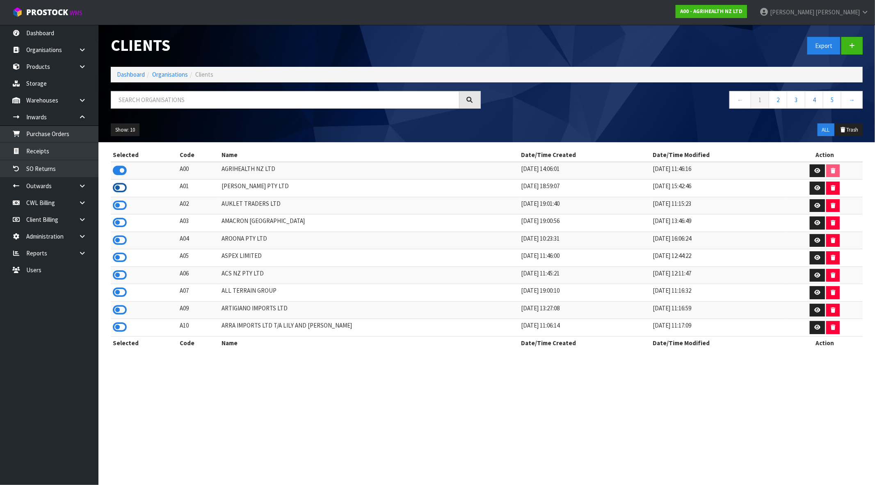
click at [116, 187] on icon at bounding box center [120, 188] width 14 height 12
click at [60, 148] on link "Receipts" at bounding box center [49, 151] width 98 height 17
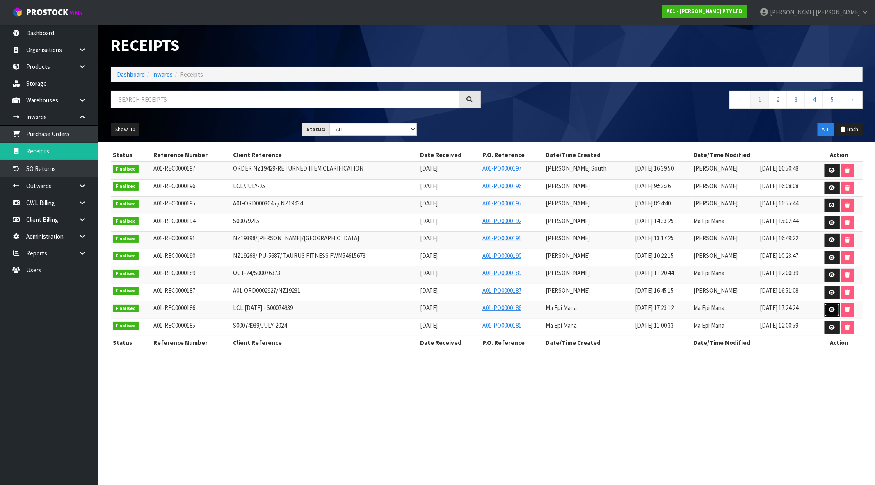
click at [831, 312] on icon at bounding box center [832, 309] width 6 height 5
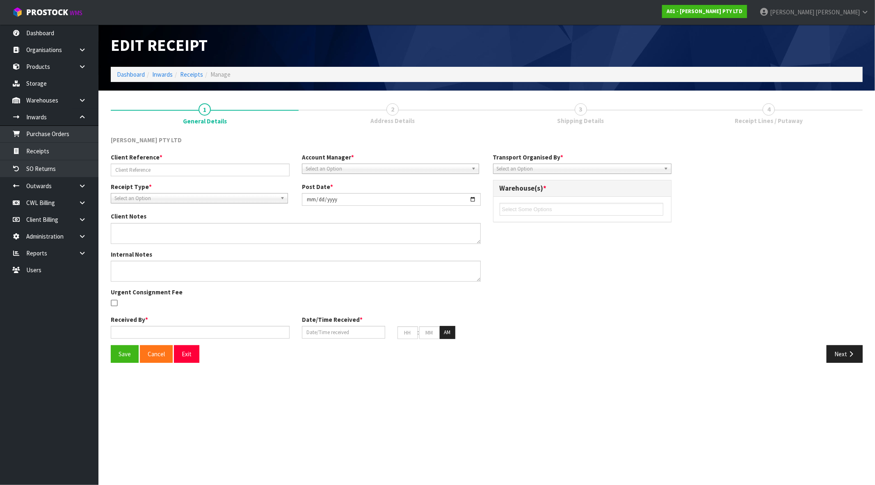
type input "LCL [DATE] - S00074939"
type input "[DATE]"
type input "Ma Epi Mana"
type input "[DATE]"
type input "03"
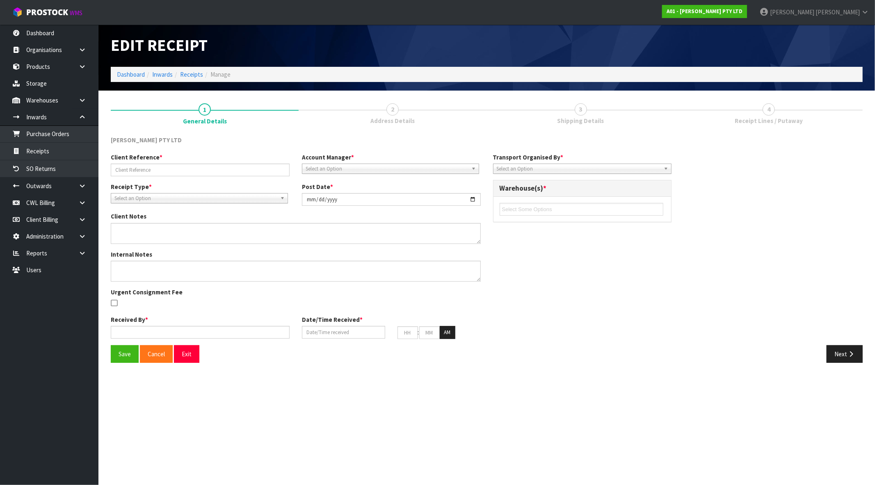
type input "00"
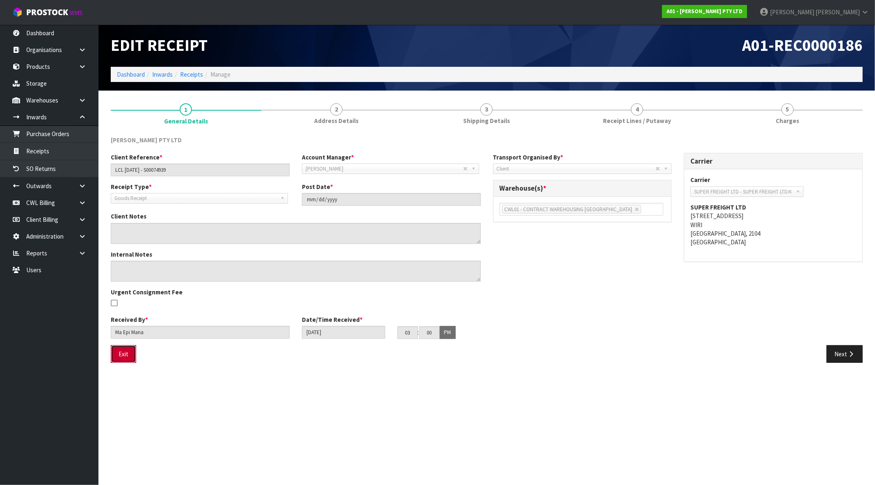
drag, startPoint x: 129, startPoint y: 354, endPoint x: 132, endPoint y: 350, distance: 5.2
click at [128, 354] on button "Exit" at bounding box center [123, 354] width 25 height 18
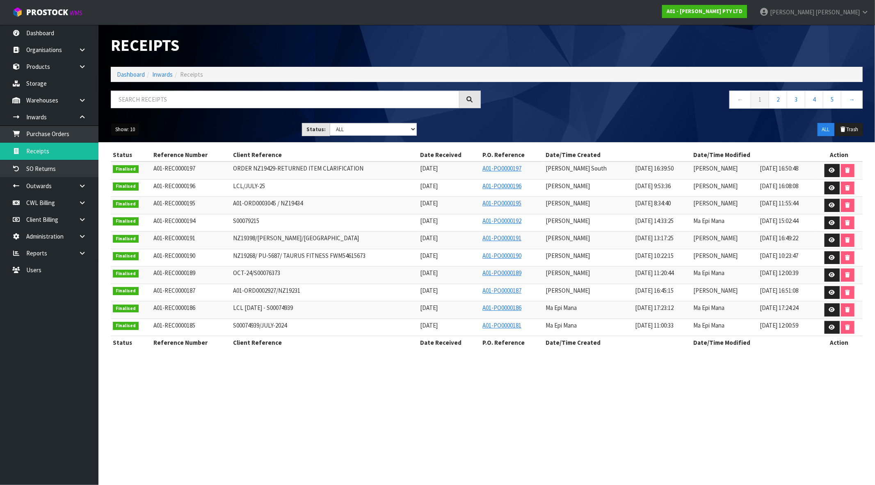
click at [128, 129] on button "Show: 10" at bounding box center [125, 129] width 29 height 13
drag, startPoint x: 144, startPoint y: 180, endPoint x: 192, endPoint y: 179, distance: 48.0
click at [144, 180] on link "50" at bounding box center [143, 178] width 65 height 11
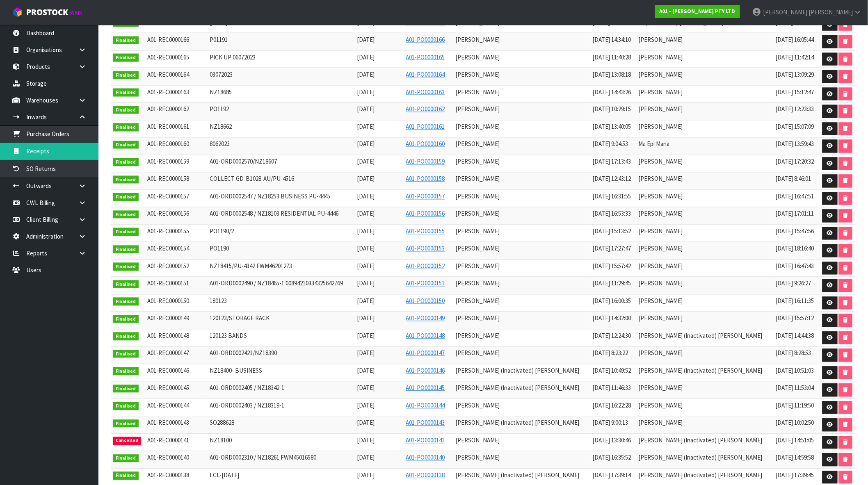
scroll to position [583, 0]
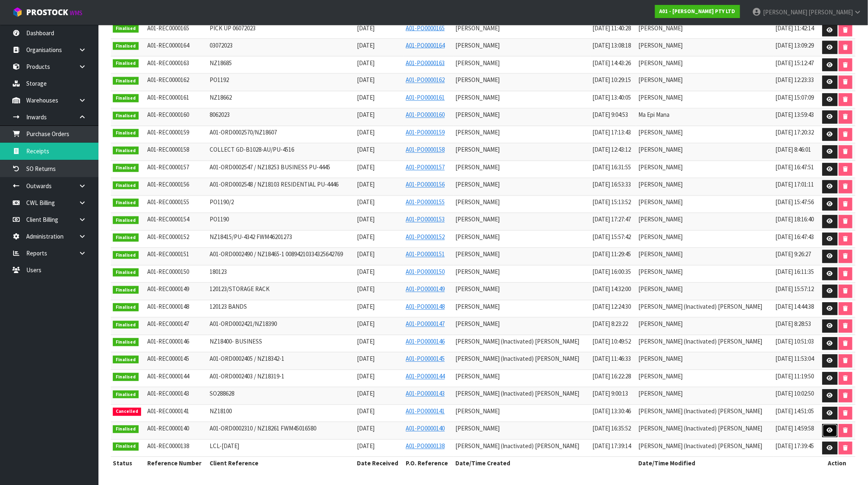
click at [827, 429] on icon at bounding box center [830, 430] width 6 height 5
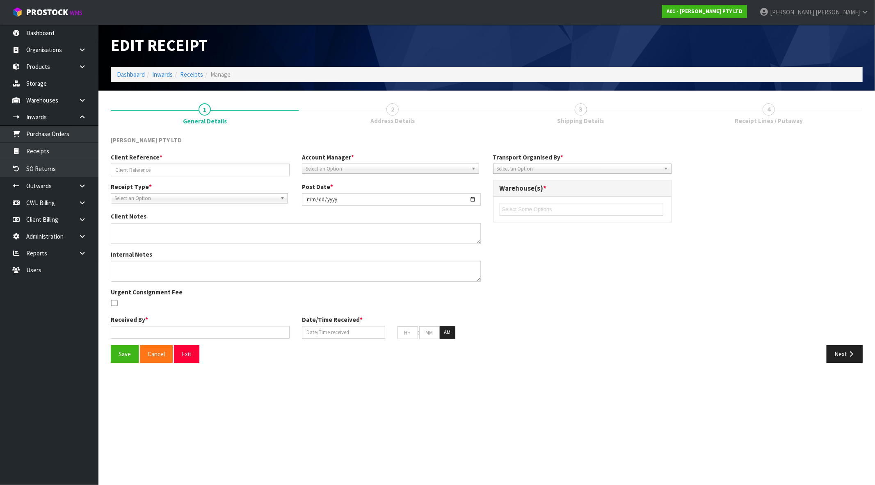
type input "A01-ORD0002310 / NZ18261 FWM45016580"
type input "[DATE]"
type textarea "I JUST WANTED TO CHECK AND MAKE SURE A RETURN LABEL WAS SENT WITH THIS ORDER? ?…"
type input "[PERSON_NAME]"
type input "[DATE]"
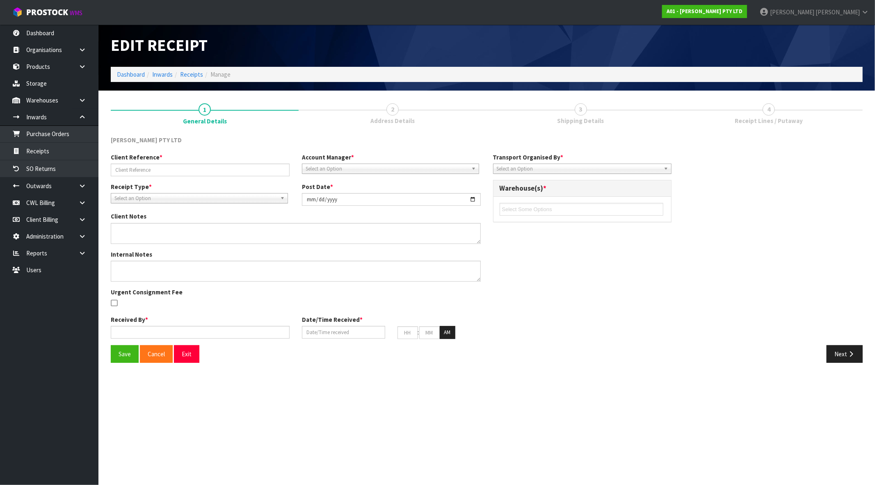
type input "04"
type input "35"
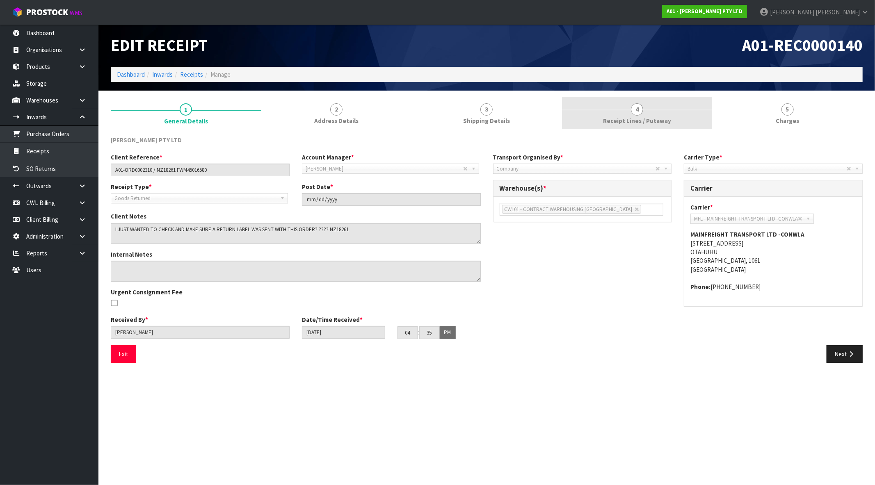
click at [657, 119] on span "Receipt Lines / Putaway" at bounding box center [637, 120] width 68 height 9
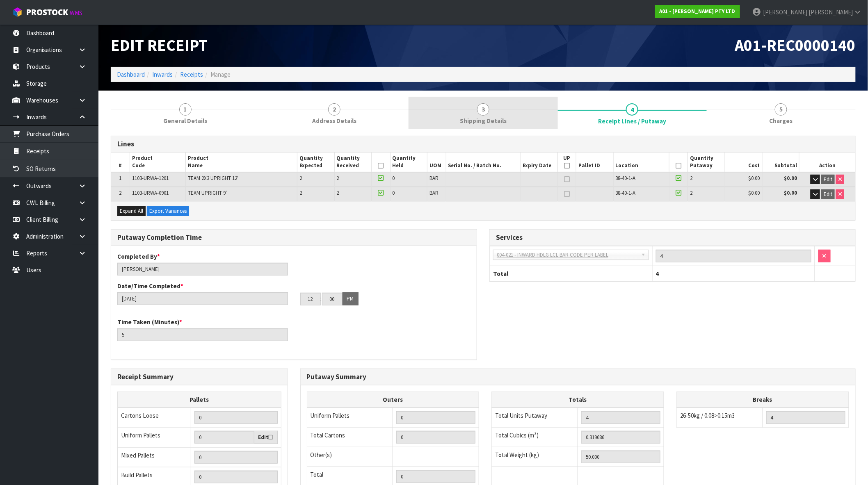
click at [452, 123] on link "3 Shipping Details" at bounding box center [483, 113] width 149 height 32
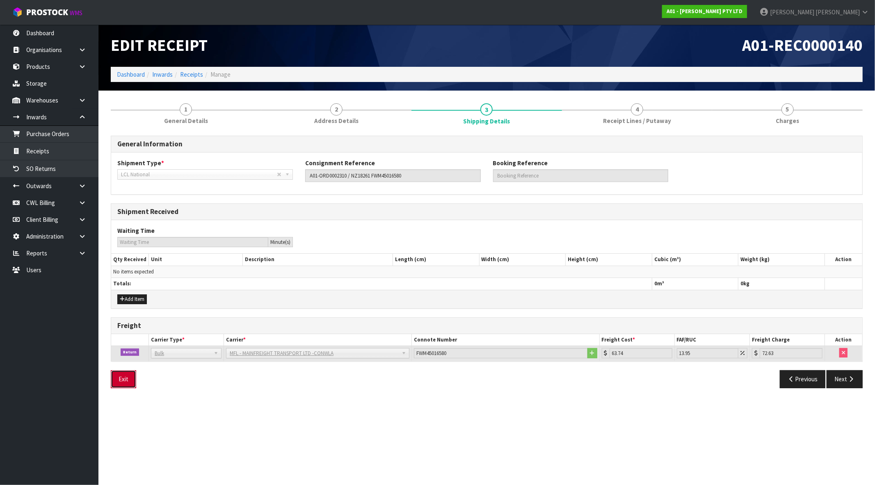
click at [127, 384] on button "Exit" at bounding box center [123, 379] width 25 height 18
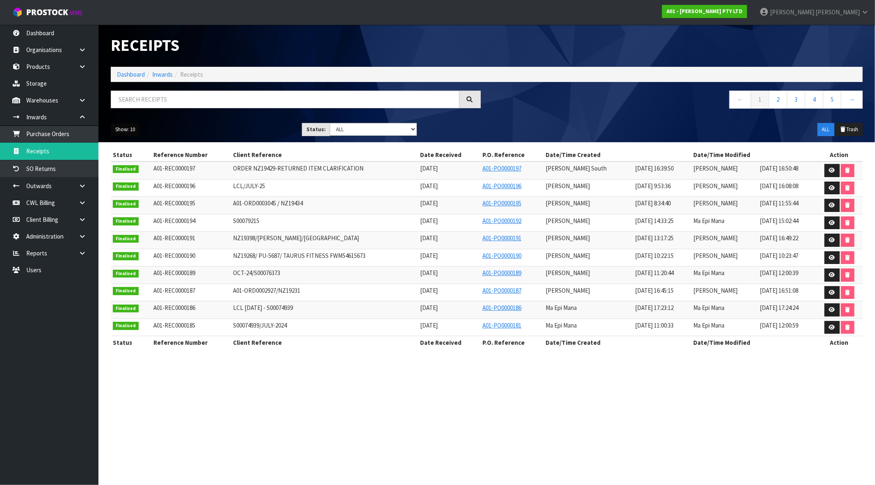
click at [121, 130] on button "Show: 10" at bounding box center [125, 129] width 29 height 13
click at [139, 176] on link "50" at bounding box center [143, 178] width 65 height 11
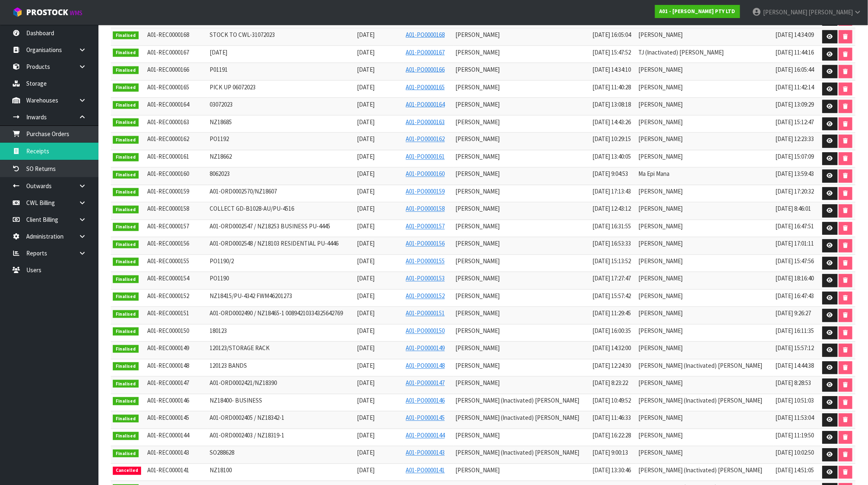
scroll to position [583, 0]
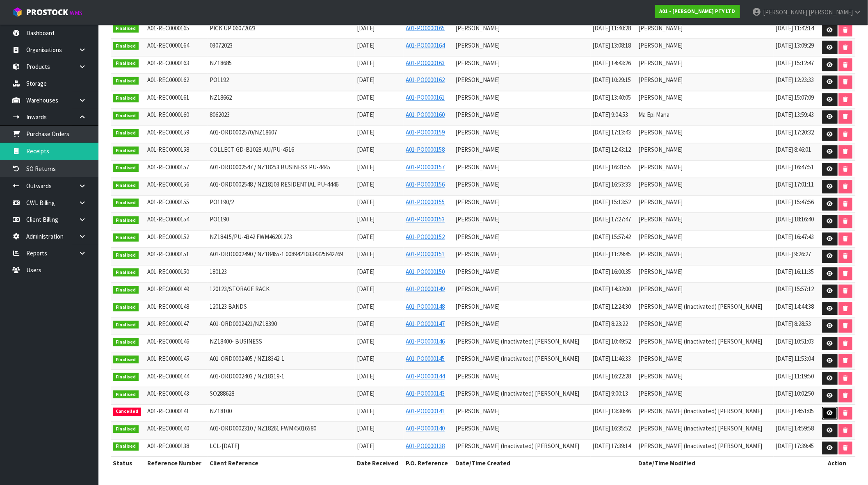
click at [827, 411] on icon at bounding box center [830, 413] width 6 height 5
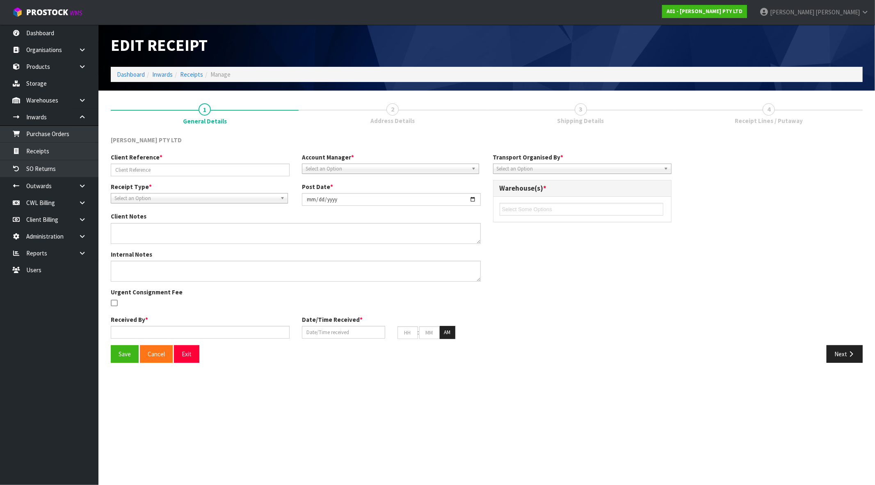
type input "NZ18100"
type input "[DATE]"
type textarea "NO CHARGE CANCELLATION REASON: DUPLICATE"
type input "[PERSON_NAME]"
type input "[DATE]"
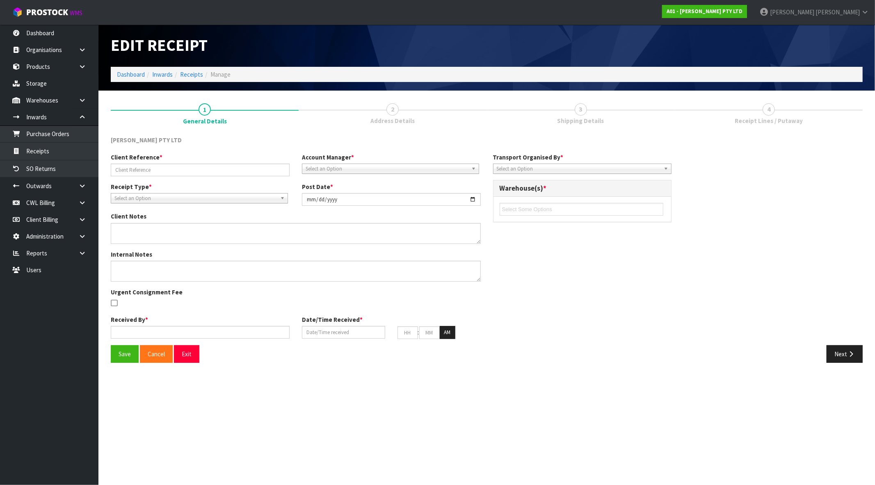
type input "01"
type input "30"
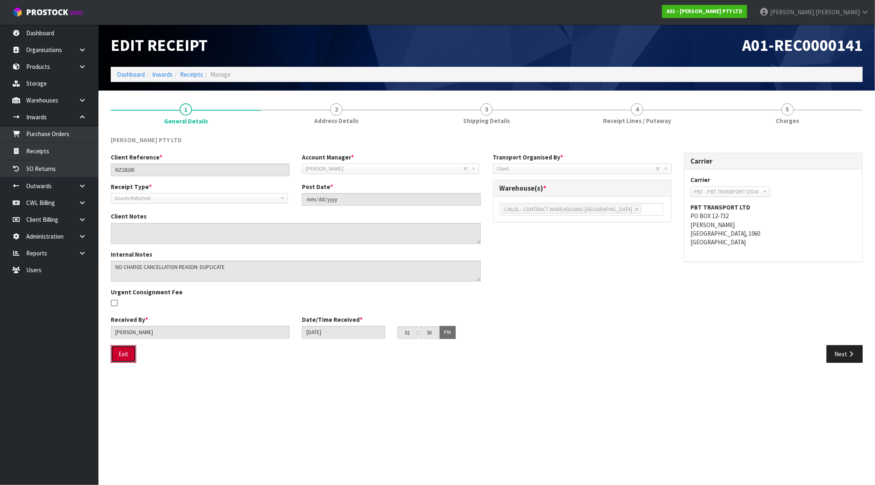
click at [118, 350] on button "Exit" at bounding box center [123, 354] width 25 height 18
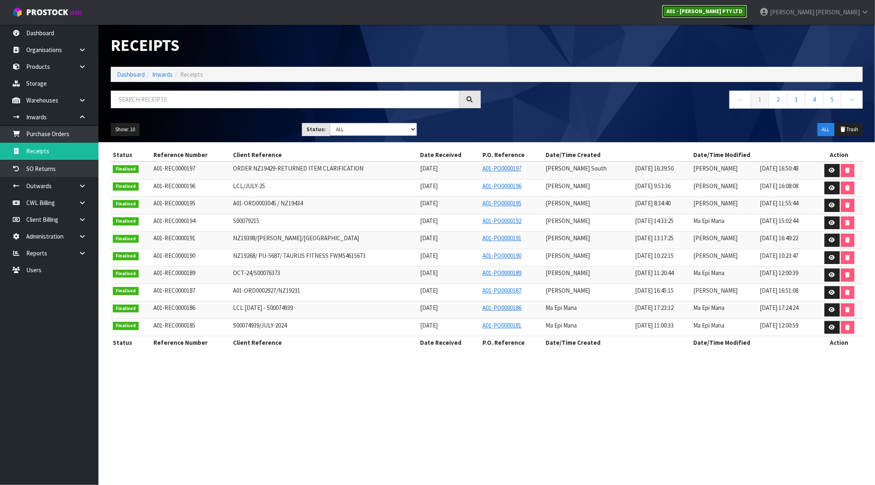
click at [747, 14] on link "A01 - [PERSON_NAME] PTY LTD" at bounding box center [704, 11] width 85 height 13
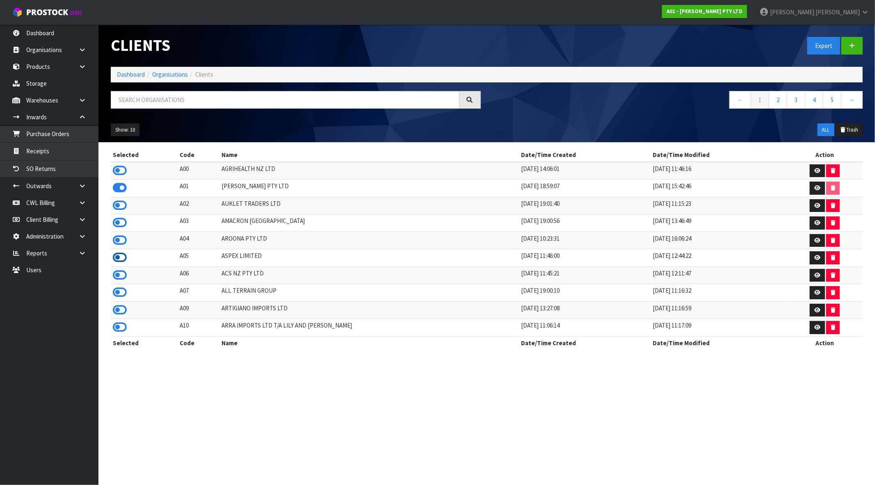
click at [119, 261] on icon at bounding box center [120, 257] width 14 height 12
click at [47, 150] on link "Receipts" at bounding box center [49, 151] width 98 height 17
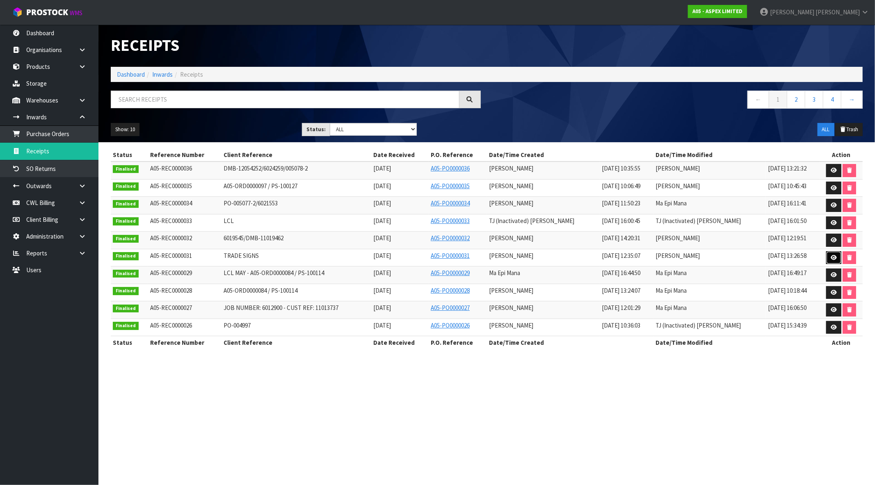
click at [831, 256] on icon at bounding box center [834, 257] width 6 height 5
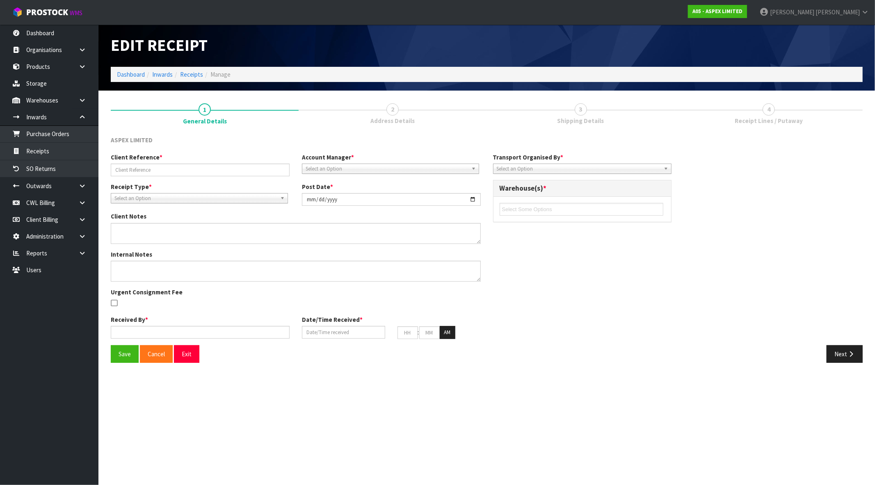
type input "TRADE SIGNS"
type input "[DATE]"
type input "[PERSON_NAME]"
type input "[DATE]"
type input "12"
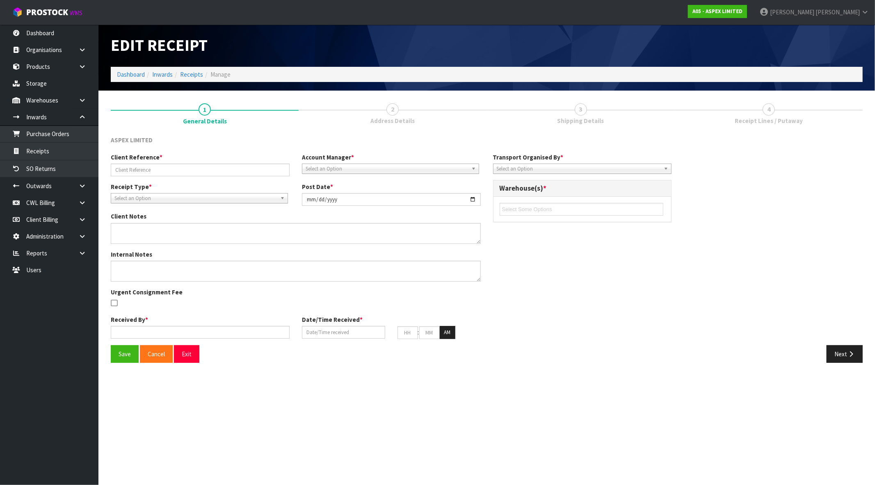
type input "35"
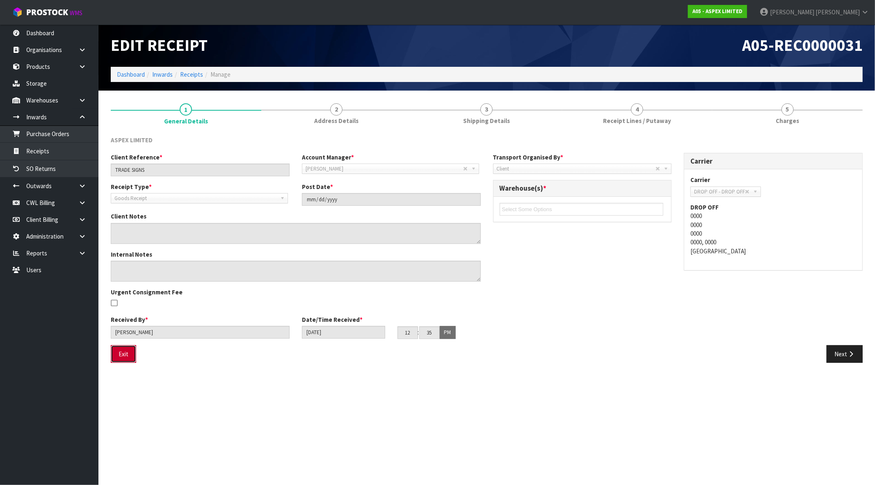
click at [127, 359] on button "Exit" at bounding box center [123, 354] width 25 height 18
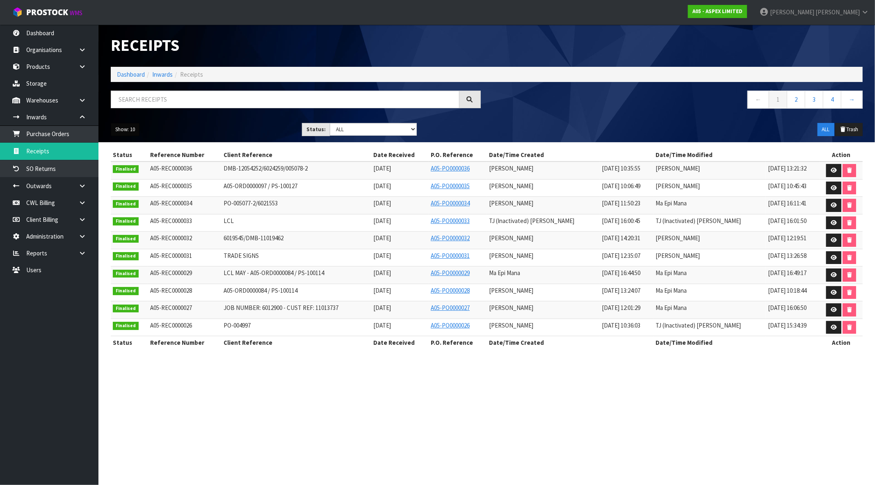
click at [127, 128] on button "Show: 10" at bounding box center [125, 129] width 29 height 13
drag, startPoint x: 135, startPoint y: 175, endPoint x: 411, endPoint y: 241, distance: 284.2
click at [135, 176] on link "50" at bounding box center [143, 178] width 65 height 11
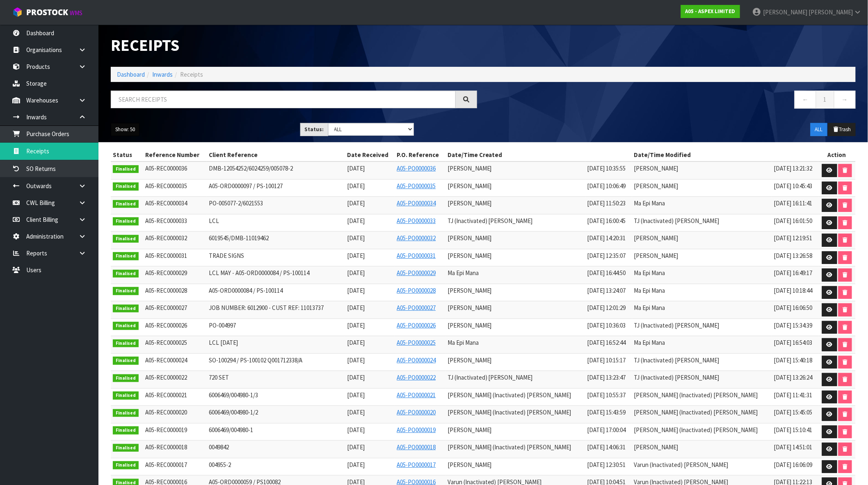
scroll to position [301, 0]
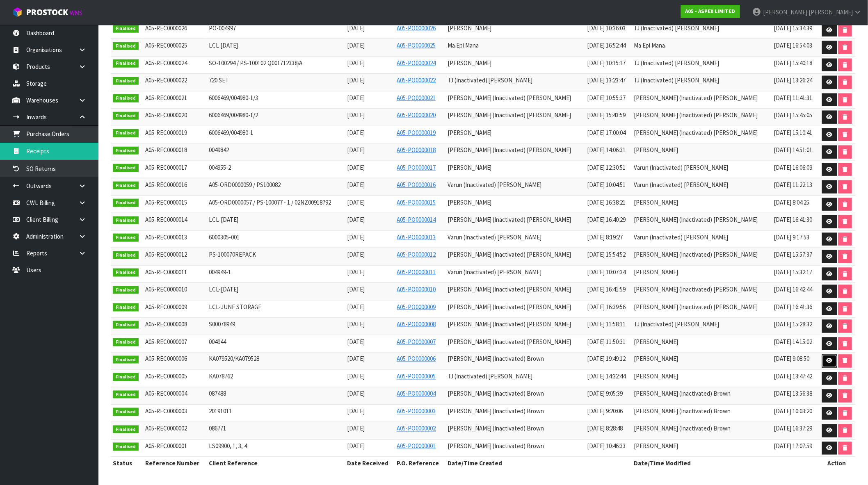
click at [829, 360] on icon at bounding box center [830, 361] width 6 height 5
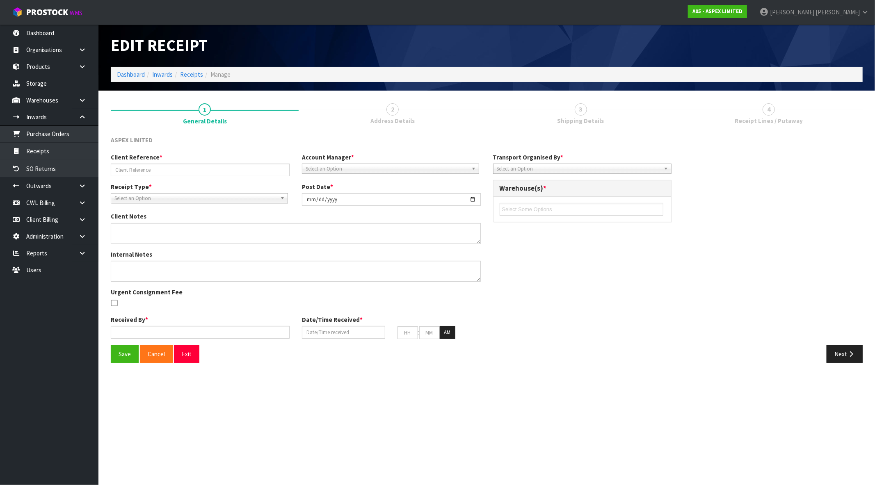
type input "KA079520/KA079528"
type input "[DATE]"
type input "[PERSON_NAME]"
type input "[DATE]"
type input "12"
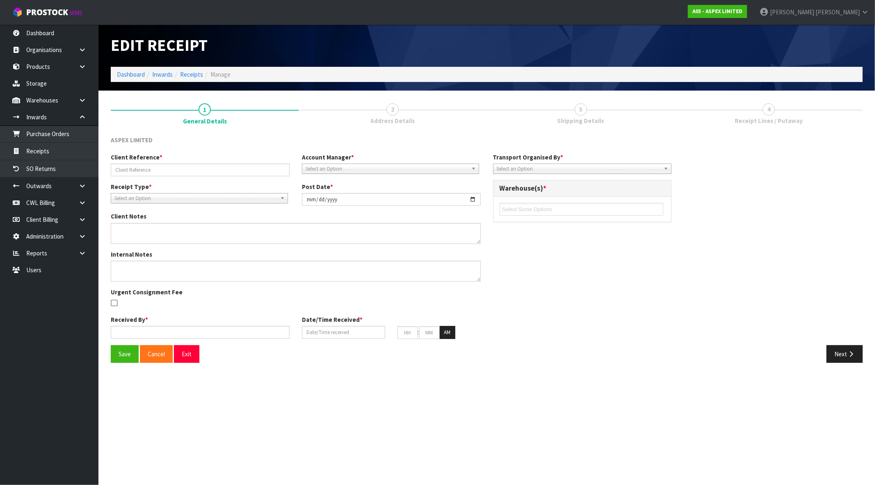
type input "00"
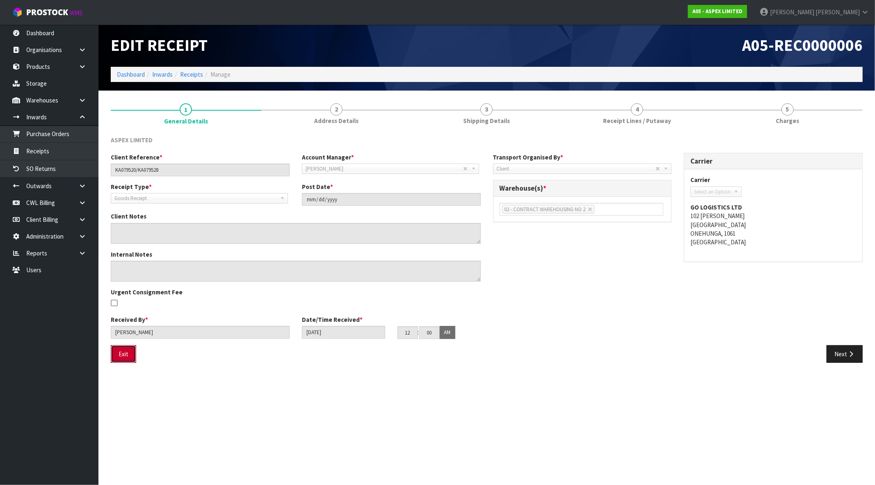
drag, startPoint x: 121, startPoint y: 354, endPoint x: 224, endPoint y: 298, distance: 116.9
click at [121, 354] on button "Exit" at bounding box center [123, 354] width 25 height 18
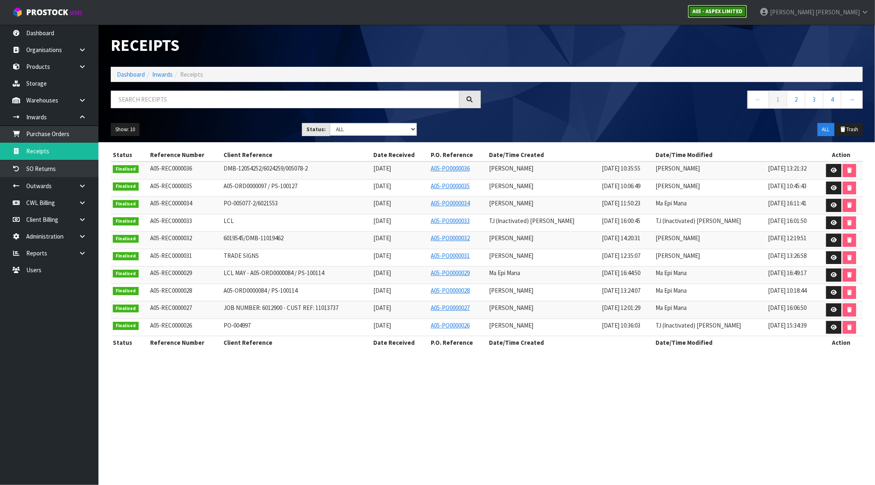
click at [742, 12] on strong "A05 - ASPEX LIMITED" at bounding box center [717, 11] width 50 height 7
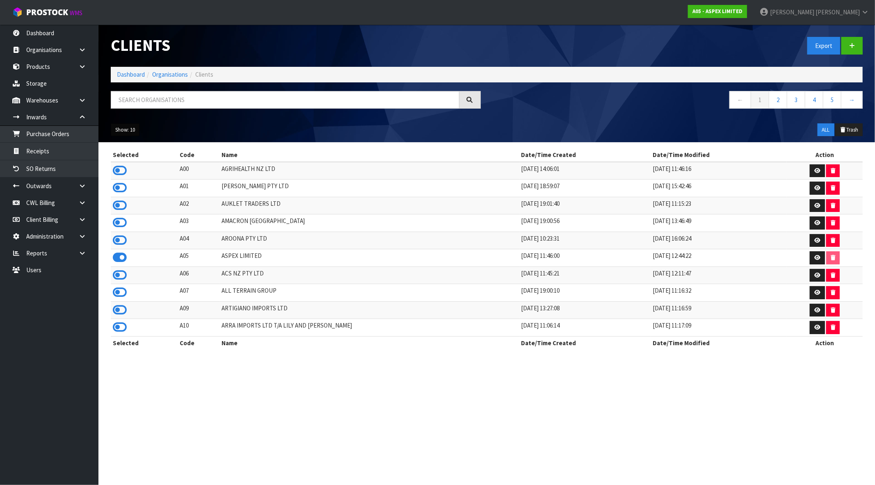
click at [128, 132] on button "Show: 10" at bounding box center [125, 129] width 29 height 13
click at [130, 181] on link "50" at bounding box center [143, 178] width 65 height 11
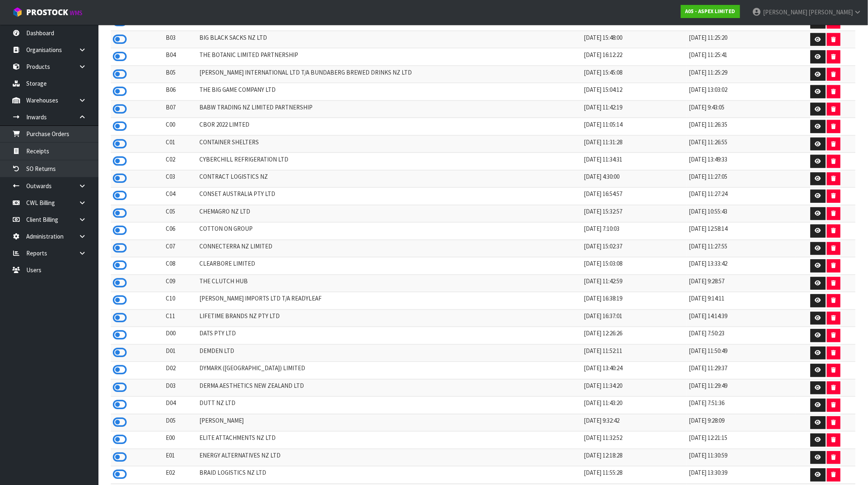
scroll to position [600, 0]
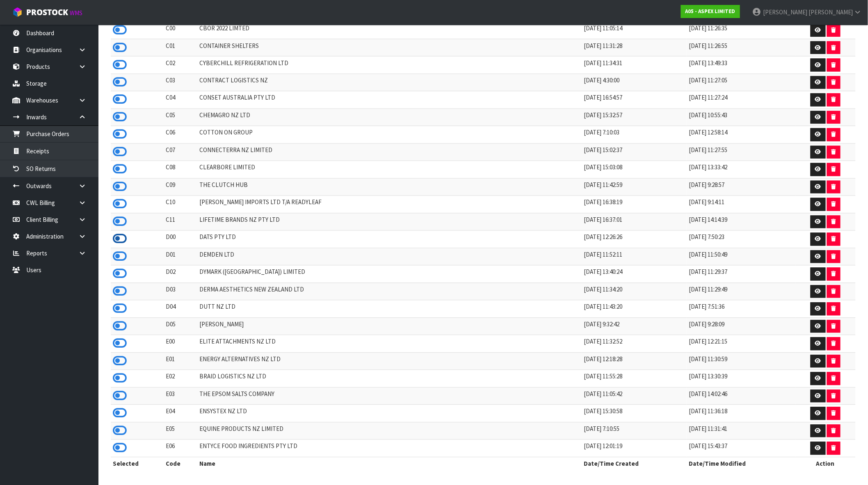
click at [121, 233] on icon at bounding box center [120, 239] width 14 height 12
click at [66, 150] on link "Receipts" at bounding box center [49, 151] width 98 height 17
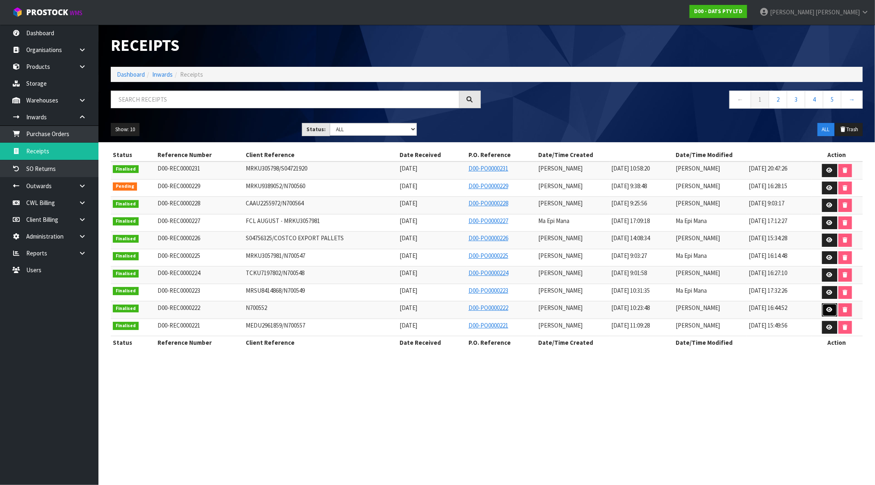
click at [831, 308] on icon at bounding box center [830, 309] width 6 height 5
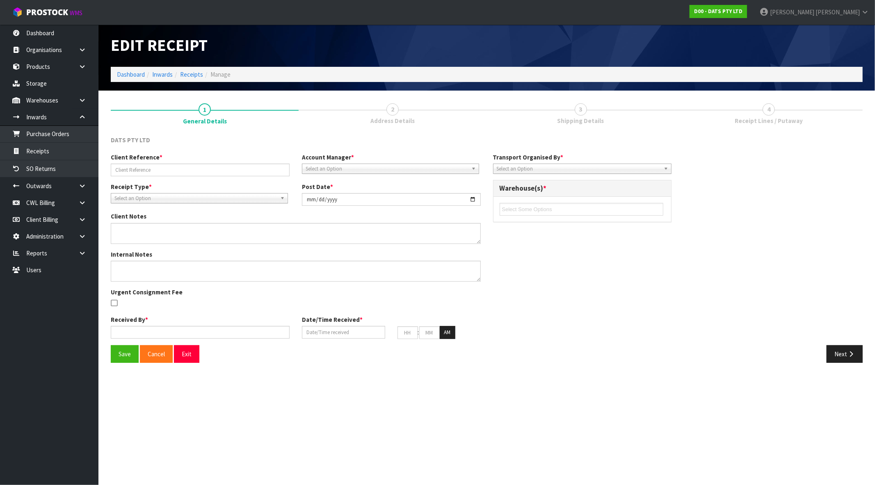
type input "N700552"
type input "[DATE]"
type input "[PERSON_NAME]"
type input "[DATE]"
type input "10"
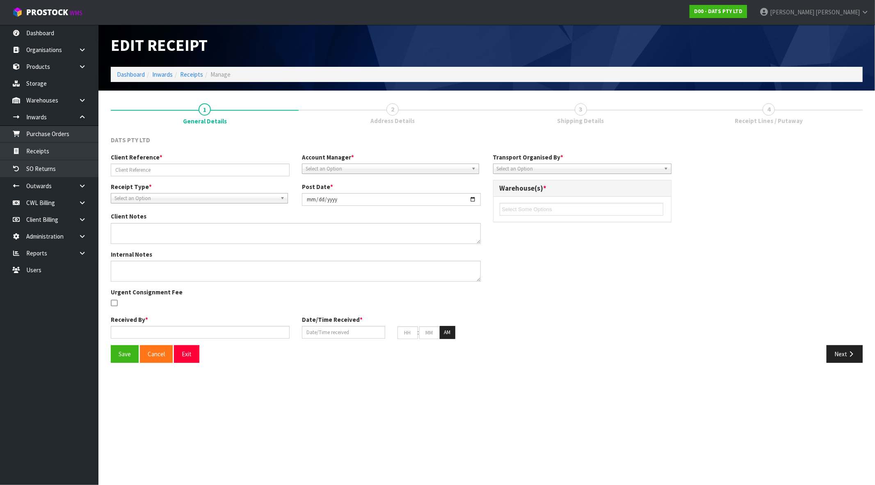
type input "23"
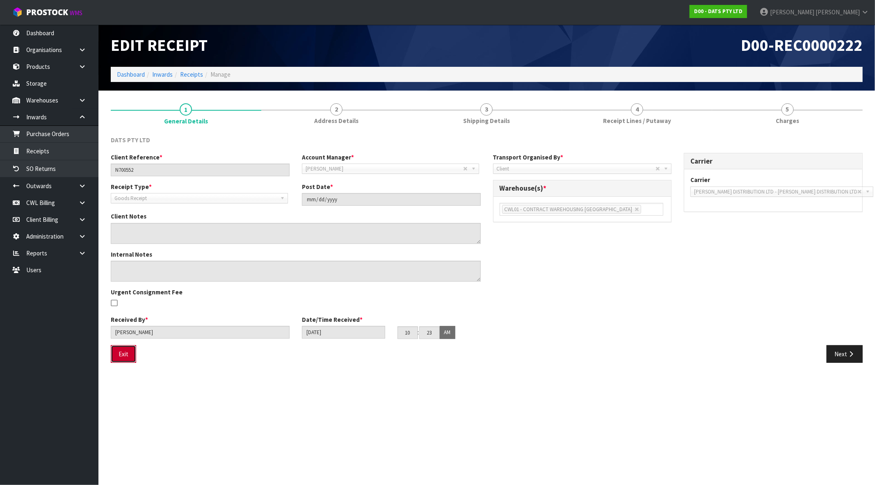
click at [119, 354] on button "Exit" at bounding box center [123, 354] width 25 height 18
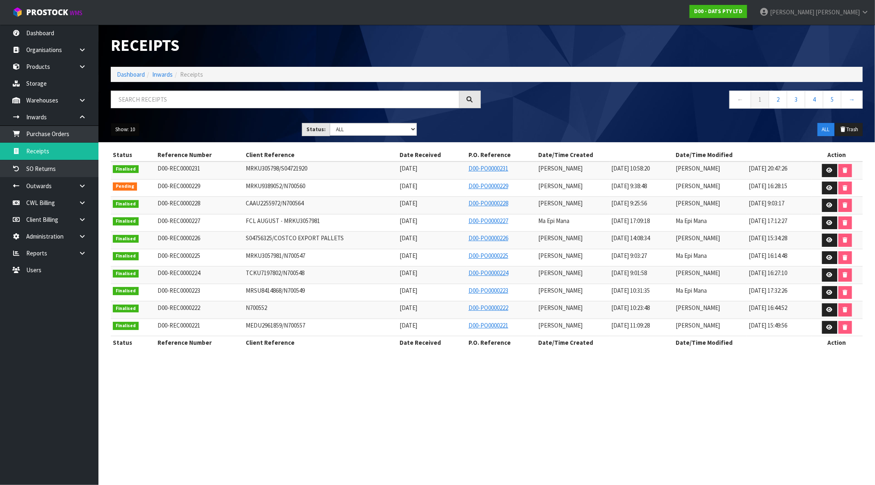
click at [128, 132] on button "Show: 10" at bounding box center [125, 129] width 29 height 13
click at [130, 177] on link "50" at bounding box center [143, 178] width 65 height 11
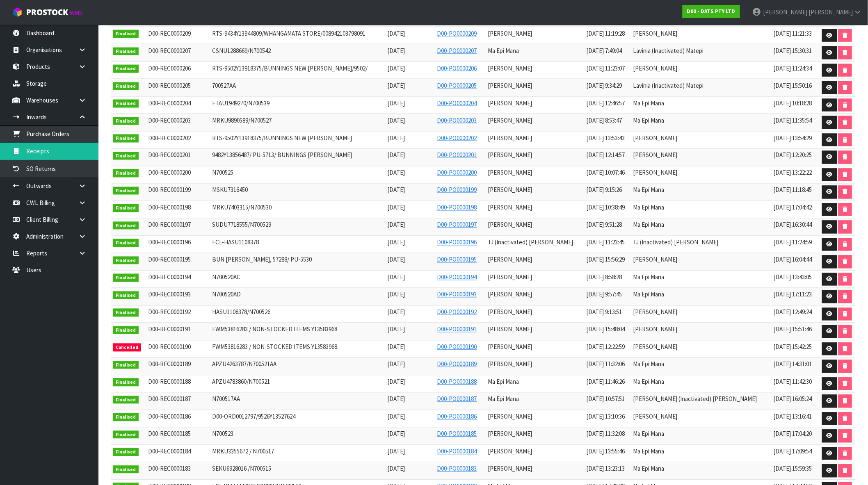
scroll to position [583, 0]
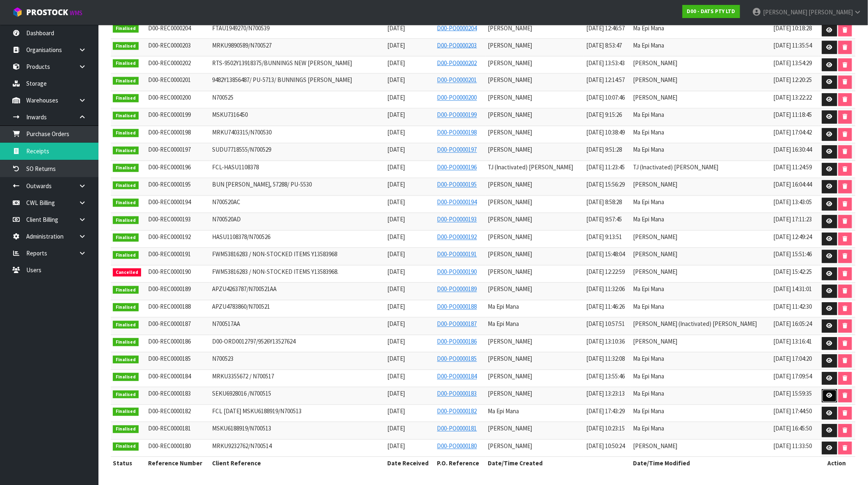
click at [827, 396] on icon at bounding box center [830, 395] width 6 height 5
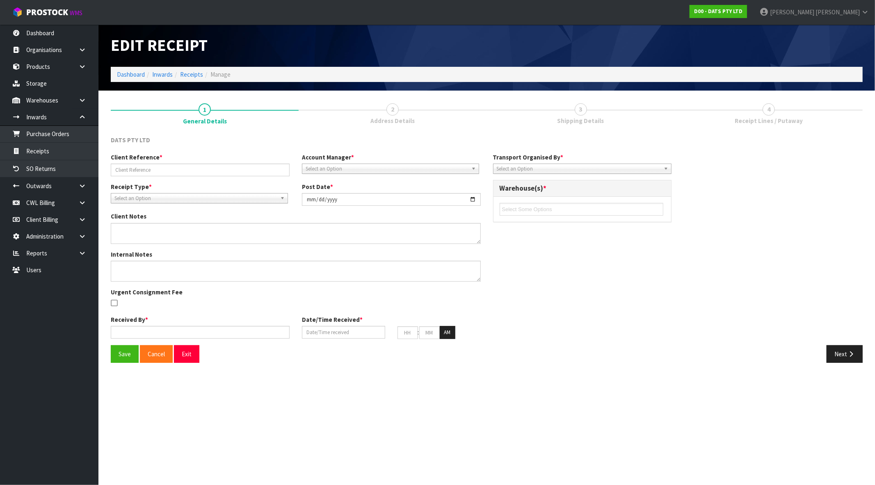
type input "SEKU6928016 /N700515"
type input "[DATE]"
type textarea "DAMAGES BELOW HAVE BEEN PLACED ON HELD LOCATIONS 70730 X12 UNITS 70743 X6 UNITS…"
type input "[PERSON_NAME]"
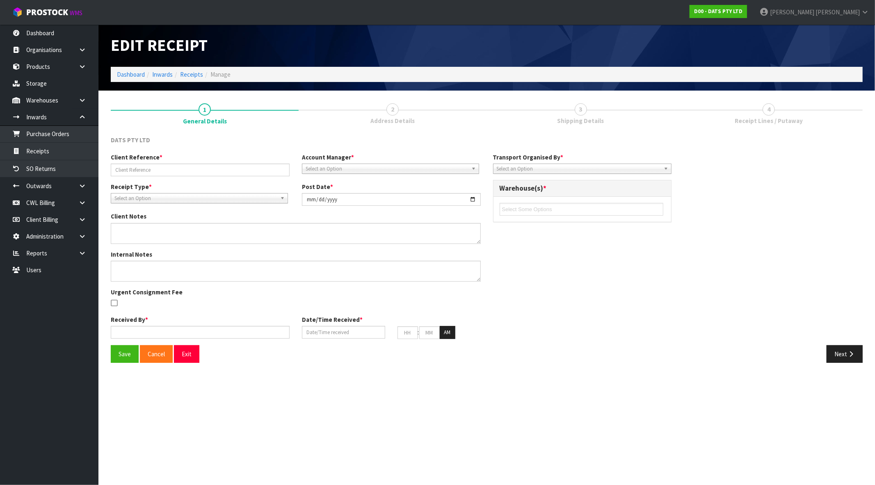
type input "[DATE]"
type input "01"
type input "23"
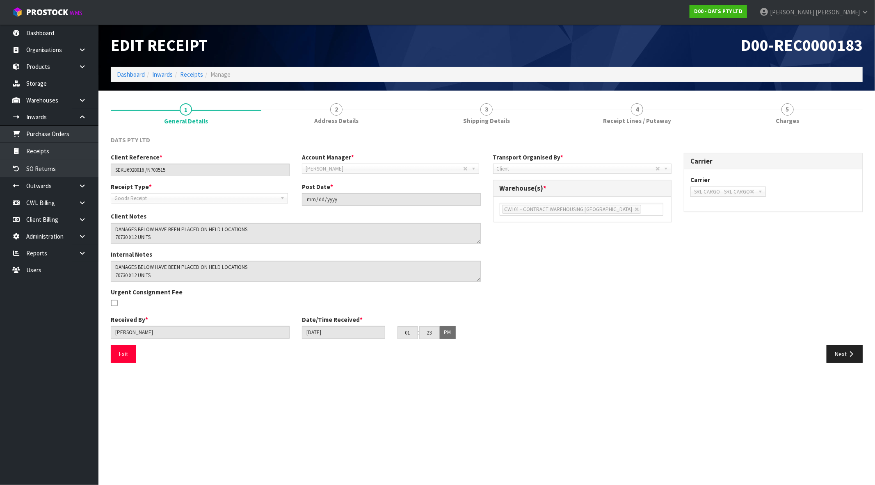
click at [107, 355] on div "Exit" at bounding box center [296, 354] width 382 height 18
click at [121, 355] on button "Exit" at bounding box center [123, 354] width 25 height 18
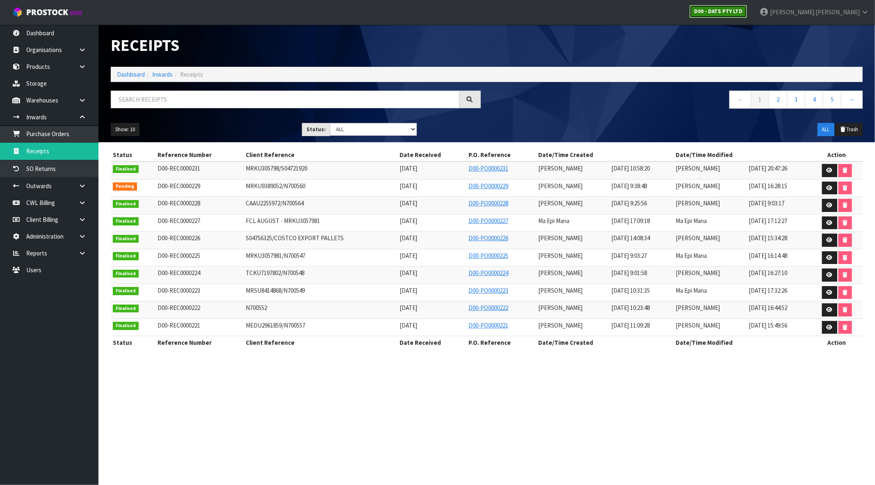
click at [742, 10] on strong "D00 - DATS PTY LTD" at bounding box center [718, 11] width 48 height 7
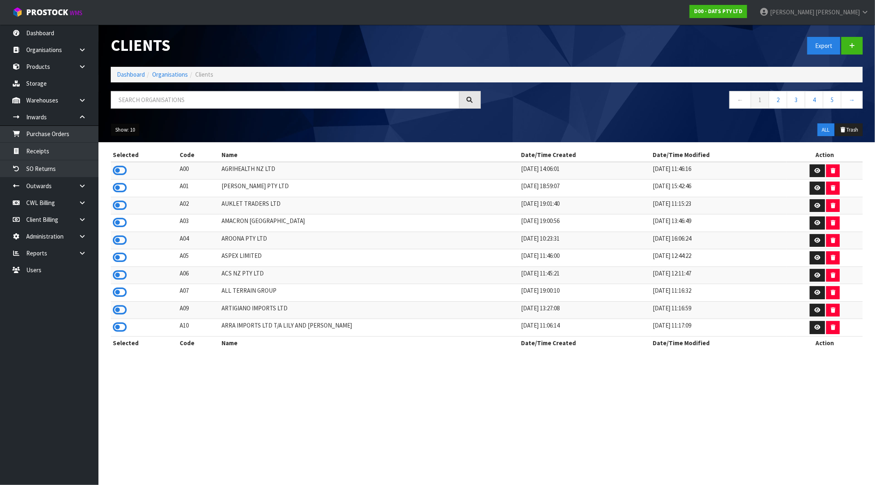
click at [124, 134] on button "Show: 10" at bounding box center [125, 129] width 29 height 13
click at [140, 180] on link "50" at bounding box center [143, 178] width 65 height 11
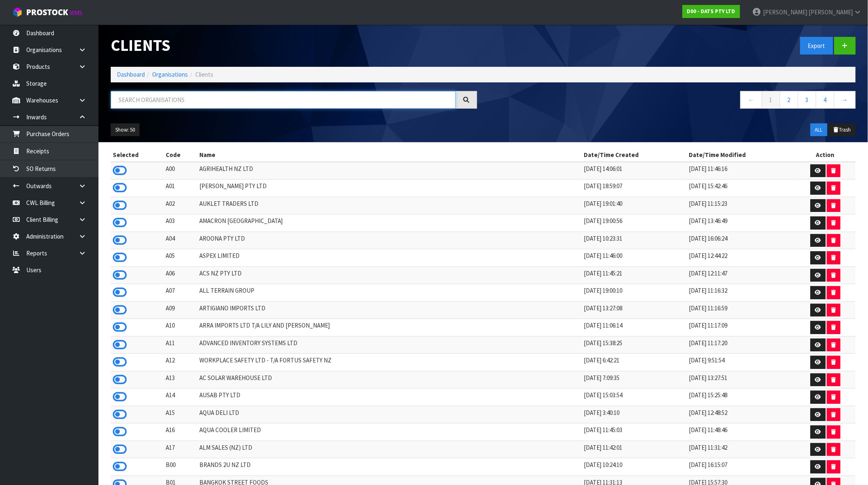
click at [179, 103] on input "text" at bounding box center [283, 100] width 345 height 18
type input "L"
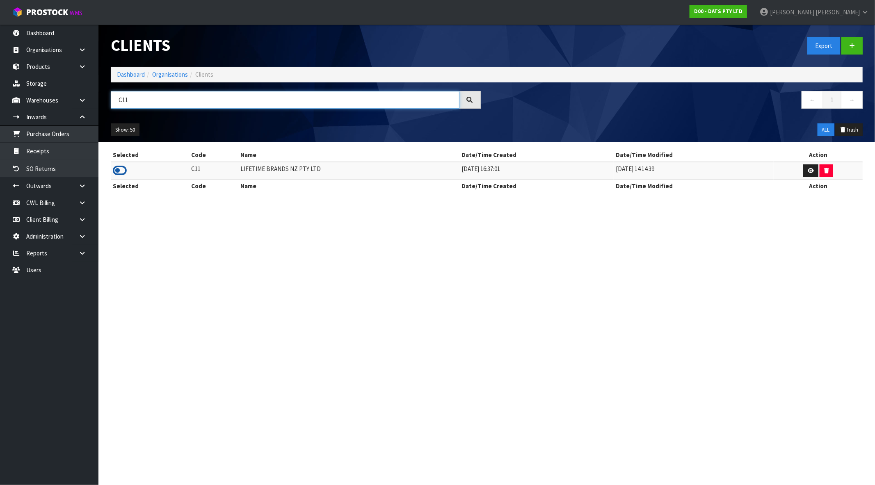
type input "C11"
drag, startPoint x: 119, startPoint y: 170, endPoint x: 136, endPoint y: 180, distance: 20.3
click at [119, 170] on icon at bounding box center [120, 170] width 14 height 12
drag, startPoint x: 60, startPoint y: 156, endPoint x: 66, endPoint y: 154, distance: 5.9
click at [60, 156] on link "Receipts" at bounding box center [49, 151] width 98 height 17
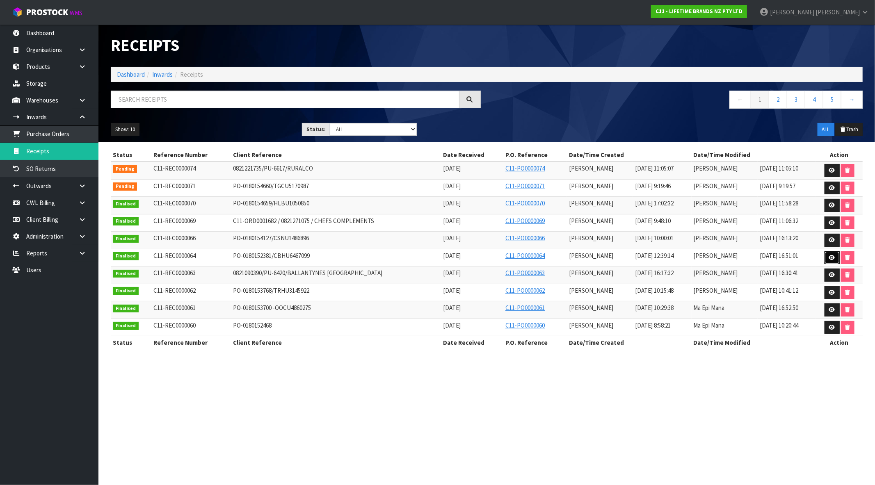
click at [833, 256] on icon at bounding box center [832, 257] width 6 height 5
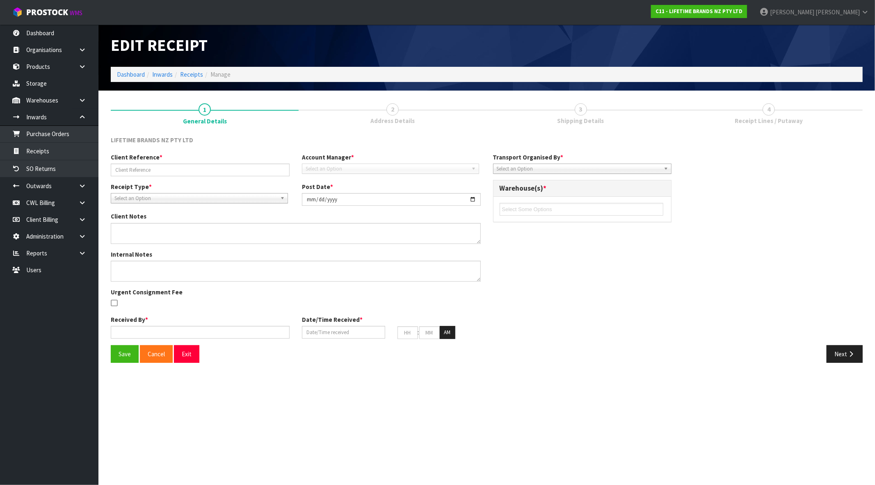
type input "PO-0180152381/CBHU6467099"
type input "[DATE]"
type textarea "PURCHASE ORDER: 4500341764-000010/CBHU6467099"
type textarea "CONTAINER-CBHU6467099 - 813 CARTONS"
type input "[PERSON_NAME]"
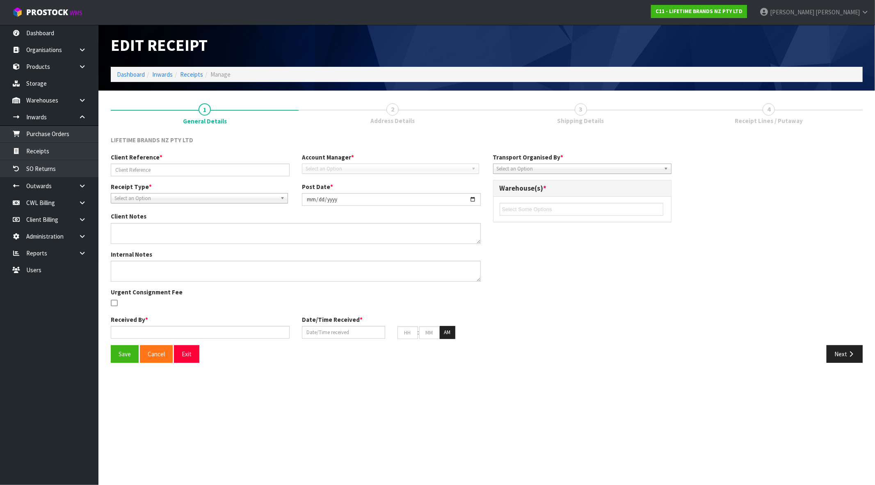
type input "[DATE]"
type input "12"
type input "39"
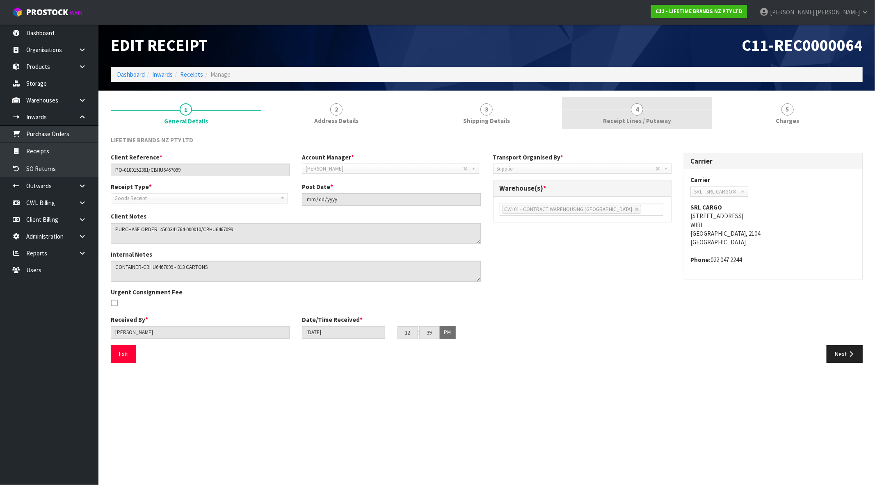
click at [663, 118] on span "Receipt Lines / Putaway" at bounding box center [637, 120] width 68 height 9
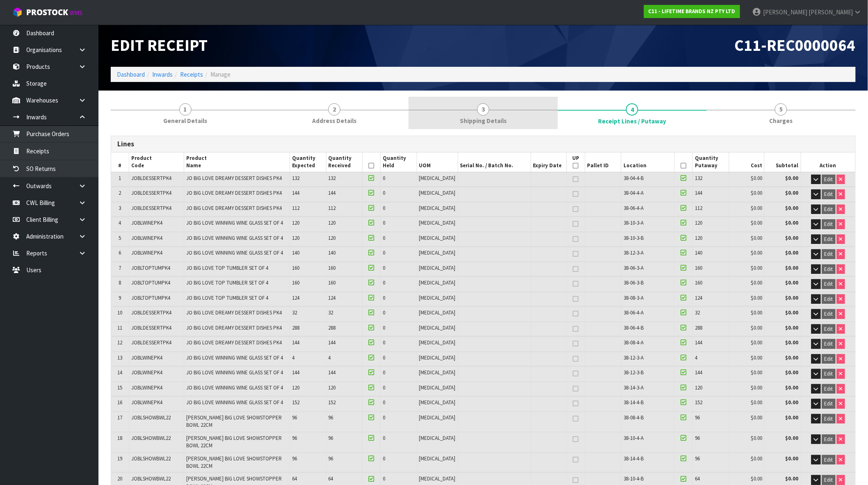
click at [483, 107] on span "3" at bounding box center [483, 109] width 12 height 12
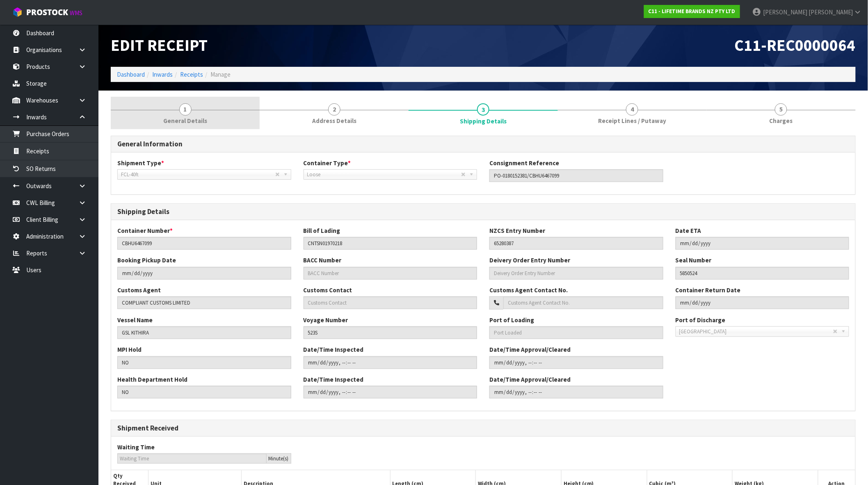
click at [206, 118] on link "1 General Details" at bounding box center [185, 113] width 149 height 32
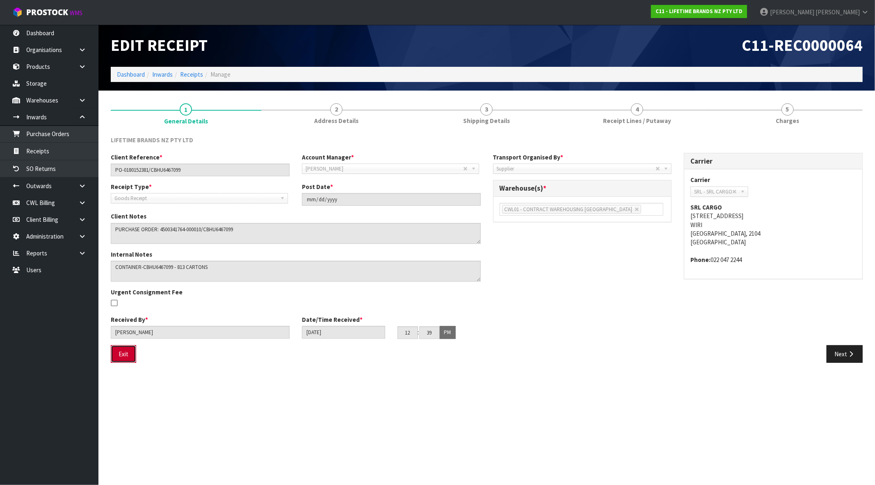
click at [125, 356] on button "Exit" at bounding box center [123, 354] width 25 height 18
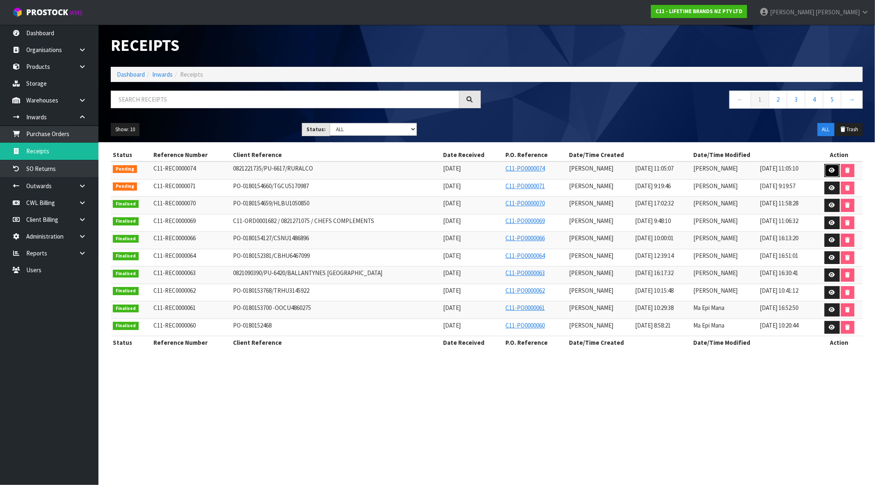
click at [833, 167] on link at bounding box center [831, 170] width 15 height 13
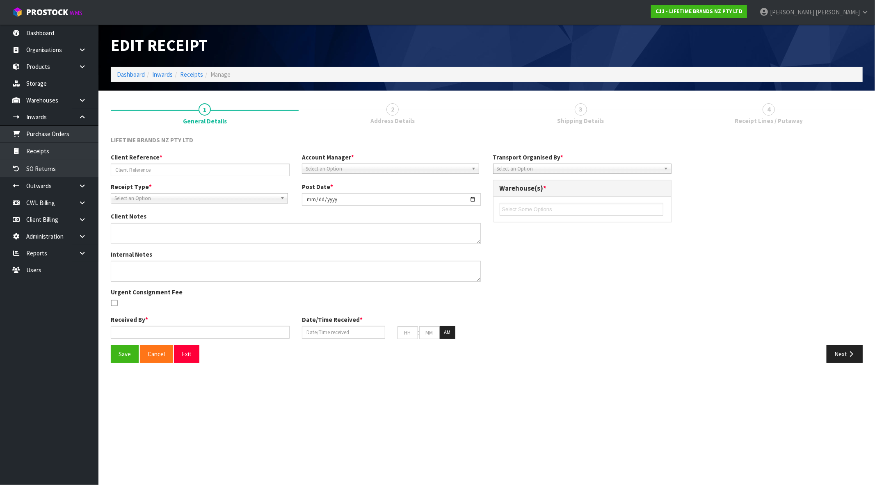
type input "0821221735/PU-6617/RURALCO"
type input "[DATE]"
type textarea "COULD YOU PLEASE ARRANGE PICK UP OF THE FOUR CARTONS ON THIS ORDER AND RETURN T…"
type input "[PERSON_NAME]"
type input "[DATE]"
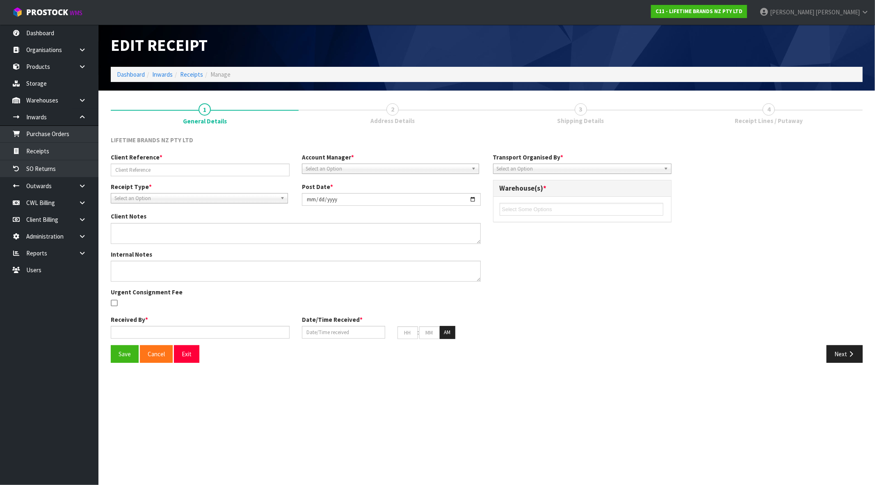
type input "10"
type input "05"
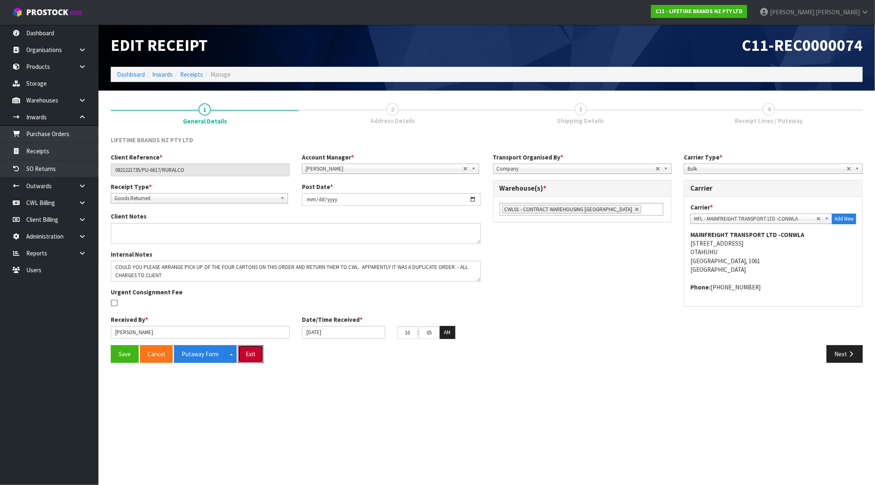
click at [249, 351] on button "Exit" at bounding box center [250, 354] width 25 height 18
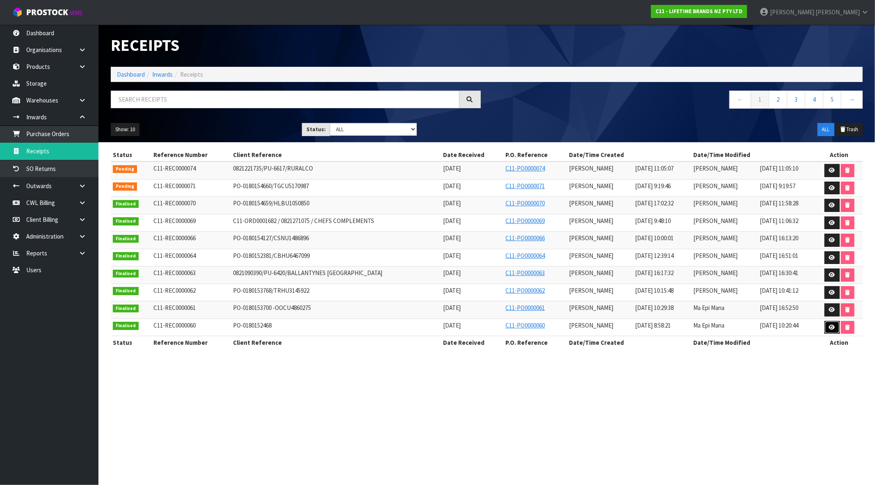
click at [833, 329] on icon at bounding box center [832, 327] width 6 height 5
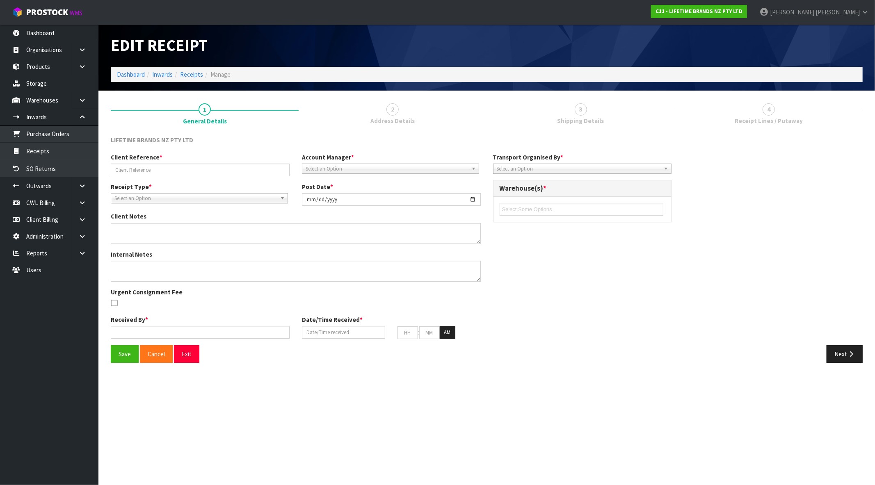
type input "PO-0180152468"
type input "[DATE]"
type textarea "PURCHASE ORDER: 4500342564-000010 CONTAINER NUMBER-OOCU4799494"
type textarea "CONTAINER NUMBER-OOCU4799494"
type input "[PERSON_NAME]"
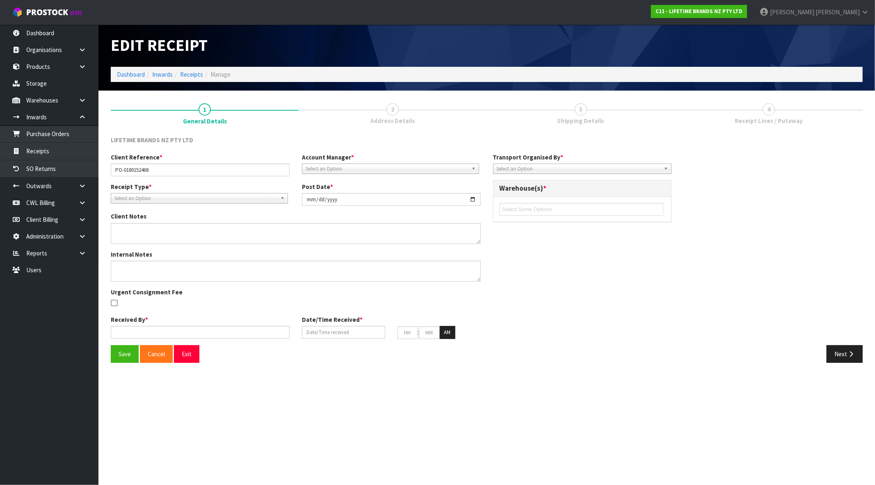
type input "[DATE]"
type input "08"
type input "58"
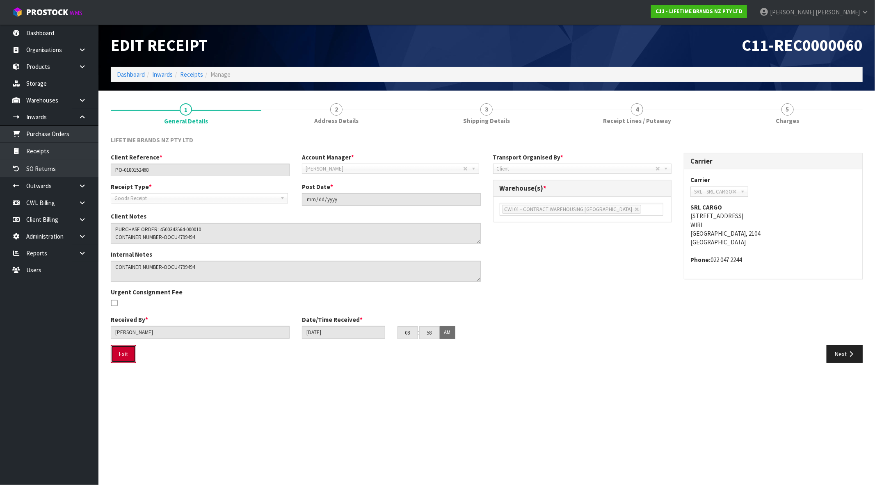
click at [123, 356] on button "Exit" at bounding box center [123, 354] width 25 height 18
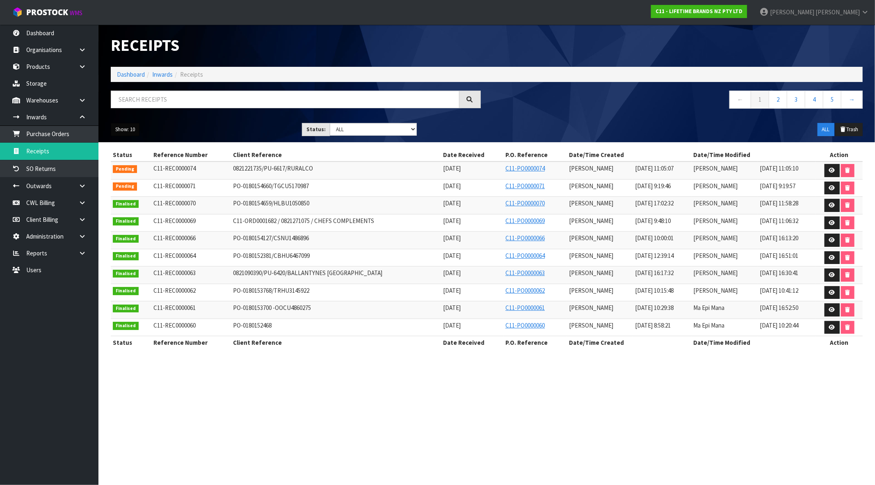
click at [131, 132] on button "Show: 10" at bounding box center [125, 129] width 29 height 13
click at [126, 174] on link "50" at bounding box center [143, 178] width 65 height 11
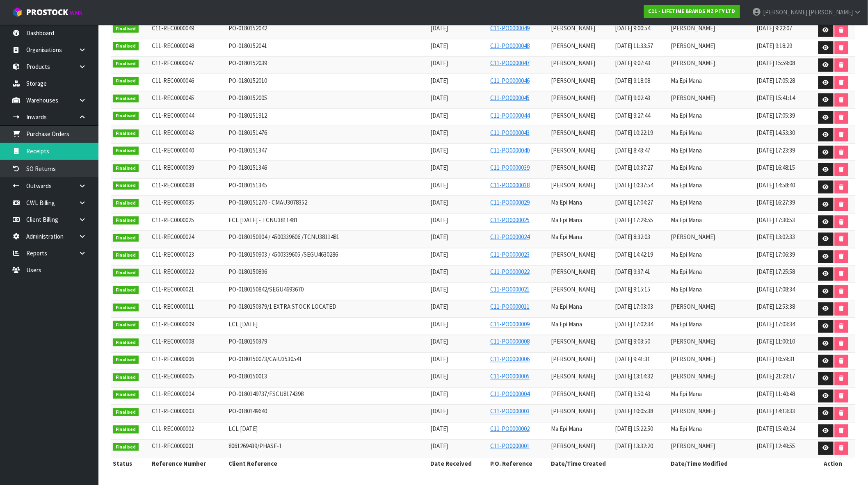
scroll to position [425, 0]
click at [826, 395] on icon at bounding box center [826, 396] width 6 height 5
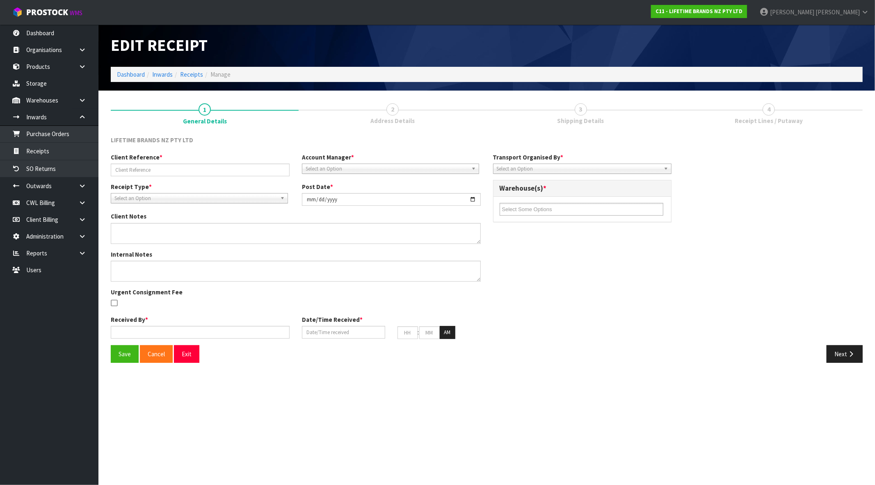
type input "PO-0180149737/FSCU8174398"
type input "[DATE]"
type textarea "VARIANCES BELOW KAS0300HMIG, EXPECTED QTY: 1644, RECEIVED QTY: 1632, VARIANCE: …"
type textarea "VARIANCES BELOW - 2ND CHECK BY MA + LAVINIA KAS0300HMIG, EXPECTED QTY: 1644, RE…"
type input "[PERSON_NAME]"
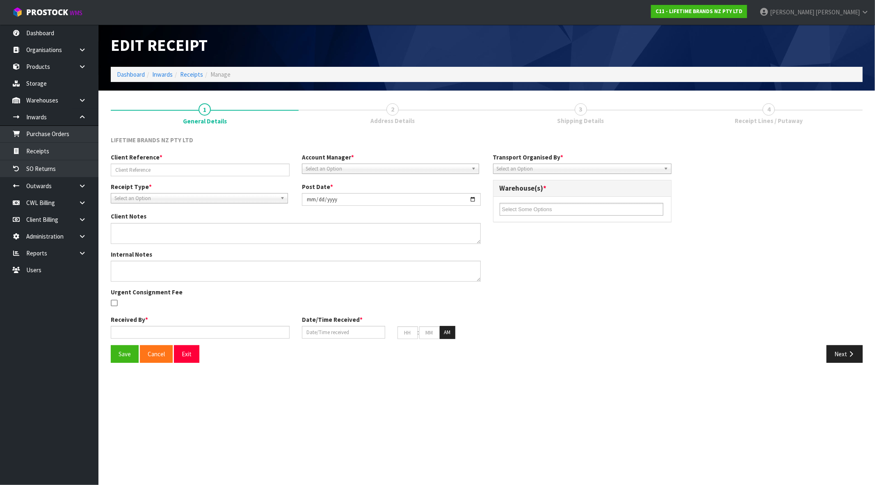
type input "[DATE]"
type input "09"
type input "50"
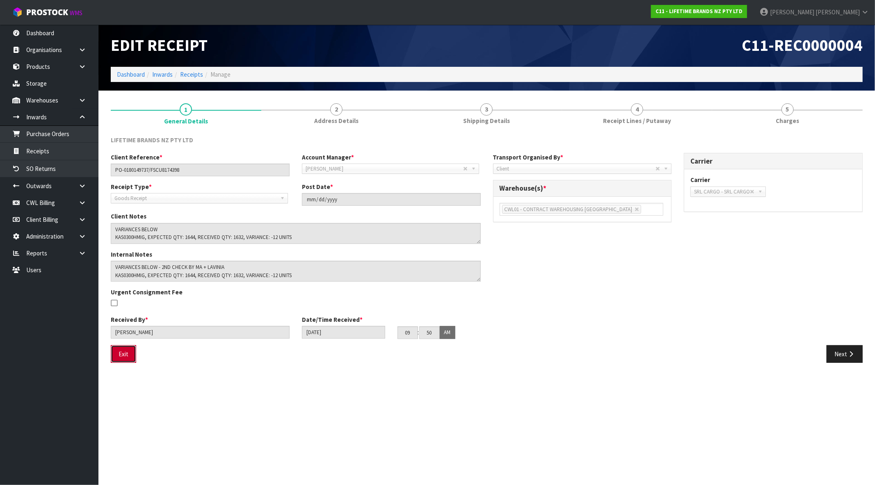
click at [126, 359] on button "Exit" at bounding box center [123, 354] width 25 height 18
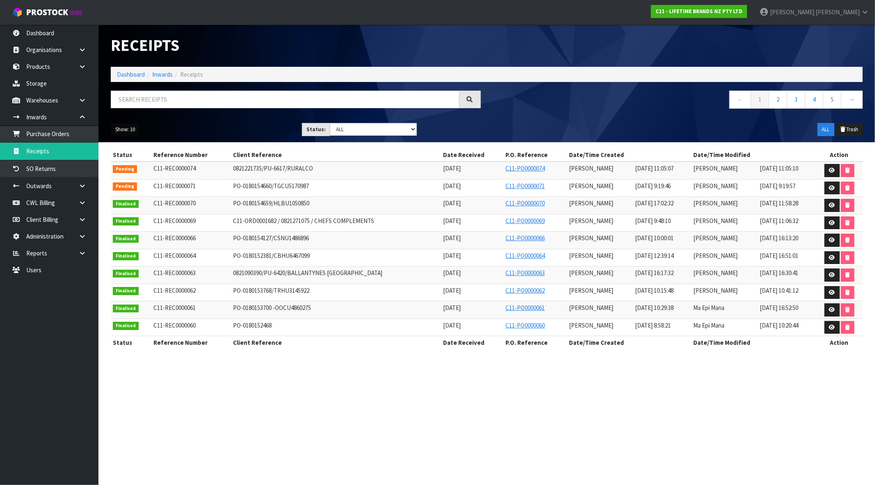
click at [117, 129] on button "Show: 10" at bounding box center [125, 129] width 29 height 13
click at [129, 177] on link "50" at bounding box center [143, 178] width 65 height 11
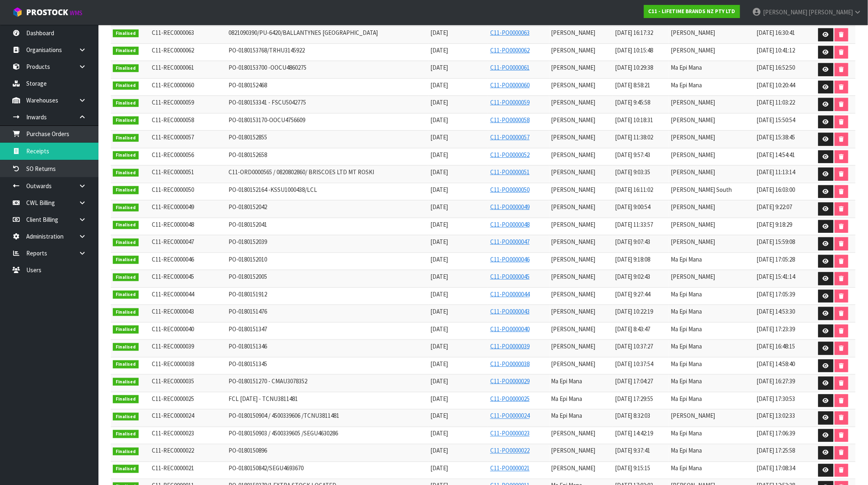
scroll to position [425, 0]
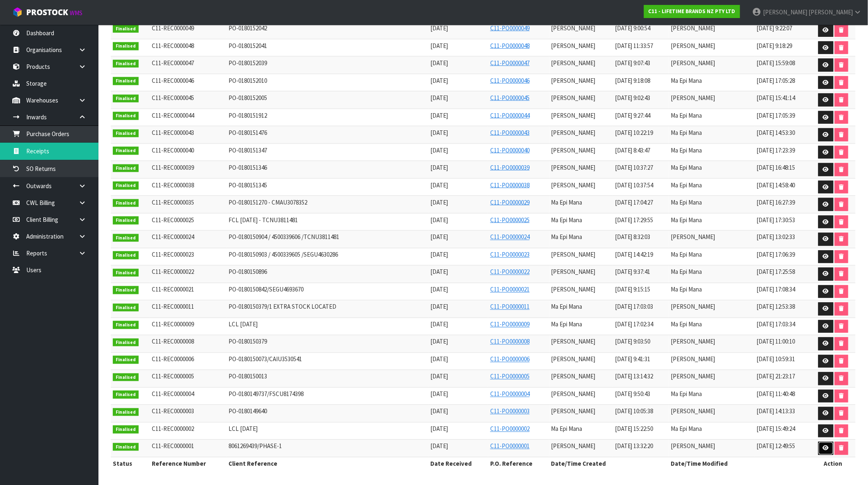
click at [825, 448] on icon at bounding box center [826, 448] width 6 height 5
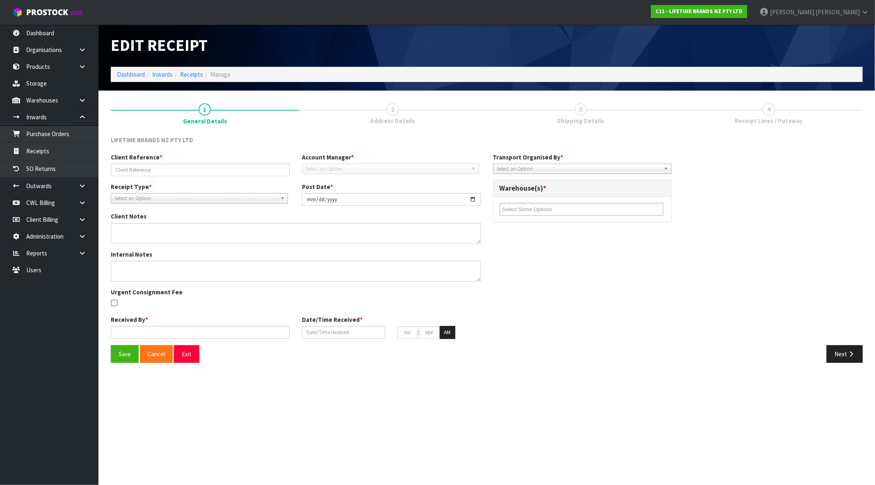
type input "8061269439/PHASE-1"
type input "[DATE]"
type textarea "RECEIVED X1 UNIT DAMAGED FOR MKCBORNE12PC, THIS HAS BEEN BOOKED IN AND PLACED I…"
type input "[PERSON_NAME]"
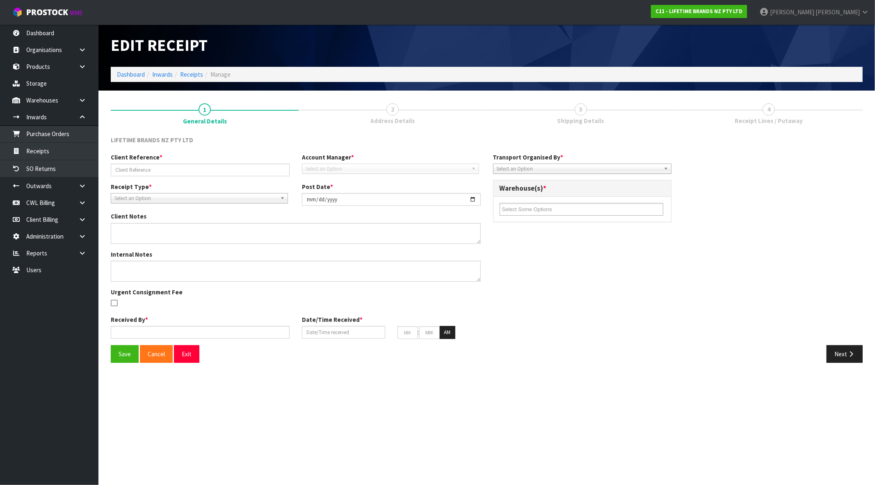
type input "[DATE]"
type input "01"
type input "32"
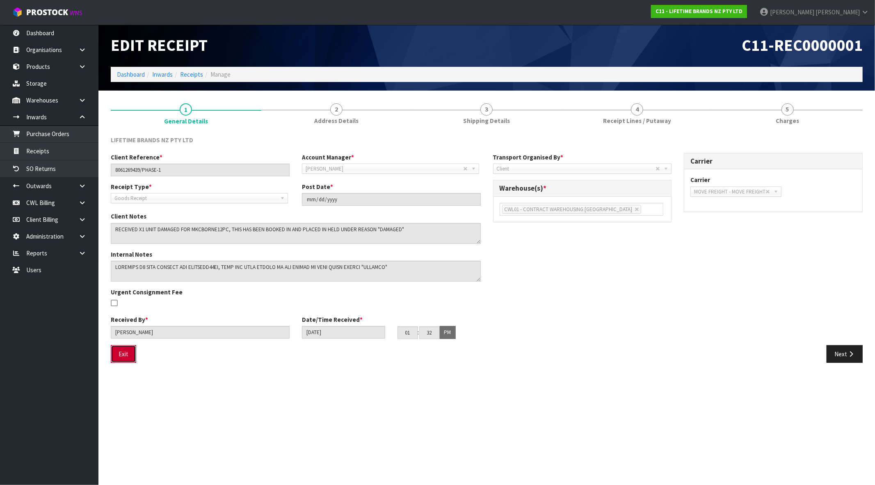
click at [119, 353] on button "Exit" at bounding box center [123, 354] width 25 height 18
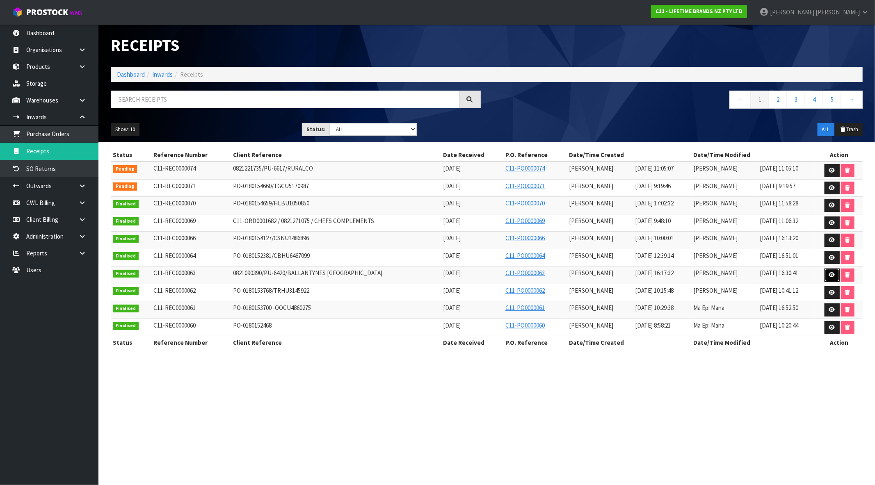
click at [827, 276] on link at bounding box center [831, 275] width 15 height 13
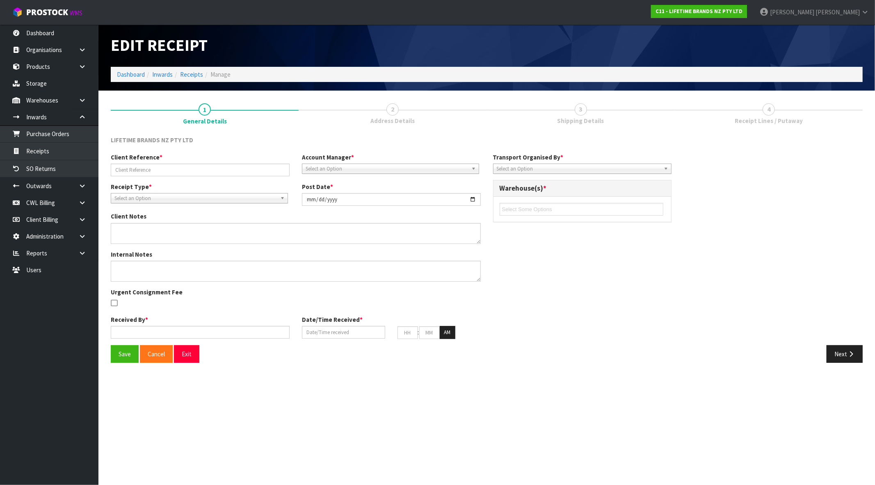
type input "0821090390/PU-6420/BALLANTYNES [GEOGRAPHIC_DATA]"
type input "[DATE]"
type input "[PERSON_NAME]"
type input "[DATE]"
type input "04"
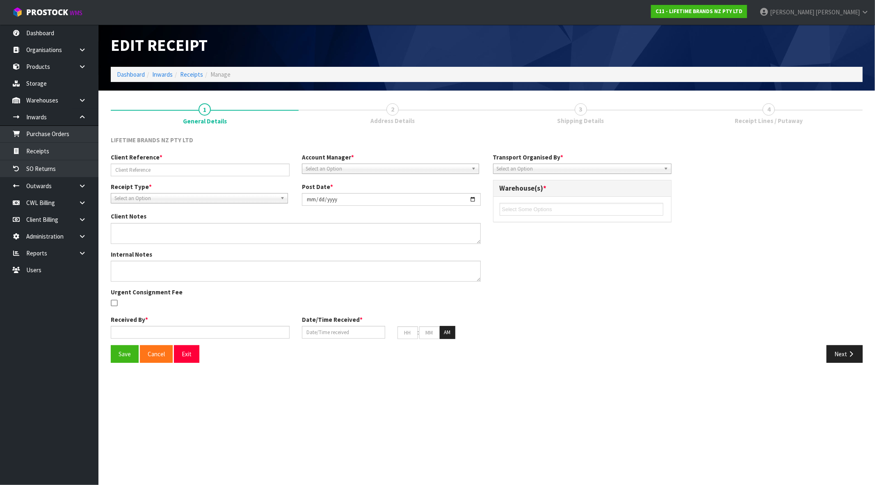
type input "17"
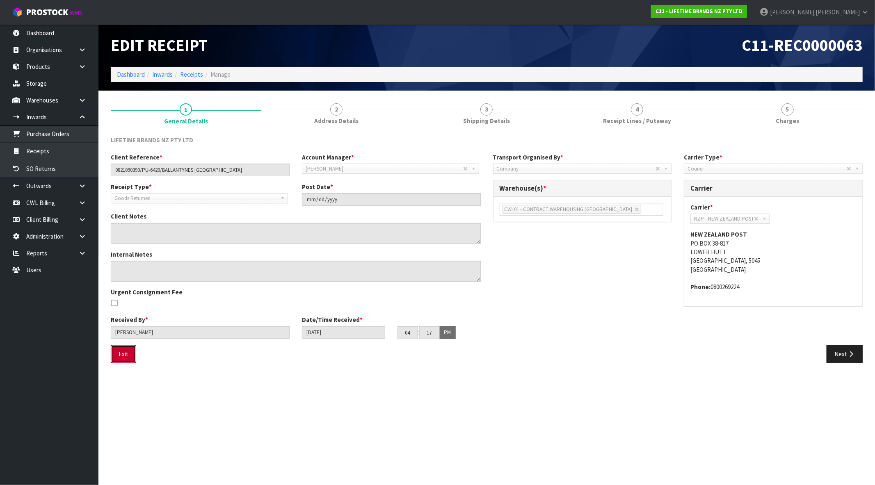
click at [124, 358] on button "Exit" at bounding box center [123, 354] width 25 height 18
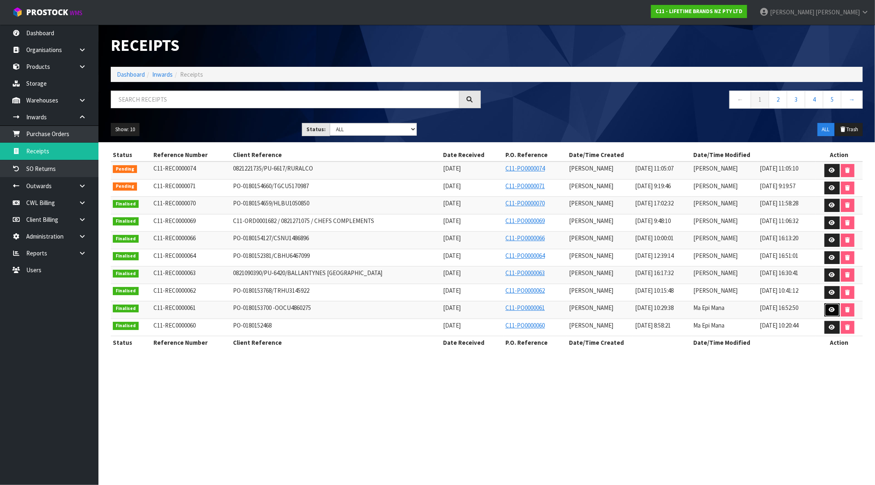
click at [831, 313] on icon at bounding box center [832, 309] width 6 height 5
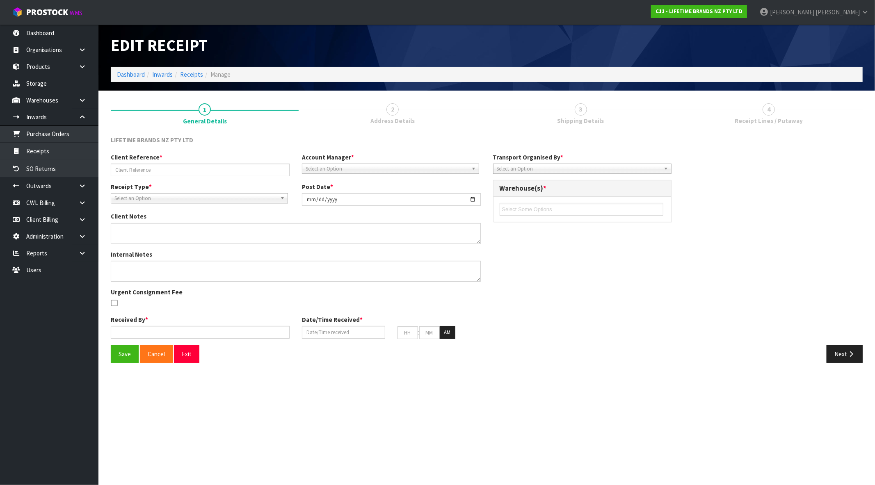
type input "PO-0180153700 -OOCU4860275"
type input "[DATE]"
type textarea "PURCHASE ORDER: 4500345635-000420 CONTAINER NUMBER- OOCU4860275 DAMAGES FOUND M…"
type textarea "CONTAINER NUMBER- OOCU4860275 DAMAGES FOUND MKPBOWLS32 - 8 VARIANCE BELOW 2ND C…"
type input "[PERSON_NAME]"
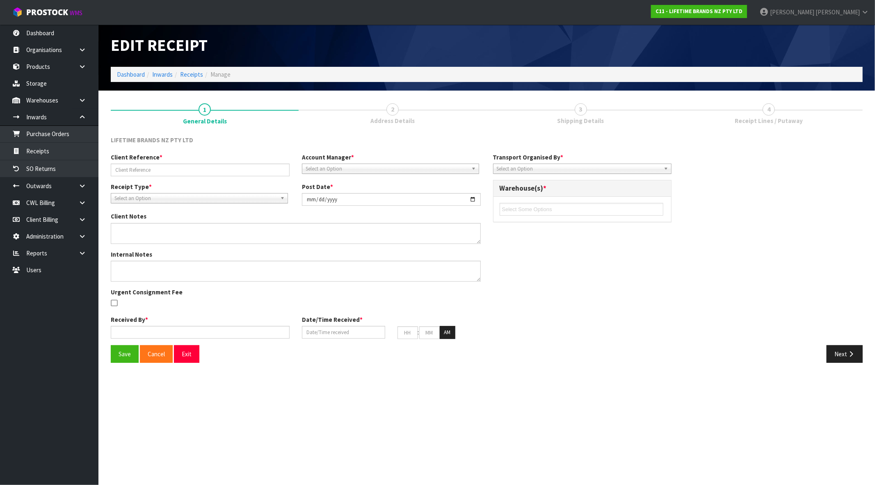
type input "[DATE]"
type input "10"
type input "29"
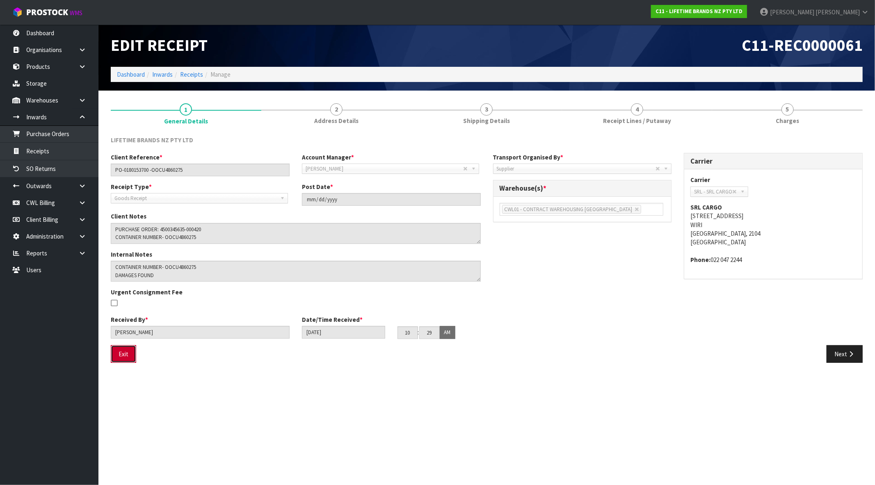
click at [128, 359] on button "Exit" at bounding box center [123, 354] width 25 height 18
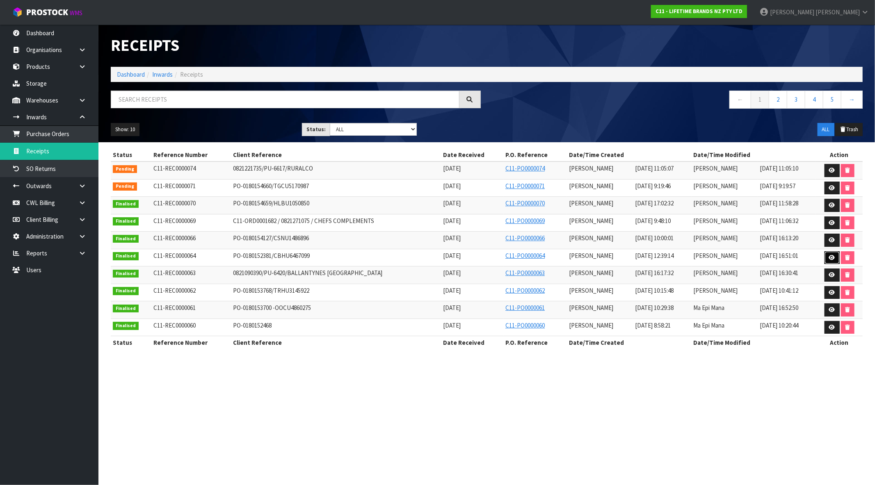
click at [831, 257] on icon at bounding box center [832, 257] width 6 height 5
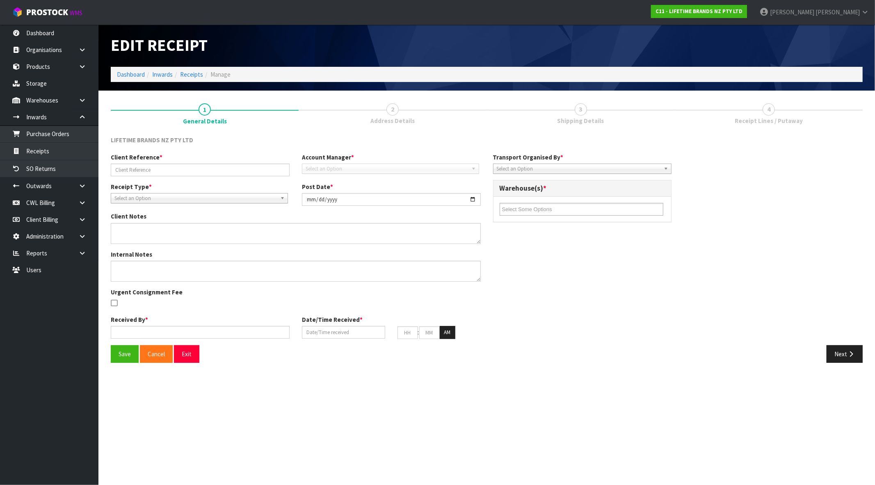
type input "PO-0180152381/CBHU6467099"
type input "[DATE]"
type textarea "PURCHASE ORDER: 4500341764-000010/CBHU6467099"
type textarea "CONTAINER-CBHU6467099 - 813 CARTONS"
type input "[PERSON_NAME]"
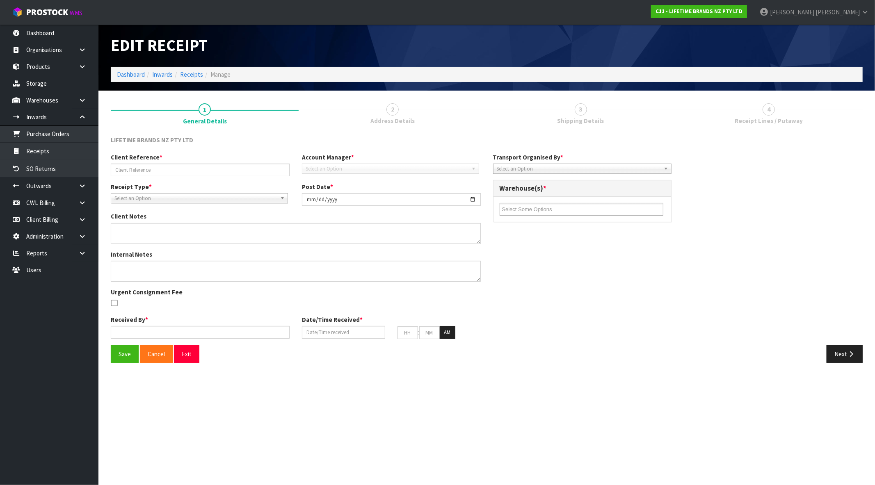
type input "[DATE]"
type input "12"
type input "39"
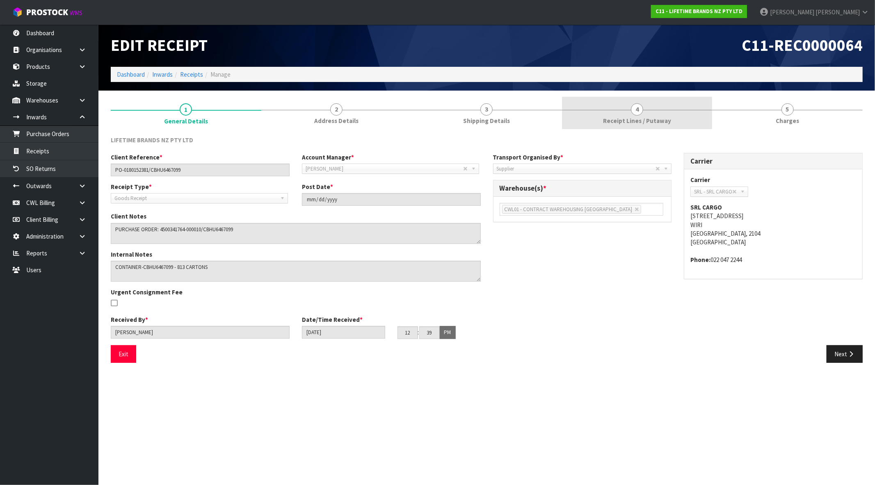
click at [617, 118] on span "Receipt Lines / Putaway" at bounding box center [637, 120] width 68 height 9
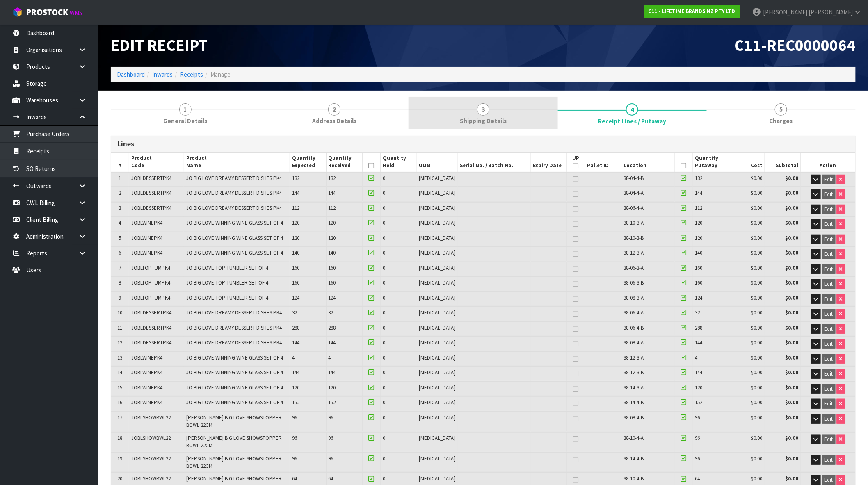
click at [481, 121] on span "Shipping Details" at bounding box center [483, 120] width 47 height 9
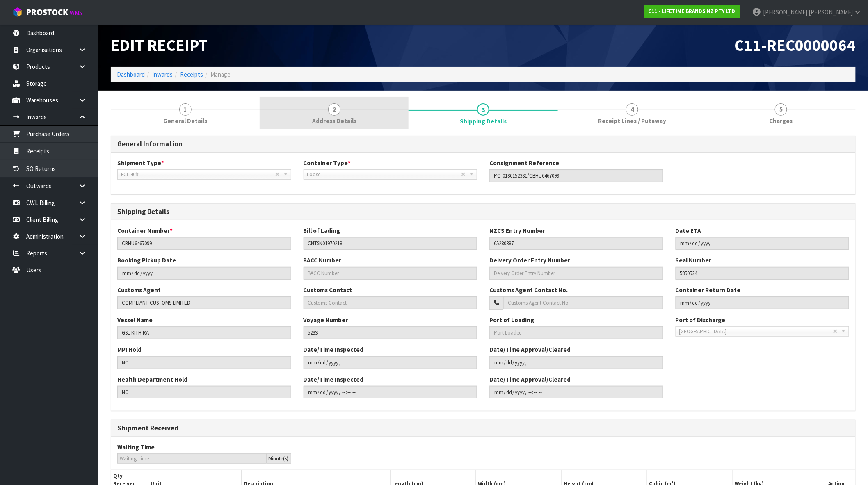
click at [346, 122] on span "Address Details" at bounding box center [334, 120] width 44 height 9
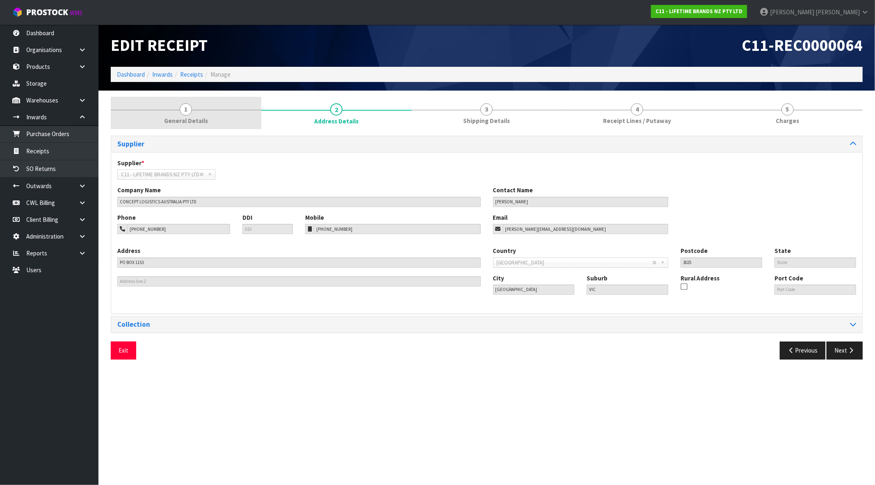
click at [199, 118] on span "General Details" at bounding box center [186, 120] width 44 height 9
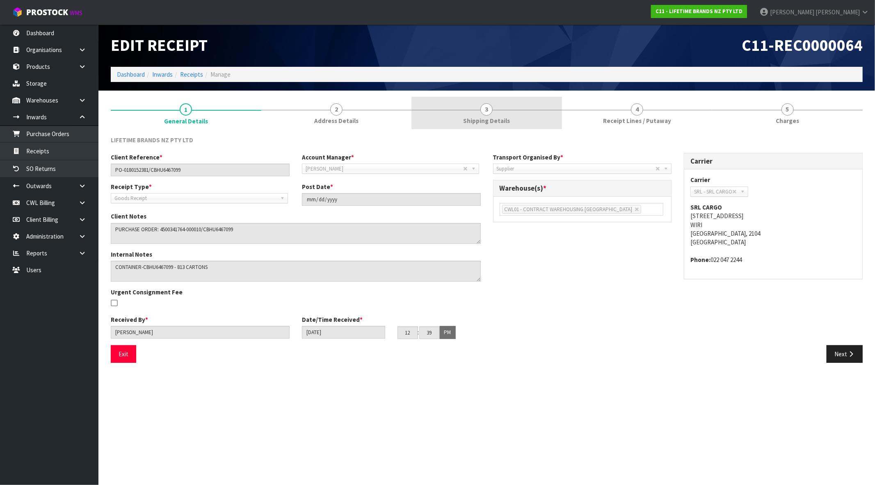
click at [376, 111] on link "2 Address Details" at bounding box center [336, 113] width 151 height 32
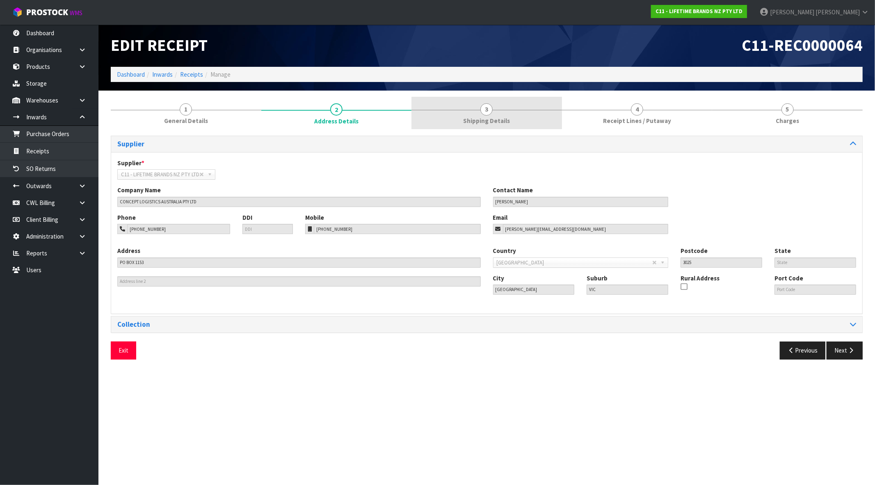
click at [493, 113] on link "3 Shipping Details" at bounding box center [486, 113] width 151 height 32
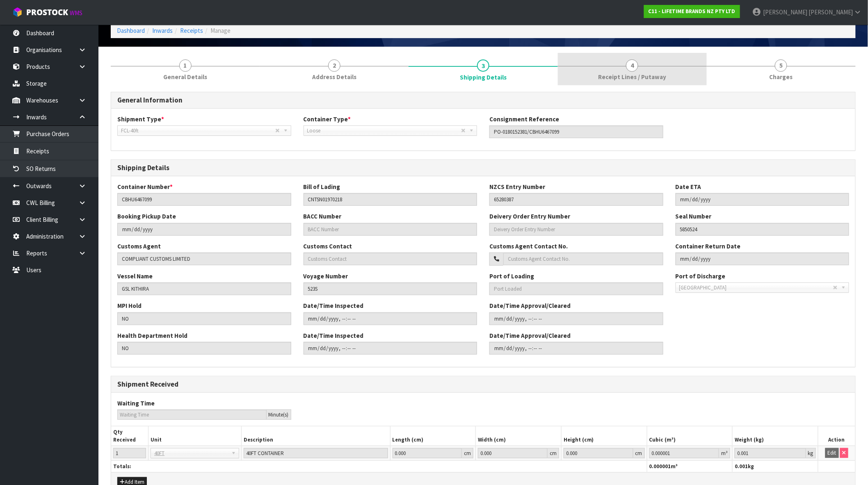
scroll to position [81, 0]
